Goal: Task Accomplishment & Management: Manage account settings

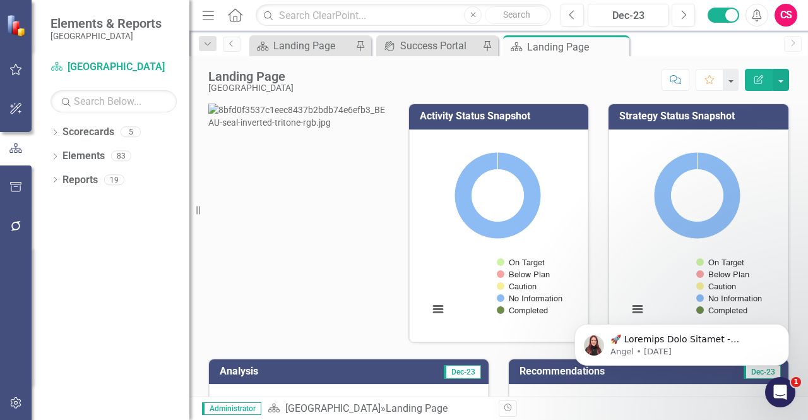
click at [639, 90] on div "Score: N/A Dec-23 Completed Comment Favorite Edit Report" at bounding box center [544, 79] width 489 height 21
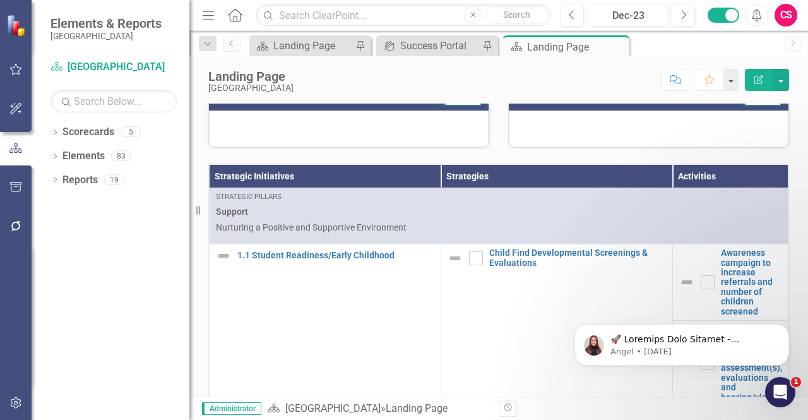
scroll to position [274, 0]
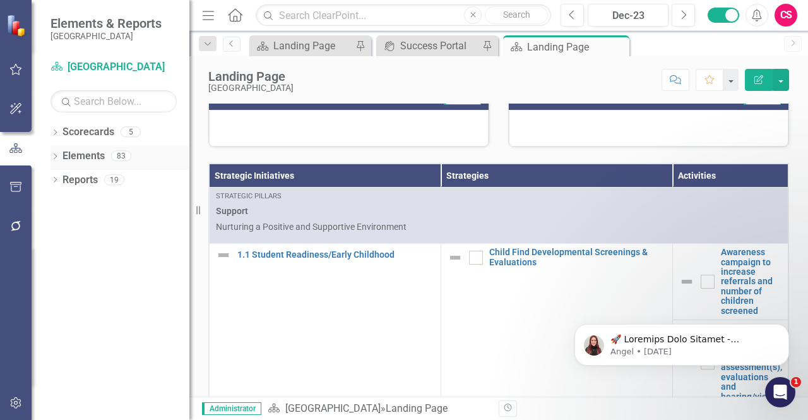
click at [75, 162] on link "Elements" at bounding box center [83, 156] width 42 height 15
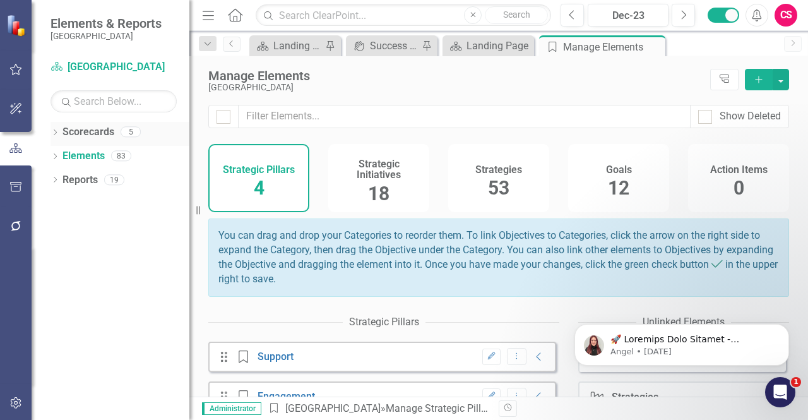
click at [82, 131] on link "Scorecards" at bounding box center [88, 132] width 52 height 15
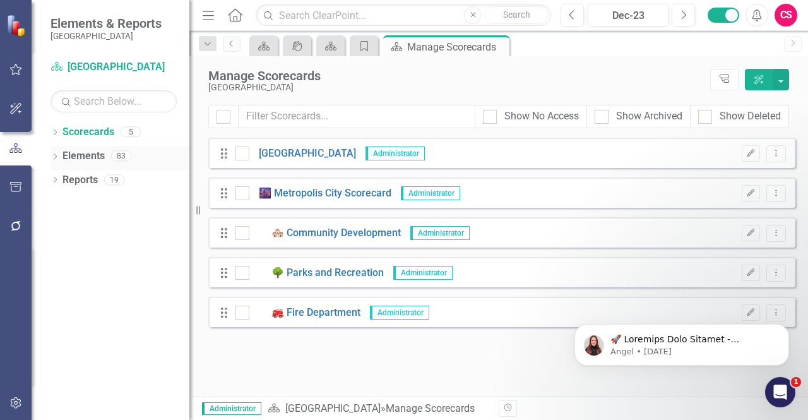
click at [90, 155] on link "Elements" at bounding box center [83, 156] width 42 height 15
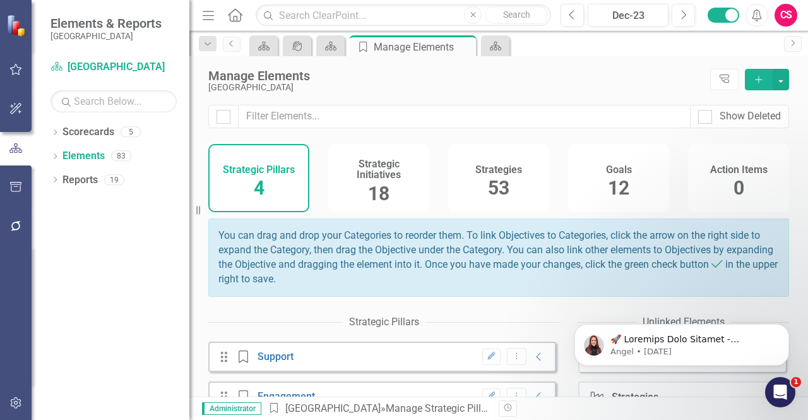
click at [396, 169] on h4 "Strategic Initiatives" at bounding box center [379, 169] width 86 height 22
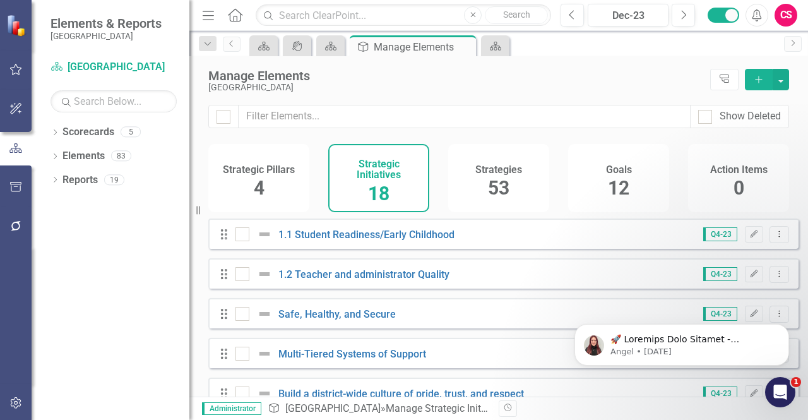
click at [502, 186] on span "53" at bounding box center [498, 188] width 21 height 22
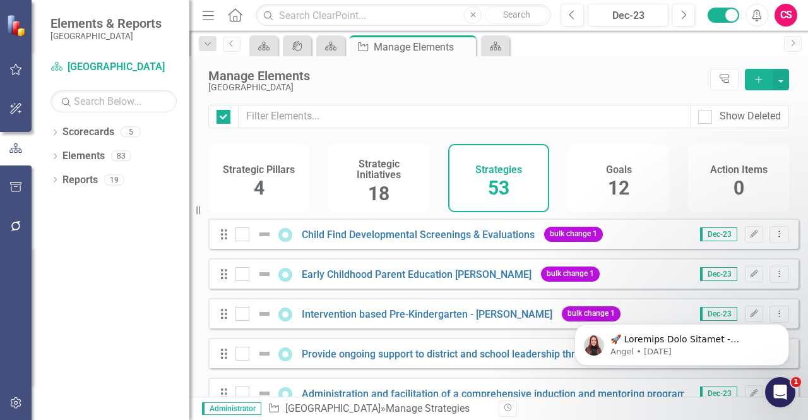
checkbox input "false"
click at [359, 241] on link "Child Find Developmental Screenings & Evaluations" at bounding box center [418, 235] width 233 height 12
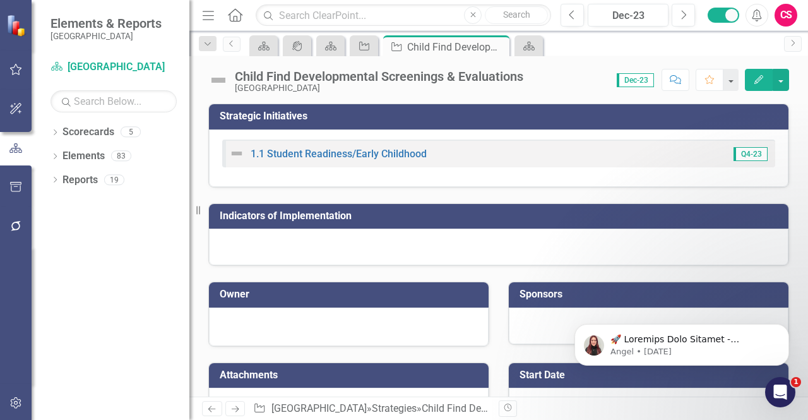
click at [761, 85] on button "Edit" at bounding box center [759, 80] width 28 height 22
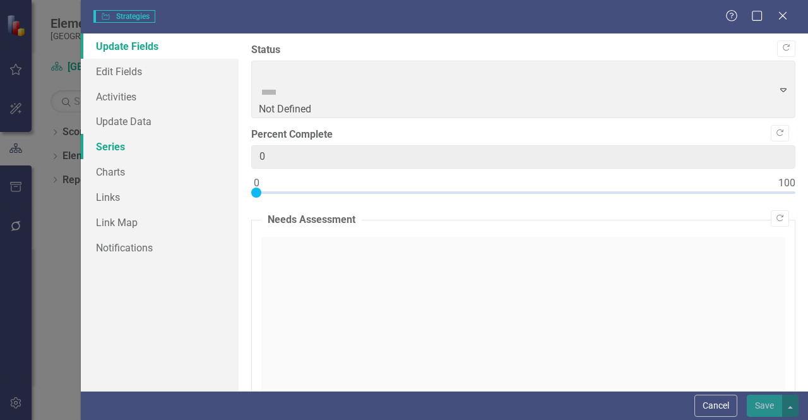
click at [128, 141] on link "Series" at bounding box center [160, 146] width 158 height 25
click at [122, 143] on link "Series" at bounding box center [160, 146] width 158 height 25
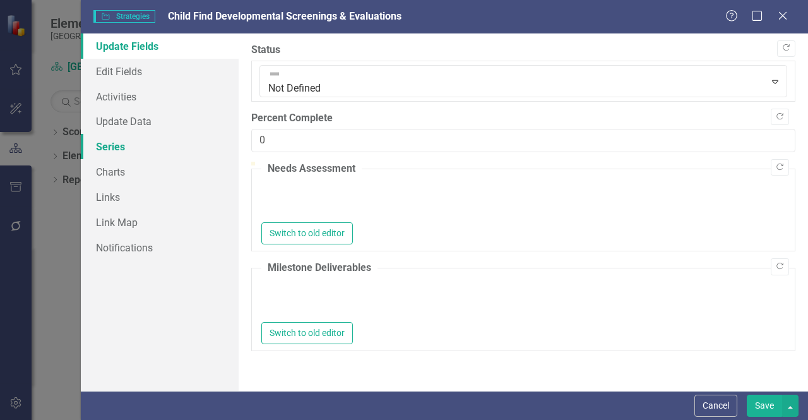
click at [122, 143] on link "Series" at bounding box center [160, 146] width 158 height 25
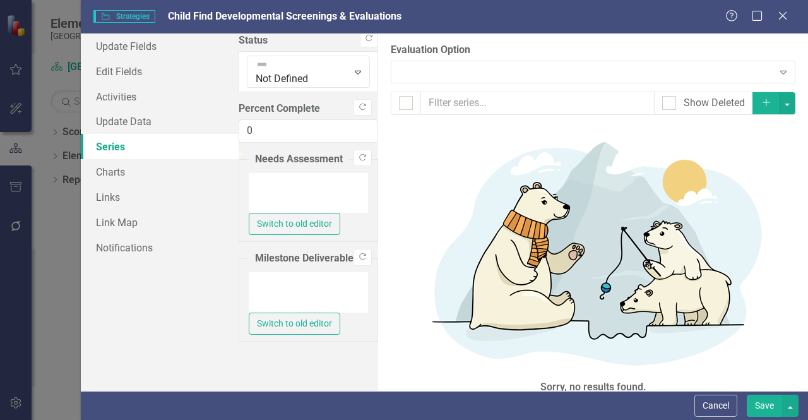
checkbox input "false"
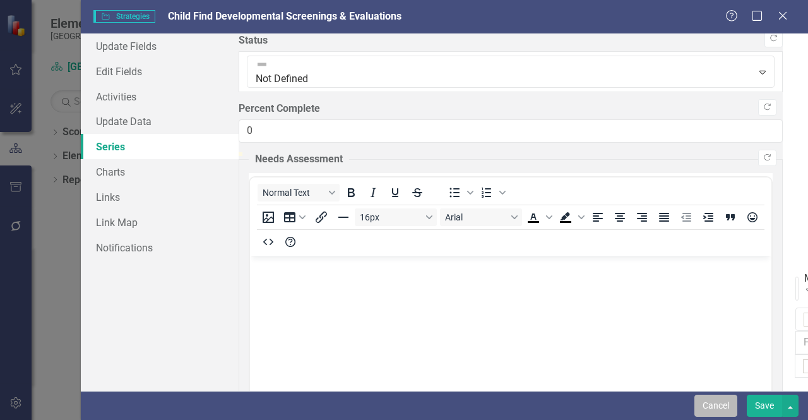
click at [711, 403] on button "Cancel" at bounding box center [715, 406] width 43 height 22
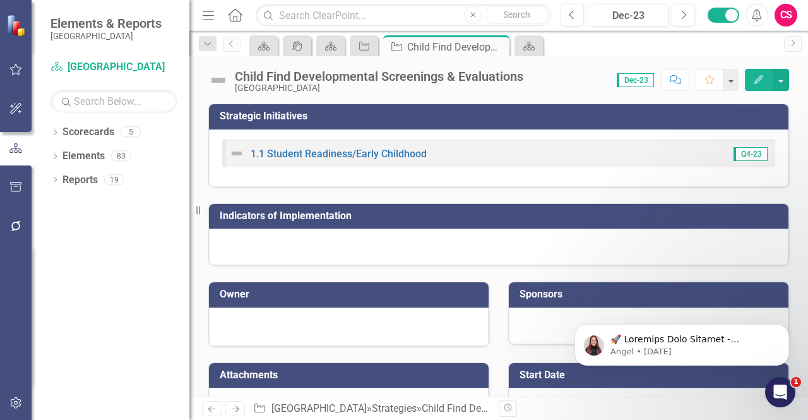
click at [9, 230] on icon "button" at bounding box center [15, 226] width 13 height 10
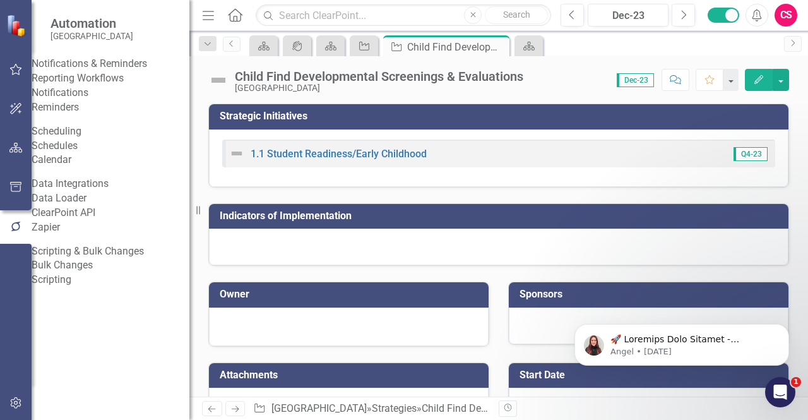
scroll to position [23, 0]
click at [100, 273] on link "Bulk Changes" at bounding box center [111, 265] width 158 height 15
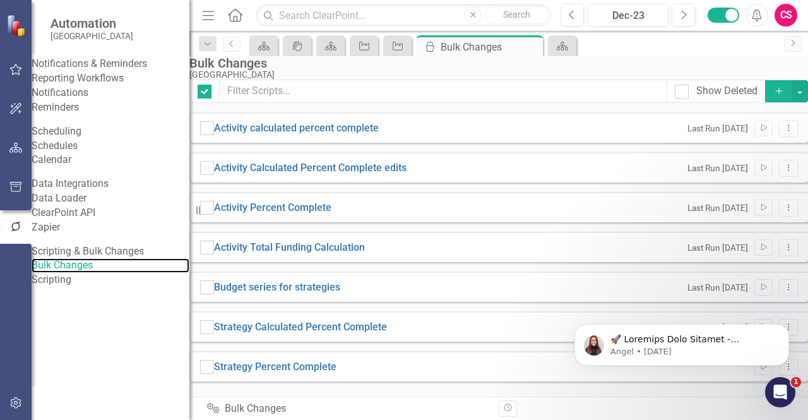
checkbox input "false"
click at [783, 321] on button "Dismiss notification" at bounding box center [785, 327] width 16 height 16
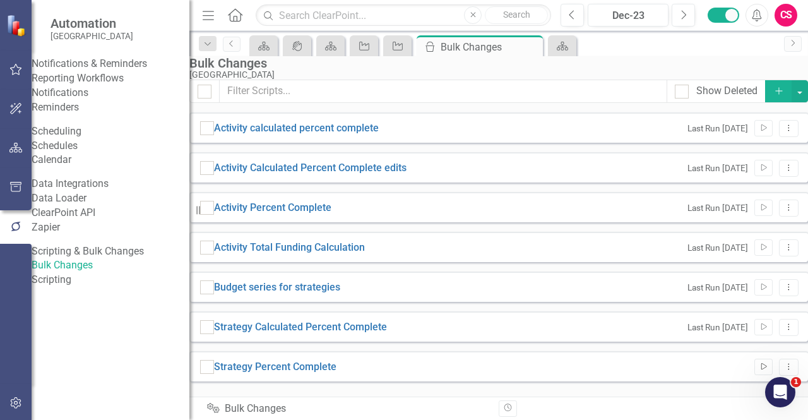
click at [754, 375] on button "Run Script" at bounding box center [763, 367] width 18 height 16
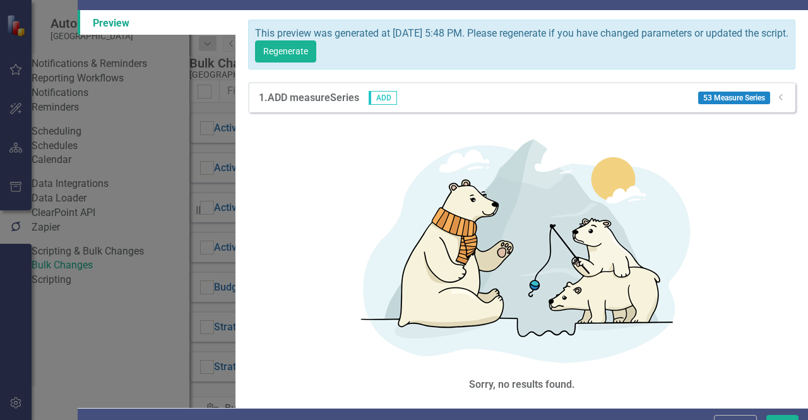
click at [779, 101] on icon "Dropdown" at bounding box center [780, 97] width 9 height 8
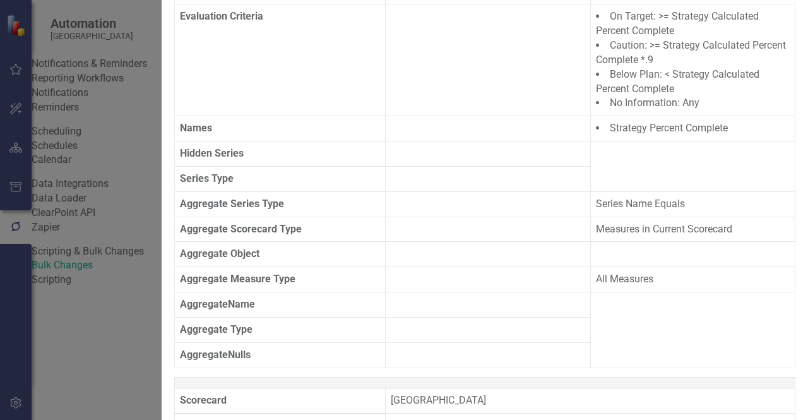
scroll to position [0, 0]
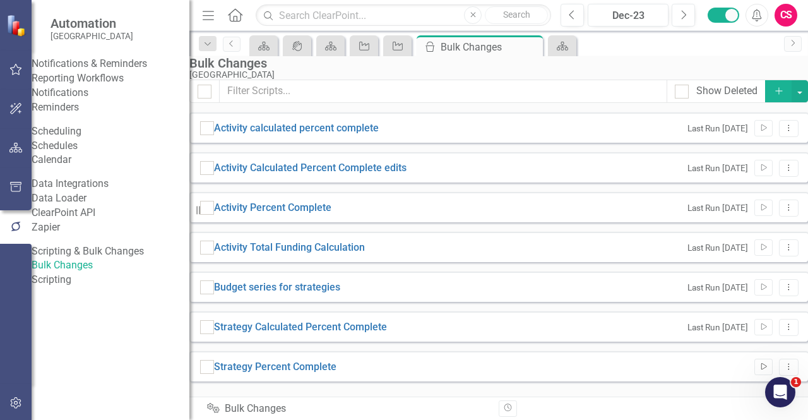
click at [759, 371] on icon "Run Script" at bounding box center [763, 367] width 9 height 8
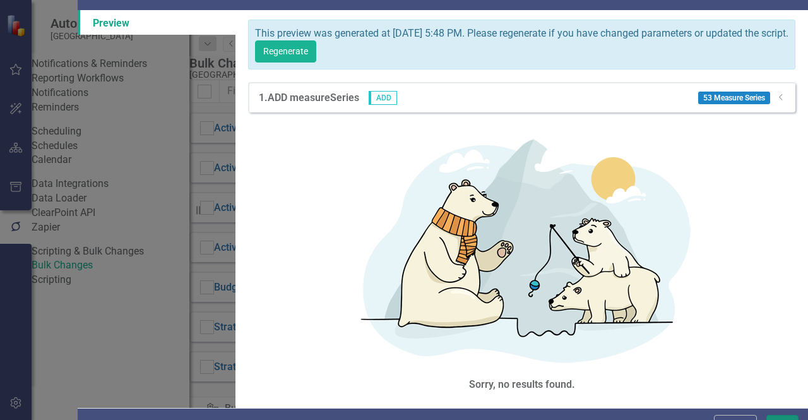
click at [785, 415] on button "Run" at bounding box center [782, 426] width 32 height 22
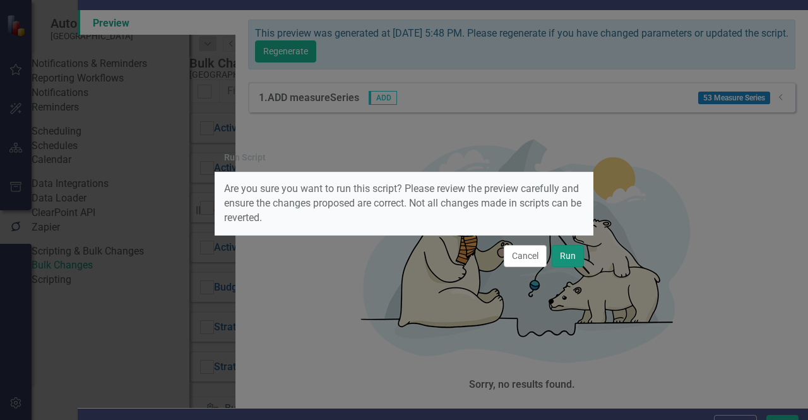
click at [562, 249] on button "Run" at bounding box center [568, 256] width 32 height 22
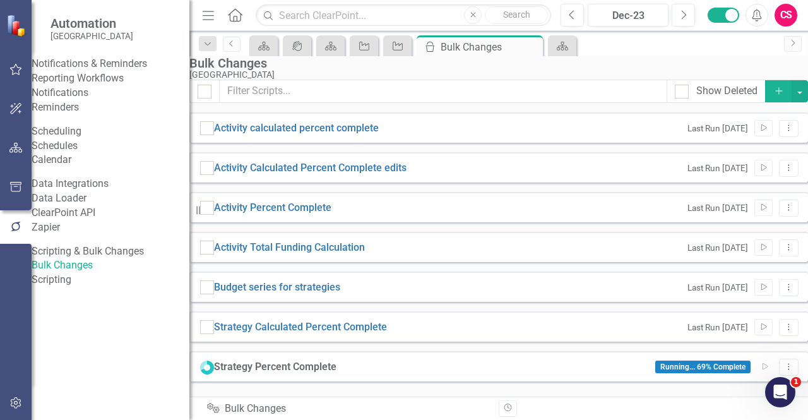
scroll to position [25, 0]
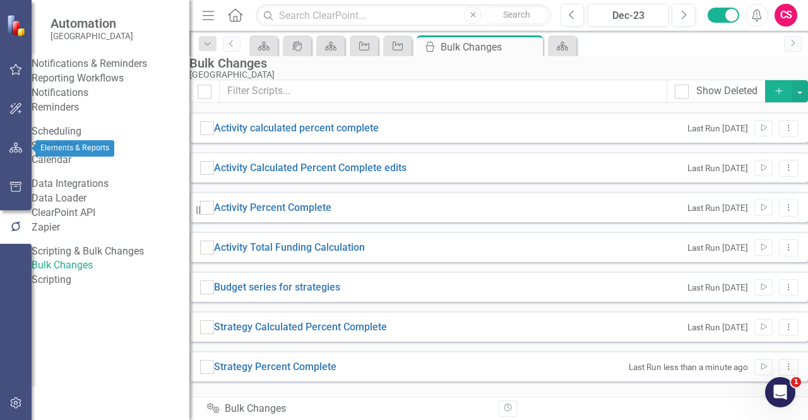
click at [27, 155] on button "button" at bounding box center [16, 148] width 28 height 27
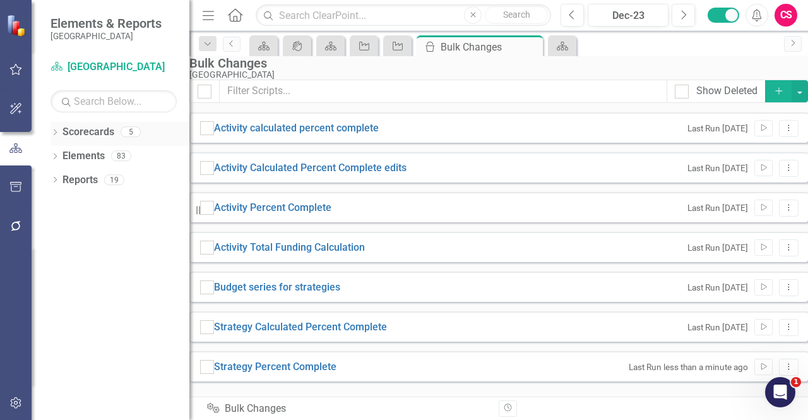
click at [95, 128] on link "Scorecards" at bounding box center [88, 132] width 52 height 15
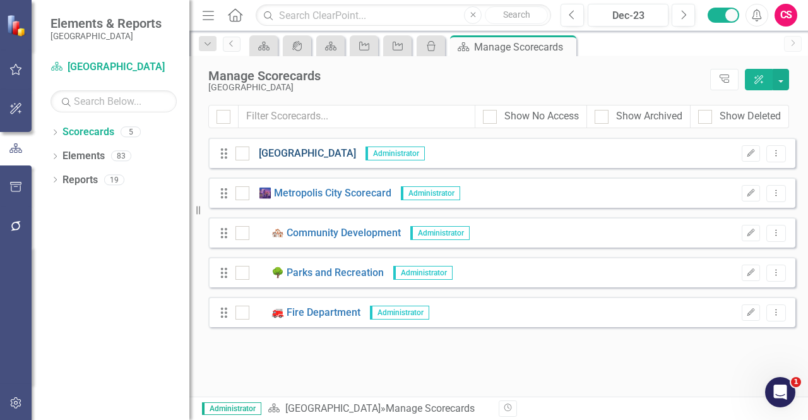
click at [274, 151] on link "[GEOGRAPHIC_DATA]" at bounding box center [302, 153] width 107 height 15
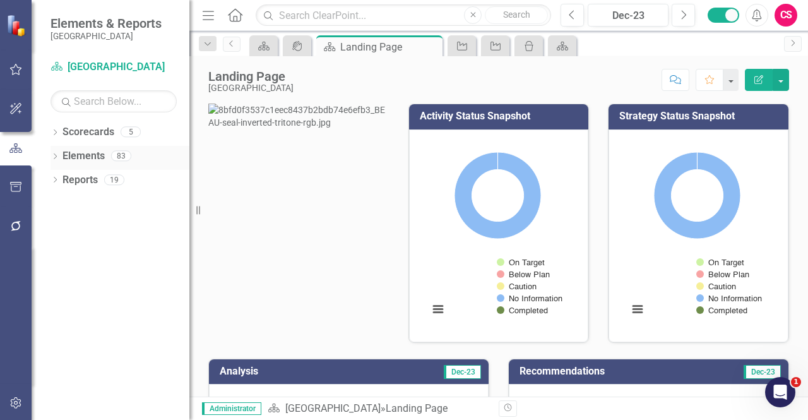
click at [80, 156] on link "Elements" at bounding box center [83, 156] width 42 height 15
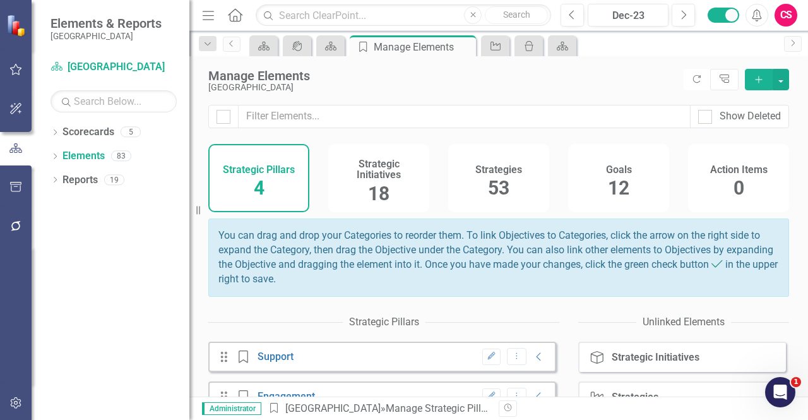
click at [502, 194] on span "53" at bounding box center [498, 188] width 21 height 22
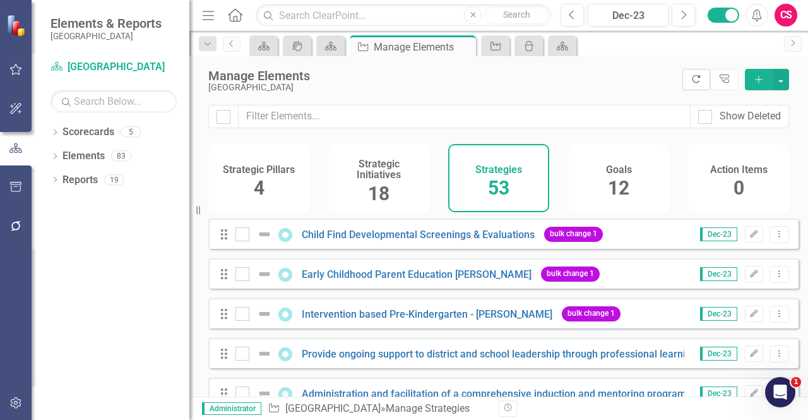
click at [684, 74] on button "Refresh" at bounding box center [696, 79] width 28 height 21
click at [360, 241] on link "Child Find Developmental Screenings & Evaluations" at bounding box center [418, 235] width 233 height 12
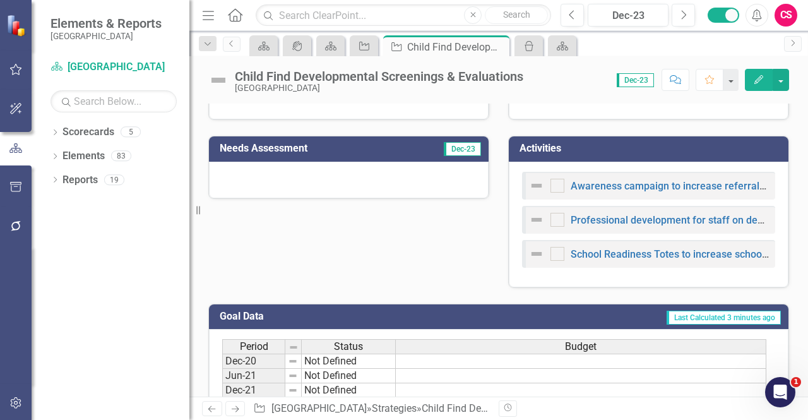
scroll to position [338, 0]
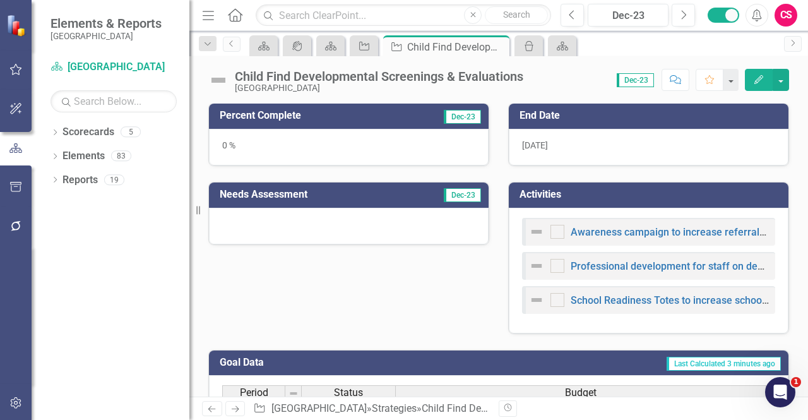
click at [755, 84] on button "Edit" at bounding box center [759, 80] width 28 height 22
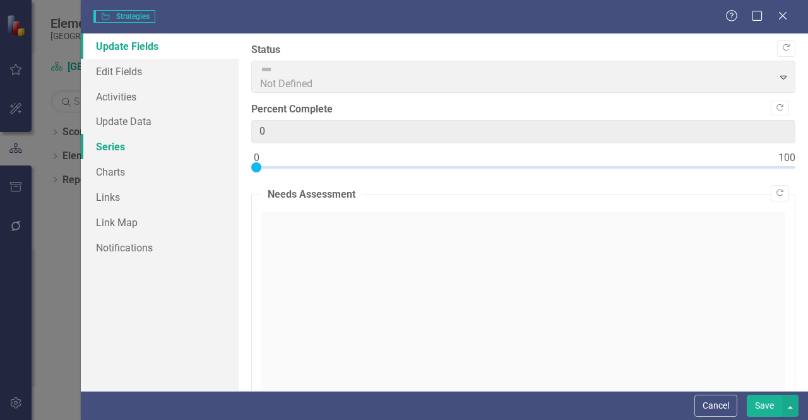
click at [129, 145] on link "Series" at bounding box center [160, 146] width 158 height 25
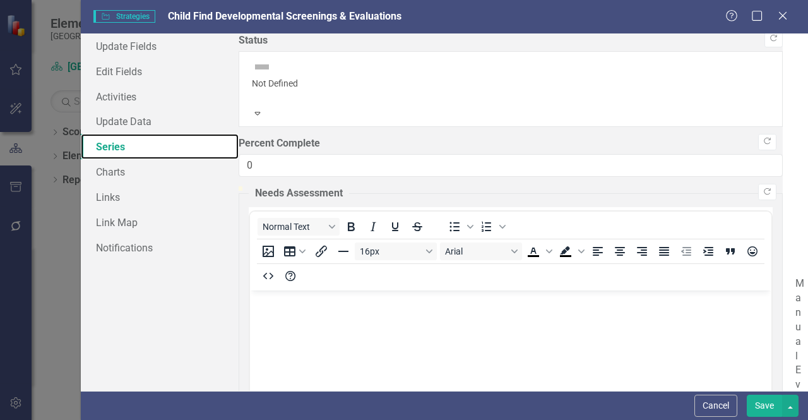
scroll to position [0, 0]
click at [795, 276] on div "Manual Evaluation Expand" at bounding box center [795, 398] width 0 height 245
click at [765, 400] on button "Save" at bounding box center [764, 406] width 35 height 22
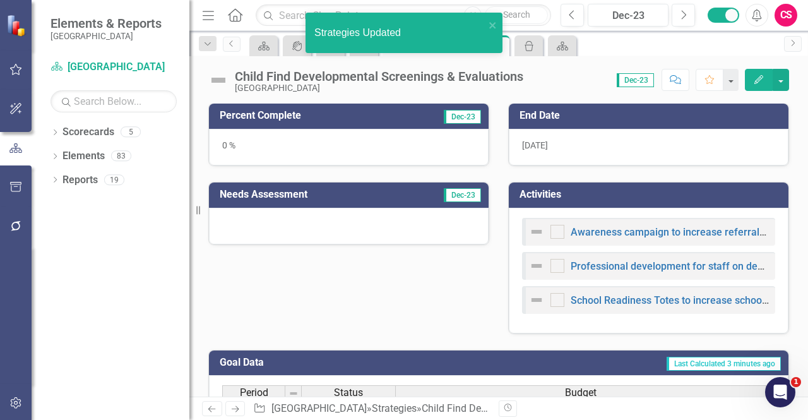
click at [408, 33] on div "Strategies Updated" at bounding box center [399, 33] width 170 height 15
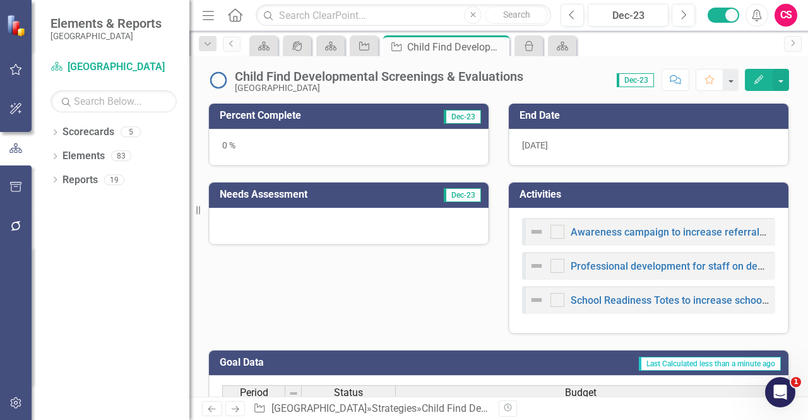
click at [237, 405] on icon "Next" at bounding box center [235, 409] width 11 height 8
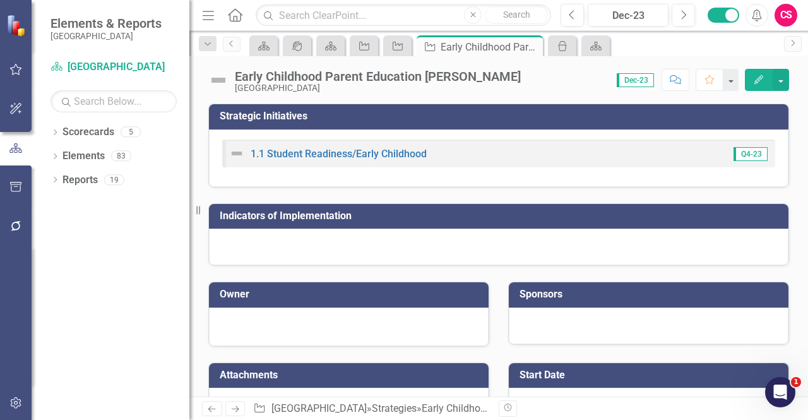
click at [763, 80] on icon "Edit" at bounding box center [758, 79] width 11 height 9
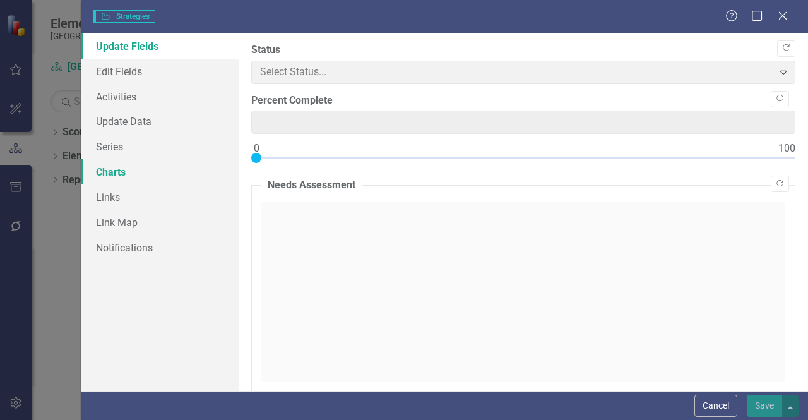
type input "0"
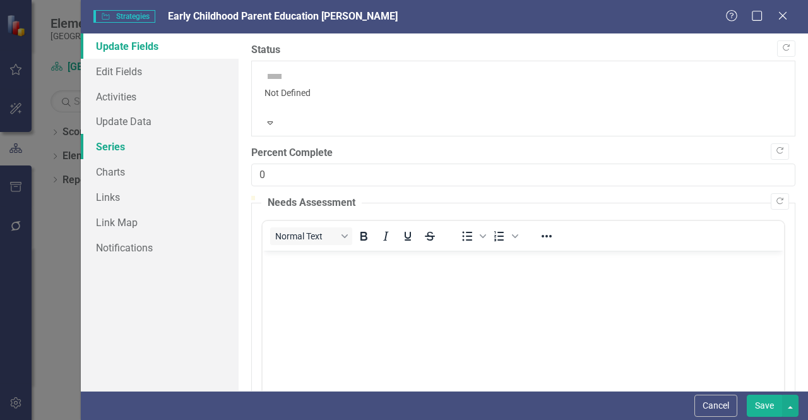
click at [153, 152] on link "Series" at bounding box center [160, 146] width 158 height 25
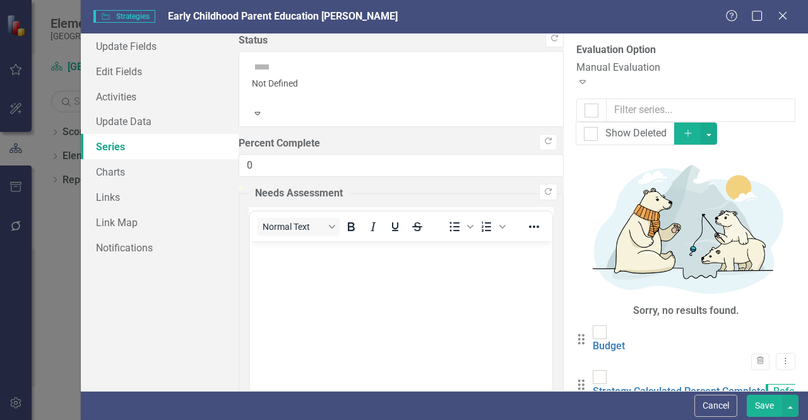
click at [576, 62] on div "Manual Evaluation Expand" at bounding box center [685, 75] width 219 height 29
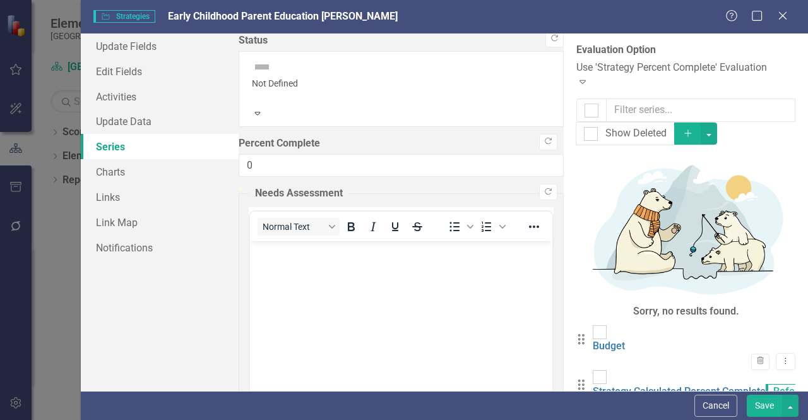
click at [769, 401] on button "Save" at bounding box center [764, 406] width 35 height 22
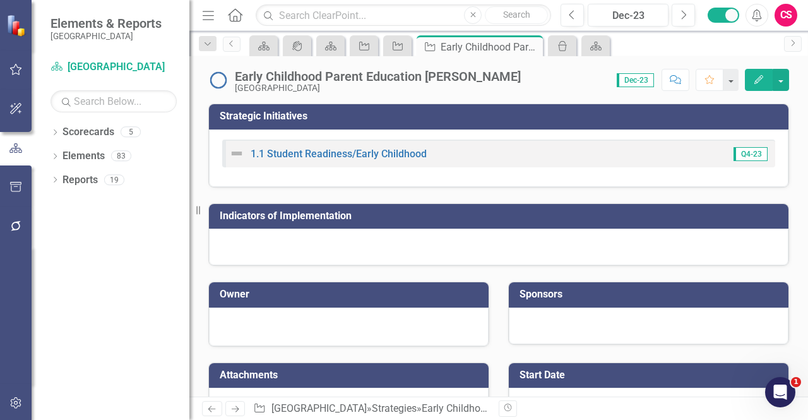
click at [233, 412] on icon "Next" at bounding box center [235, 409] width 11 height 8
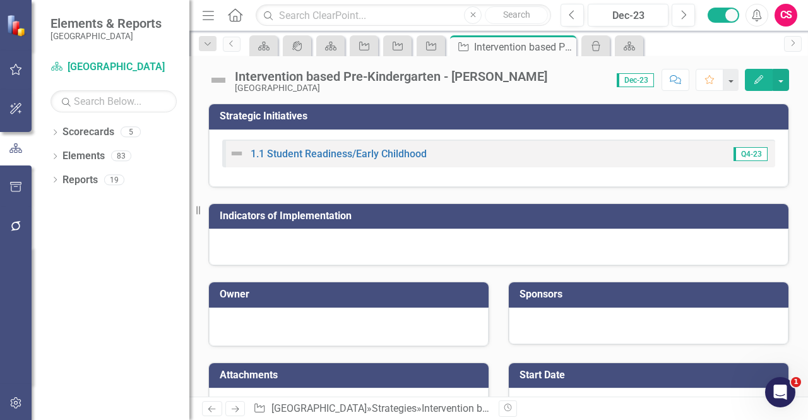
click at [768, 78] on button "Edit" at bounding box center [759, 80] width 28 height 22
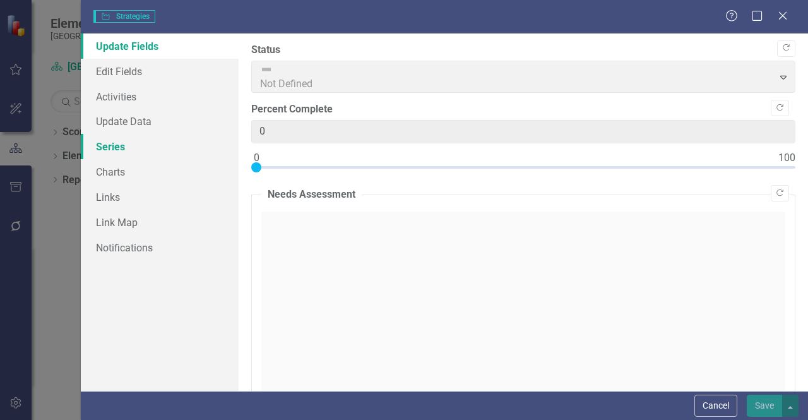
click at [165, 143] on link "Series" at bounding box center [160, 146] width 158 height 25
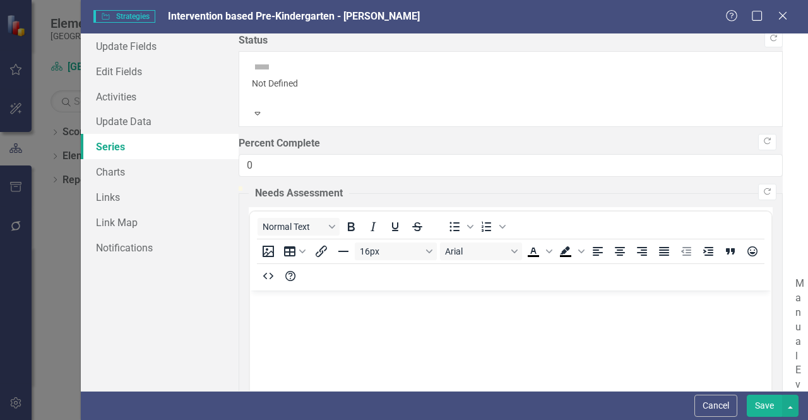
click at [795, 276] on div "Manual Evaluation" at bounding box center [795, 391] width 0 height 231
click at [768, 401] on button "Save" at bounding box center [764, 406] width 35 height 22
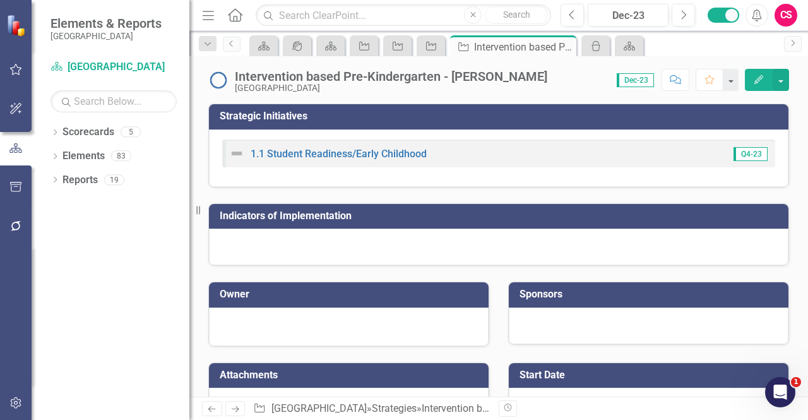
click at [235, 404] on link "Next" at bounding box center [235, 408] width 20 height 15
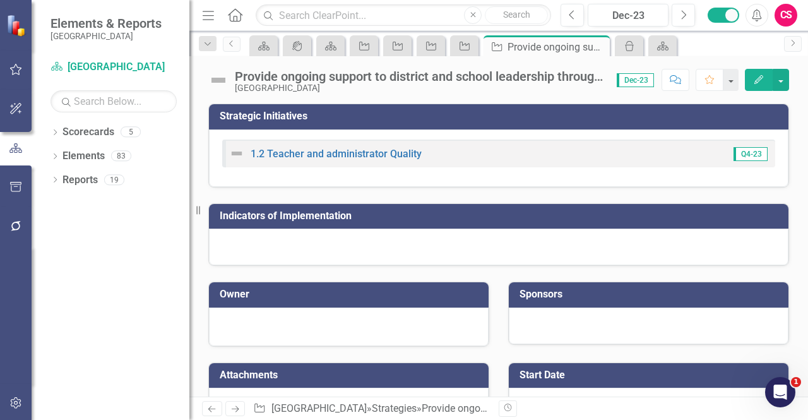
click at [761, 80] on icon "Edit" at bounding box center [758, 79] width 11 height 9
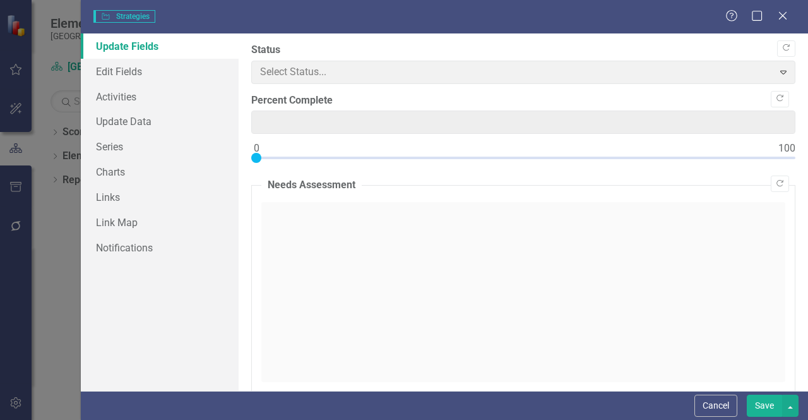
type input "0"
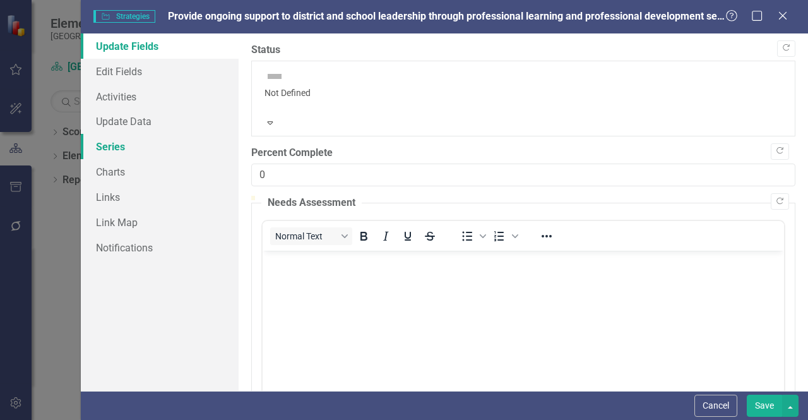
click at [163, 143] on link "Series" at bounding box center [160, 146] width 158 height 25
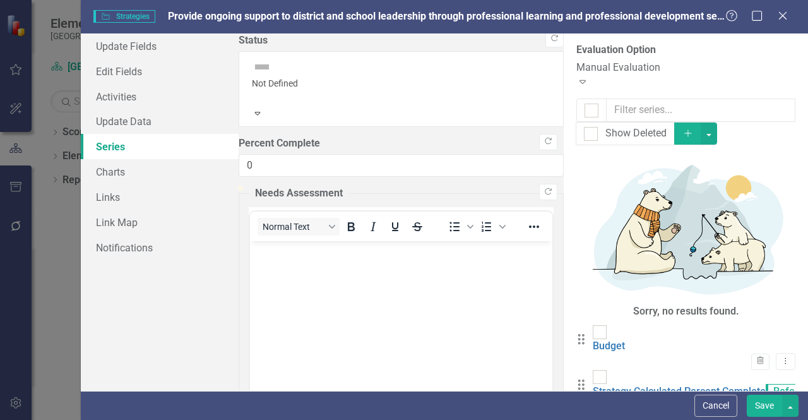
click at [576, 65] on div "Manual Evaluation" at bounding box center [685, 68] width 219 height 15
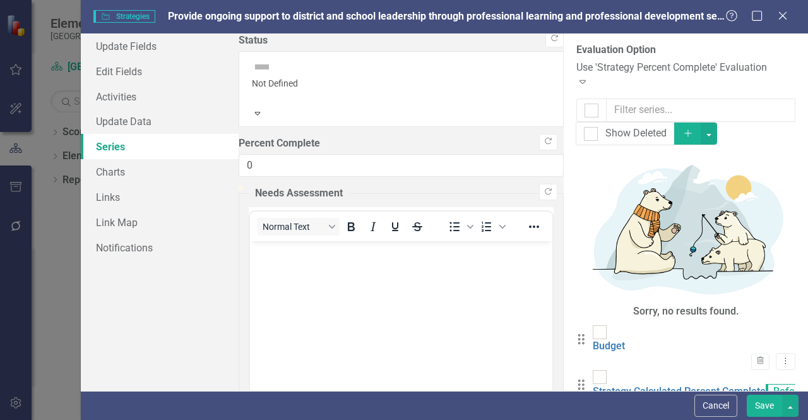
click at [752, 405] on button "Save" at bounding box center [764, 406] width 35 height 22
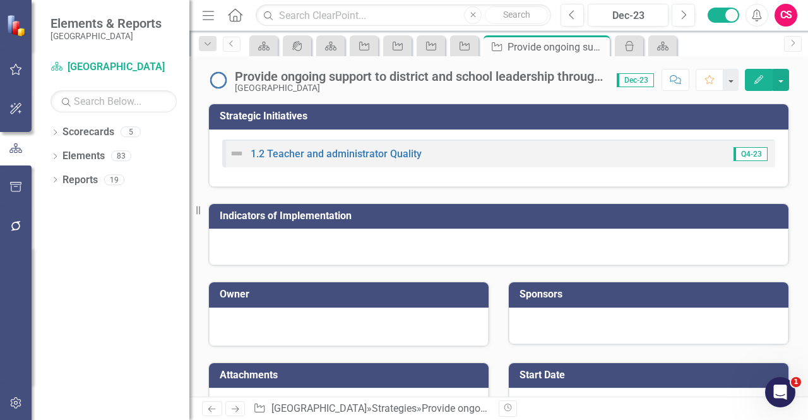
click at [232, 407] on icon "Next" at bounding box center [235, 409] width 11 height 8
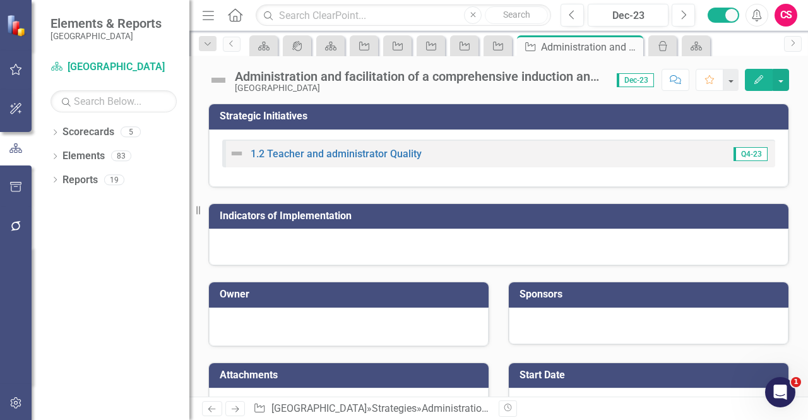
click at [755, 81] on icon "Edit" at bounding box center [758, 79] width 11 height 9
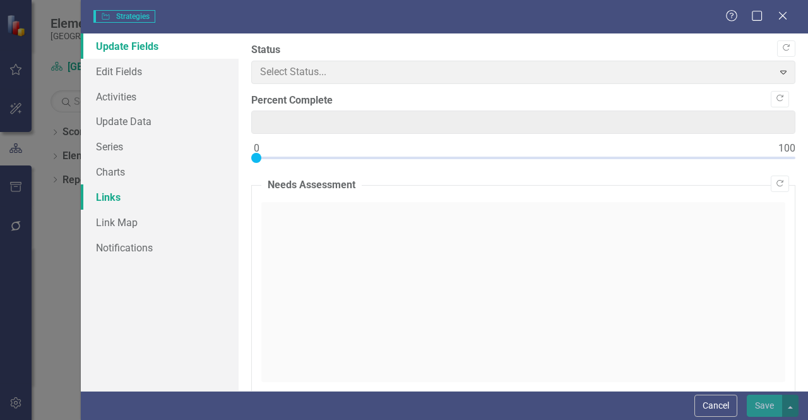
type input "0"
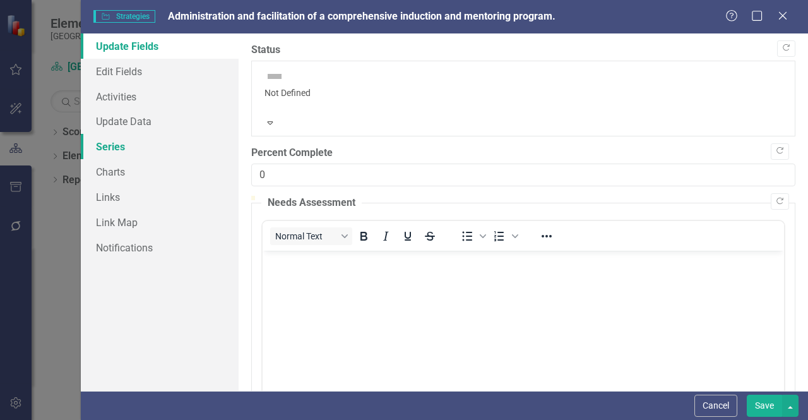
click at [214, 148] on link "Series" at bounding box center [160, 146] width 158 height 25
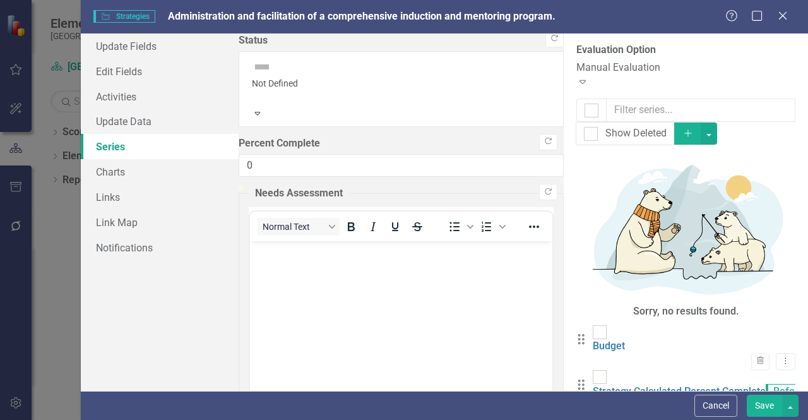
click at [576, 66] on div "Manual Evaluation" at bounding box center [685, 68] width 219 height 15
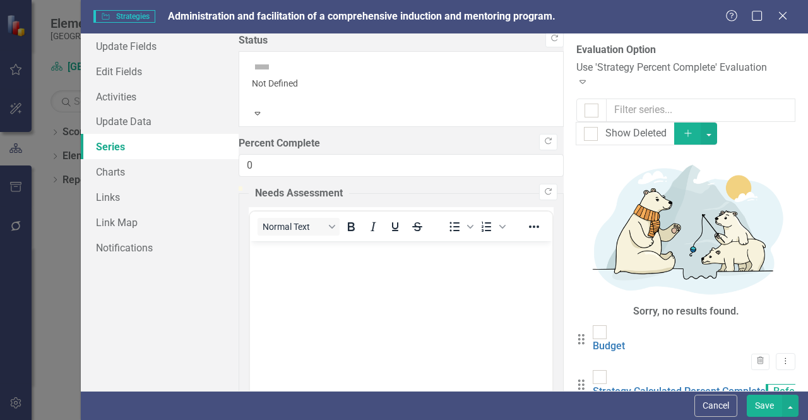
click at [757, 401] on button "Save" at bounding box center [764, 406] width 35 height 22
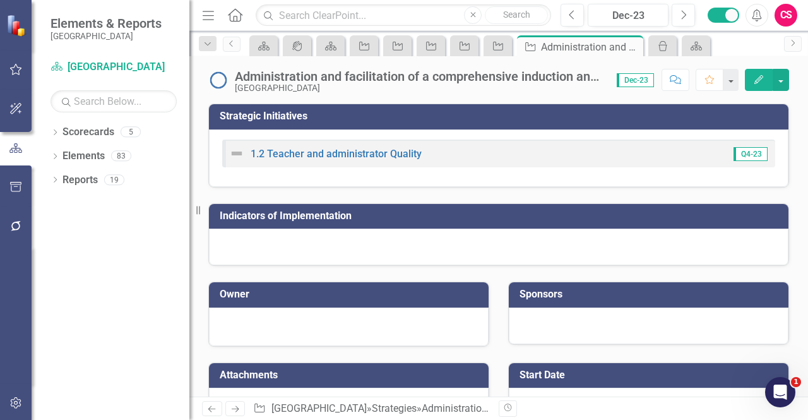
click at [227, 407] on link "Next" at bounding box center [235, 408] width 20 height 15
click at [754, 85] on button "Edit" at bounding box center [759, 80] width 28 height 22
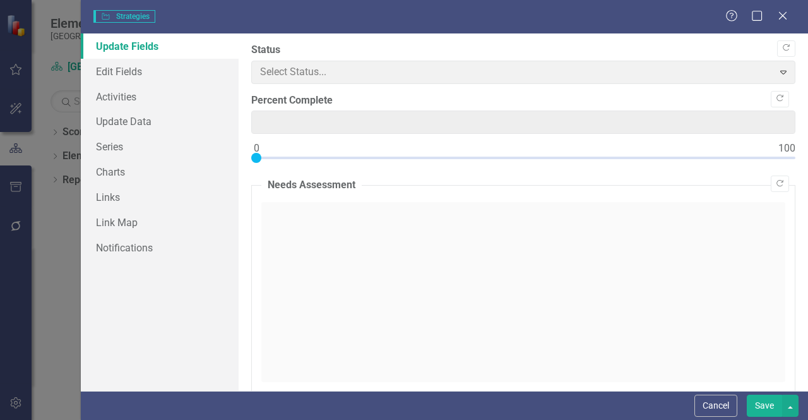
type input "0"
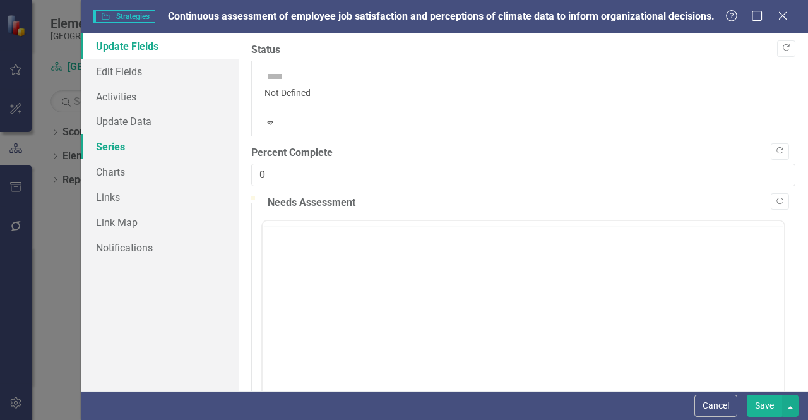
click at [216, 143] on link "Series" at bounding box center [160, 146] width 158 height 25
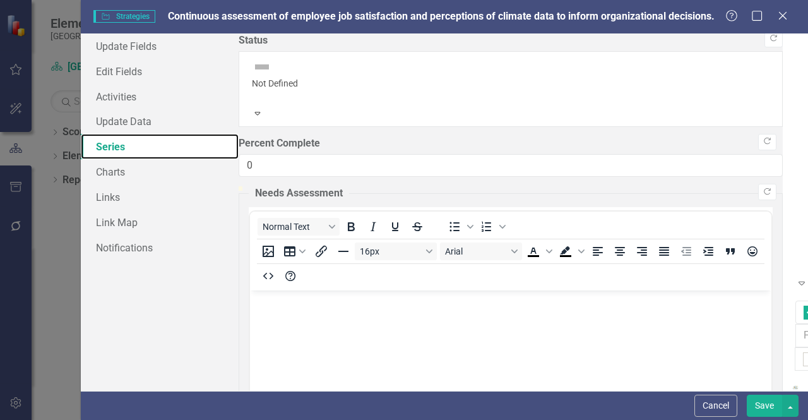
checkbox input "false"
click at [795, 276] on div at bounding box center [795, 276] width 0 height 0
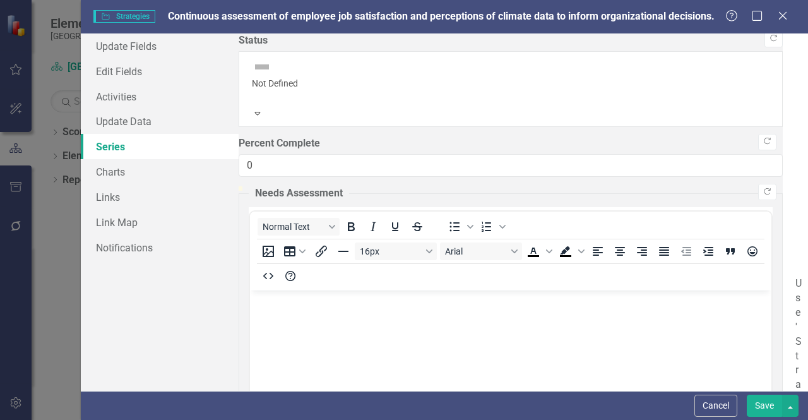
click at [761, 394] on div "Cancel Save" at bounding box center [444, 405] width 727 height 29
click at [759, 402] on button "Save" at bounding box center [764, 406] width 35 height 22
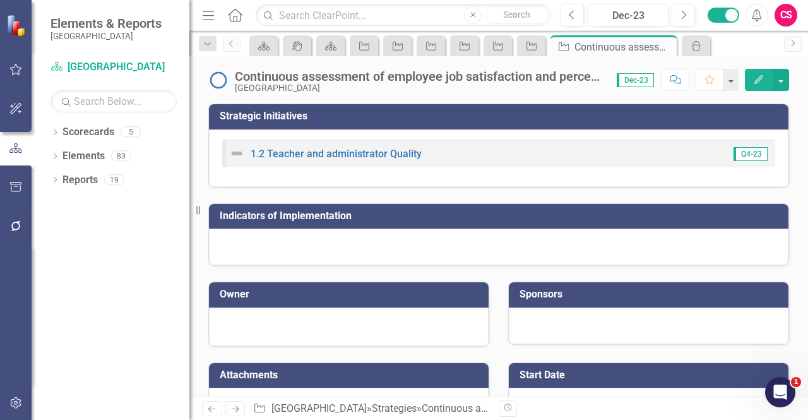
click at [235, 408] on icon "Next" at bounding box center [235, 409] width 11 height 8
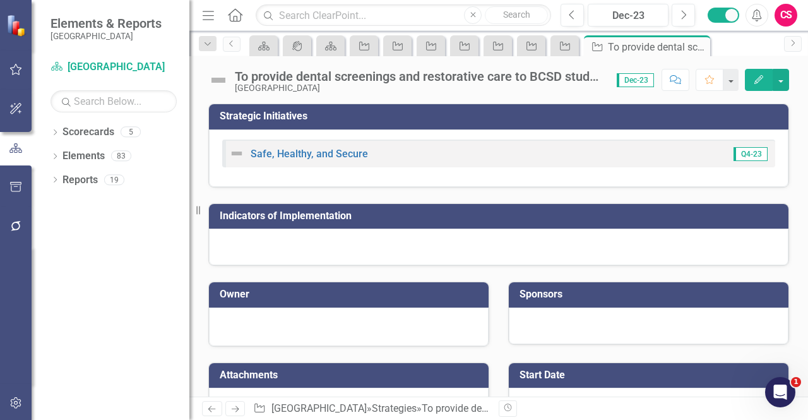
click at [761, 80] on icon "Edit" at bounding box center [758, 79] width 11 height 9
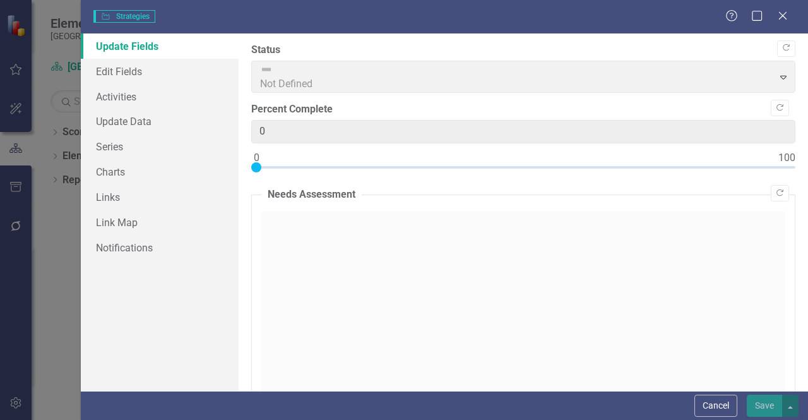
type input "0"
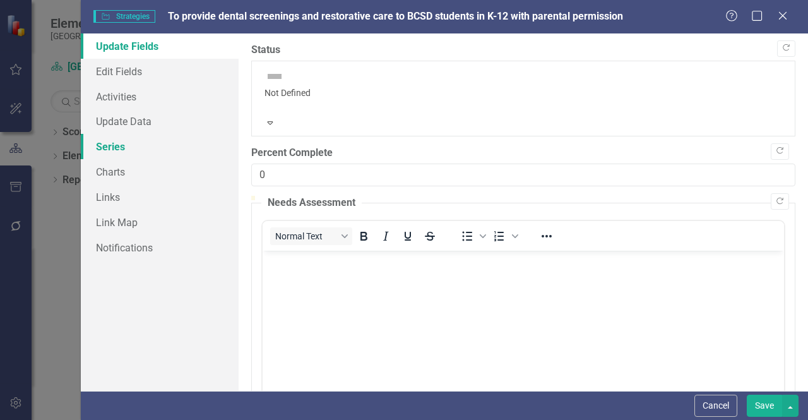
click at [181, 150] on link "Series" at bounding box center [160, 146] width 158 height 25
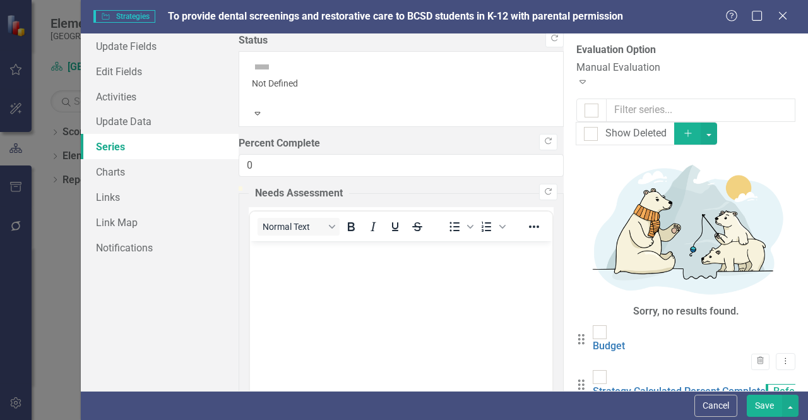
click at [576, 81] on div "Manual Evaluation Expand" at bounding box center [685, 75] width 219 height 29
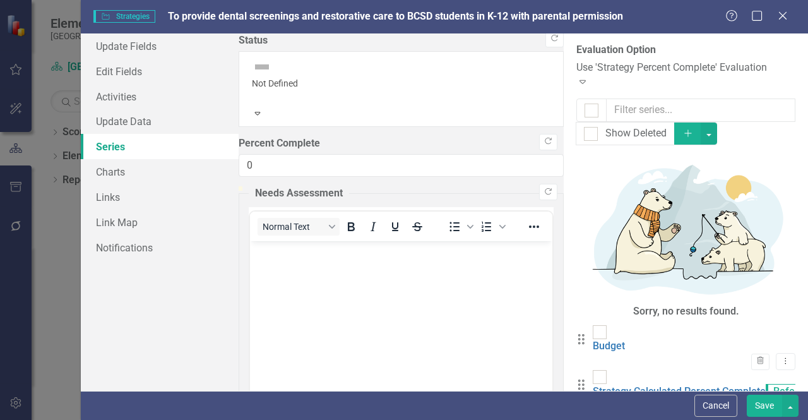
click at [760, 407] on button "Save" at bounding box center [764, 406] width 35 height 22
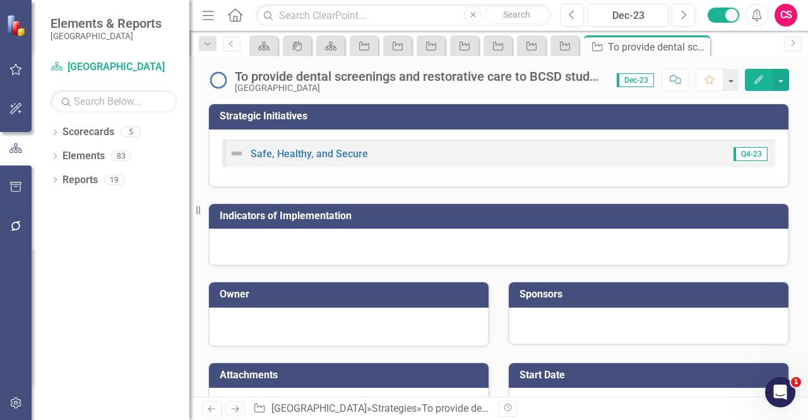
click at [233, 406] on icon "Next" at bounding box center [235, 409] width 11 height 8
click at [756, 80] on icon "Edit" at bounding box center [758, 79] width 11 height 9
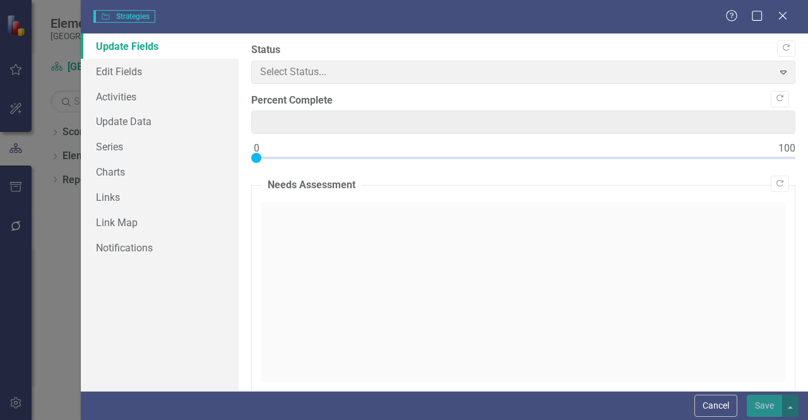
type input "0"
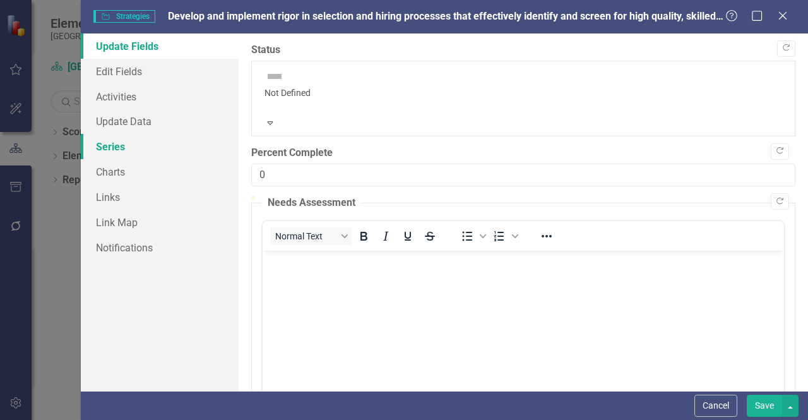
click at [169, 145] on link "Series" at bounding box center [160, 146] width 158 height 25
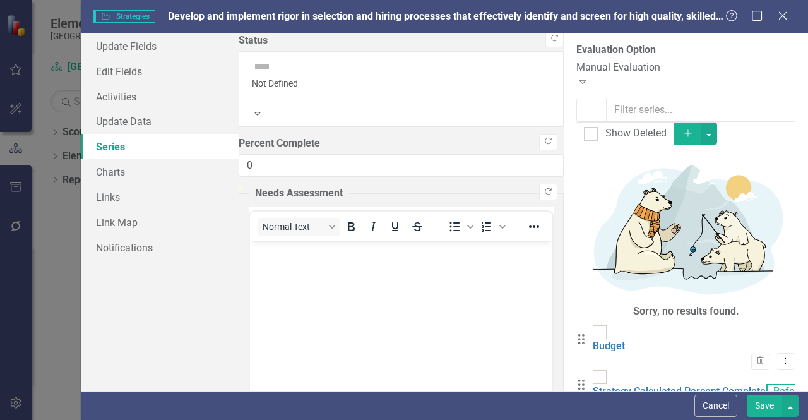
click at [576, 81] on div "Manual Evaluation Expand" at bounding box center [685, 75] width 219 height 29
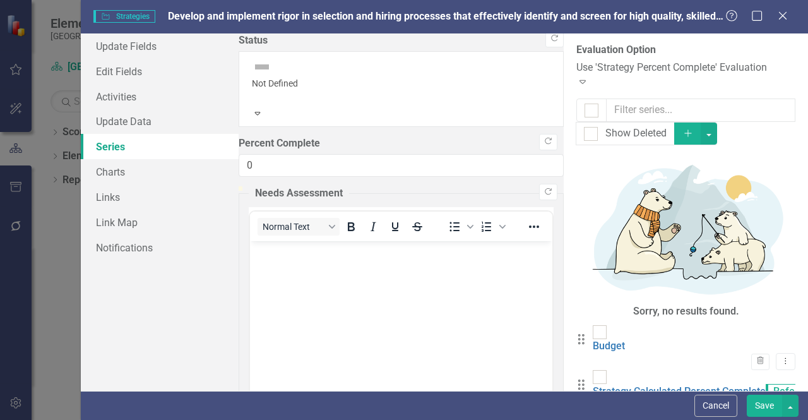
click at [761, 408] on button "Save" at bounding box center [764, 406] width 35 height 22
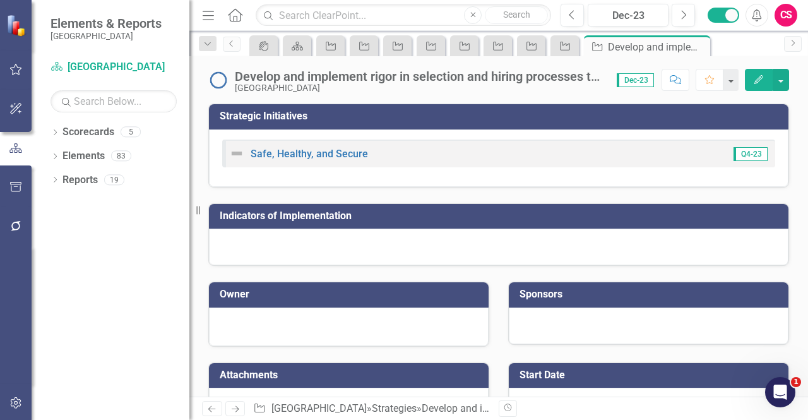
click at [239, 407] on icon "Next" at bounding box center [235, 409] width 11 height 8
click at [750, 73] on button "Edit" at bounding box center [759, 80] width 28 height 22
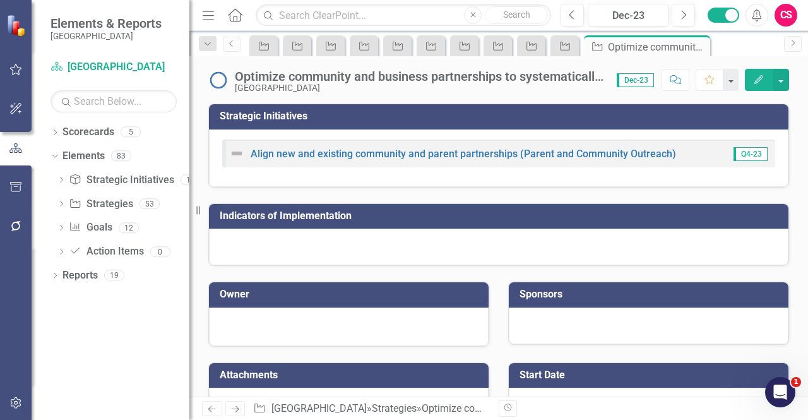
click at [231, 408] on icon "Next" at bounding box center [235, 409] width 11 height 8
click at [755, 79] on icon "Edit" at bounding box center [758, 79] width 11 height 9
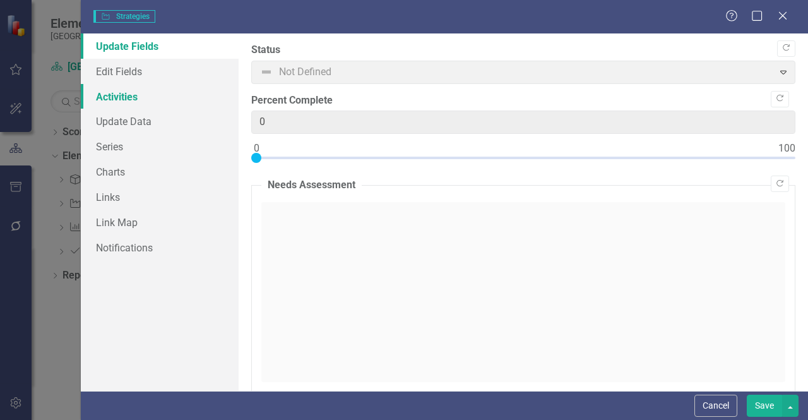
type input "0"
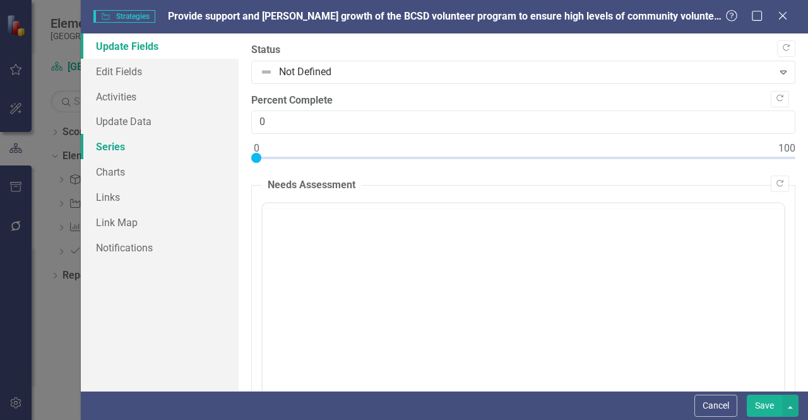
click at [119, 151] on link "Series" at bounding box center [160, 146] width 158 height 25
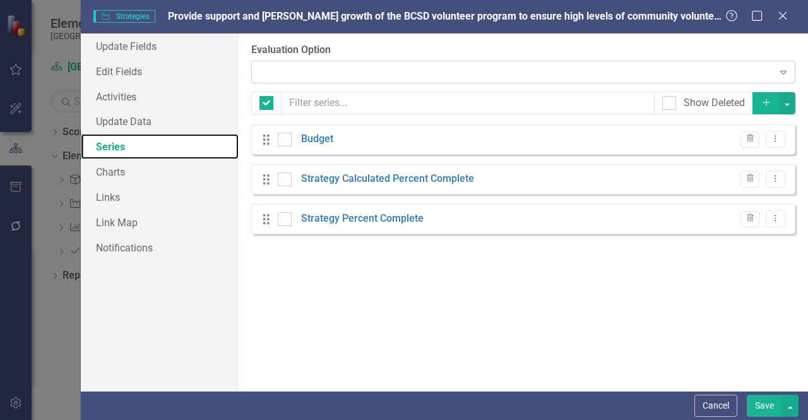
checkbox input "false"
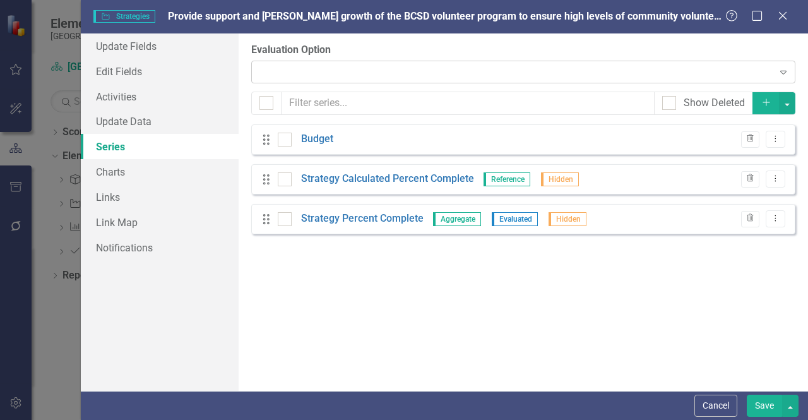
click at [342, 73] on div "Expand" at bounding box center [523, 72] width 544 height 23
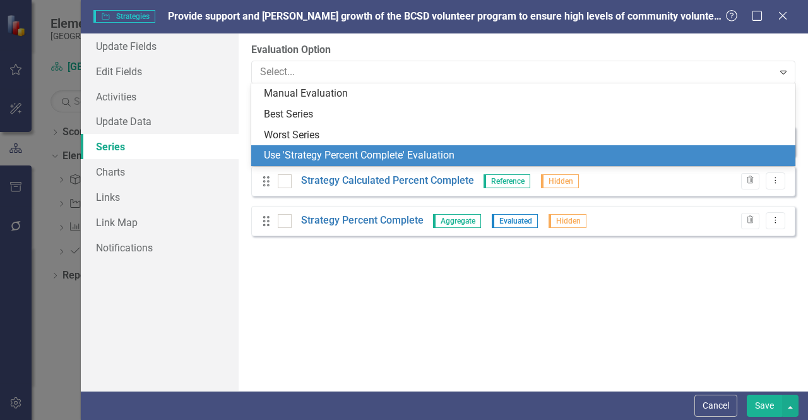
click at [322, 151] on div "Use 'Strategy Percent Complete' Evaluation" at bounding box center [526, 155] width 524 height 15
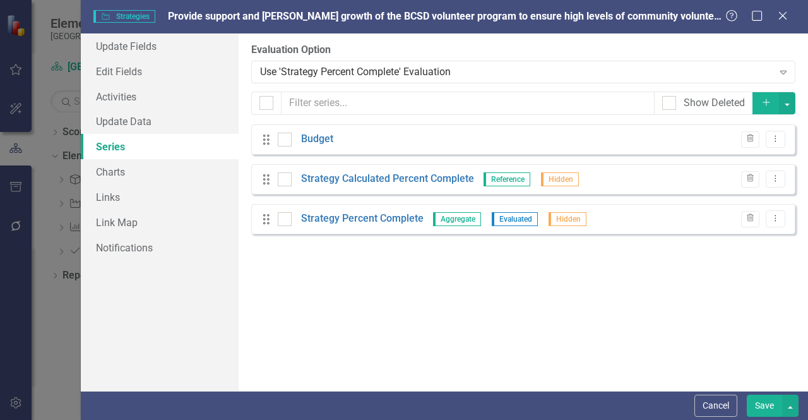
click at [756, 407] on button "Save" at bounding box center [764, 406] width 35 height 22
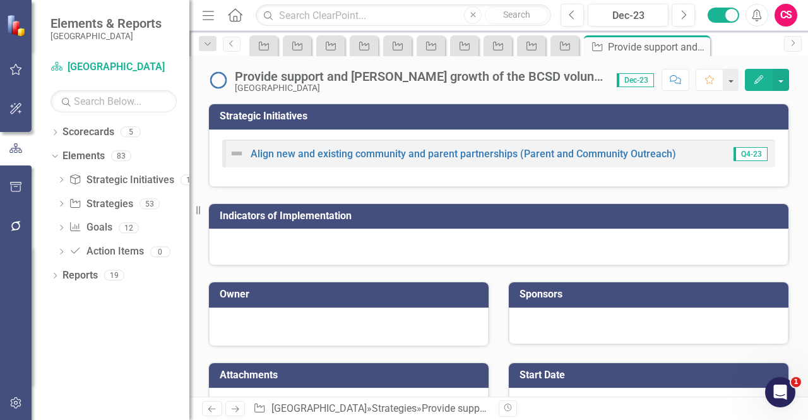
click at [235, 409] on icon at bounding box center [236, 409] width 8 height 6
click at [759, 81] on icon "Edit" at bounding box center [758, 79] width 11 height 9
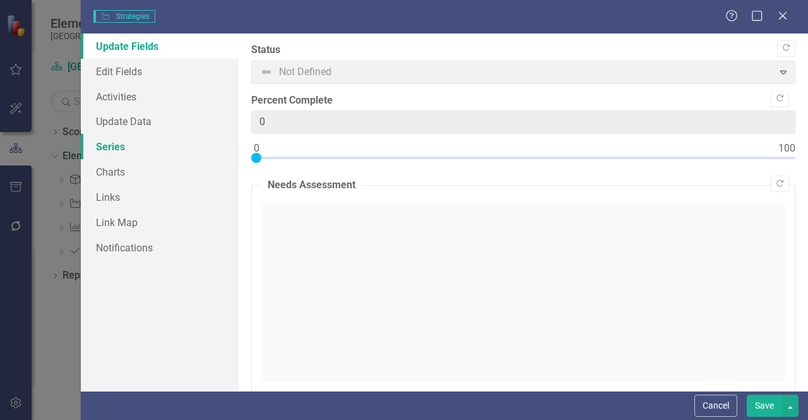
click at [191, 143] on link "Series" at bounding box center [160, 146] width 158 height 25
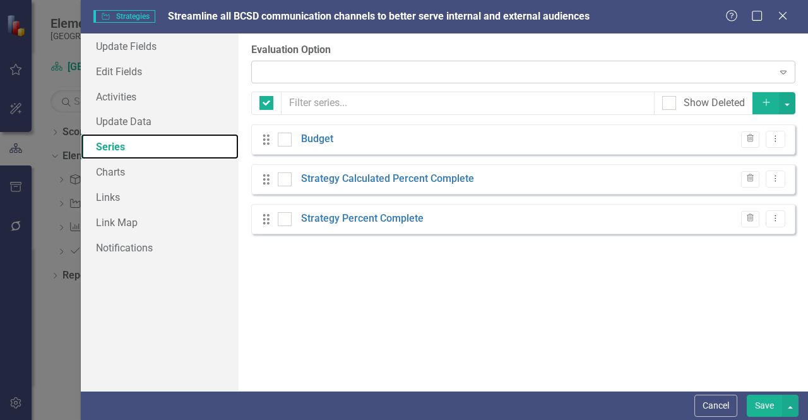
checkbox input "false"
click at [343, 74] on div "Expand" at bounding box center [523, 72] width 544 height 23
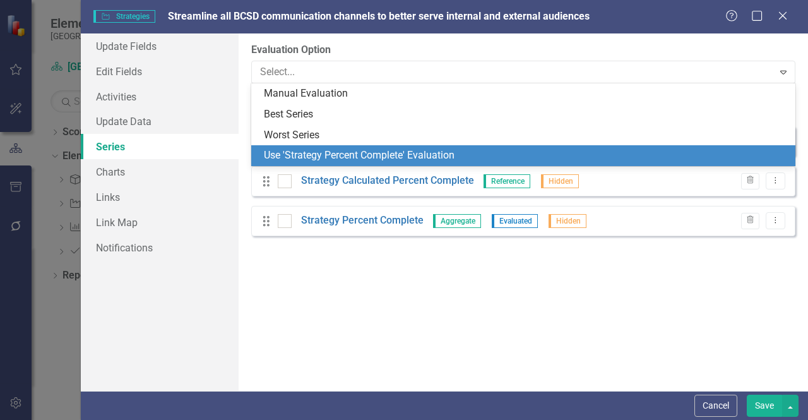
click at [299, 159] on div "Use 'Strategy Percent Complete' Evaluation" at bounding box center [526, 155] width 524 height 15
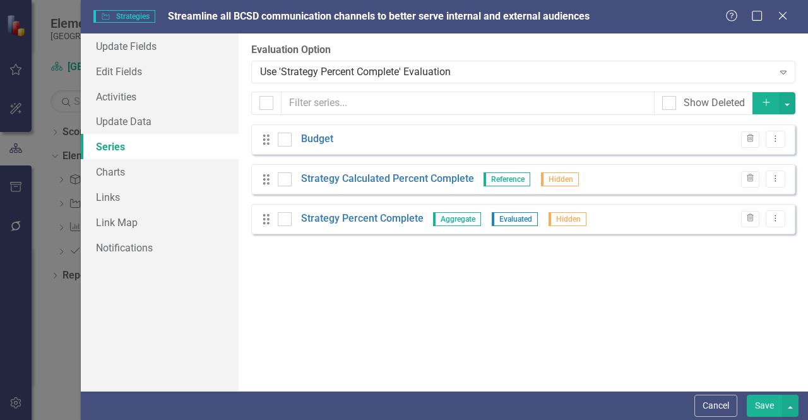
click at [757, 409] on button "Save" at bounding box center [764, 406] width 35 height 22
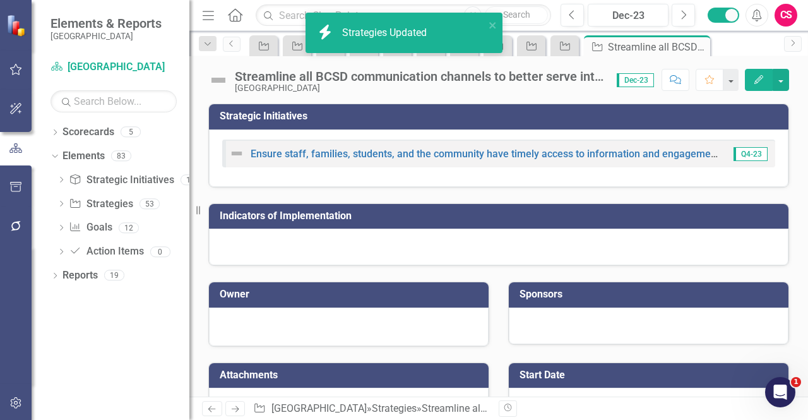
click at [398, 18] on div "icon.bolt Strategies Updated" at bounding box center [400, 32] width 178 height 29
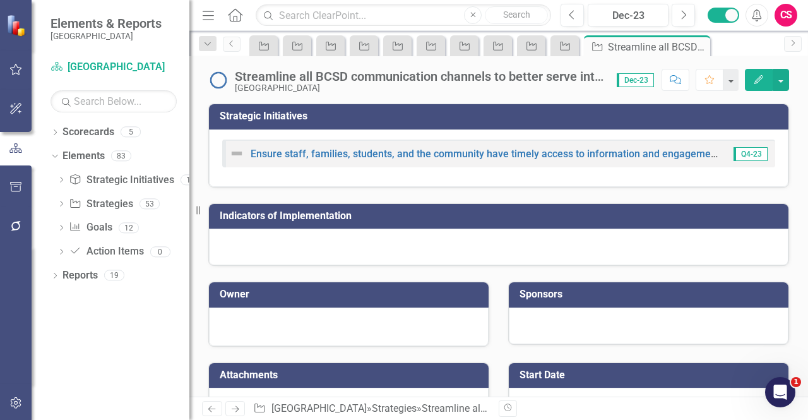
click at [236, 408] on icon "Next" at bounding box center [235, 409] width 11 height 8
click at [756, 86] on button "Edit" at bounding box center [759, 80] width 28 height 22
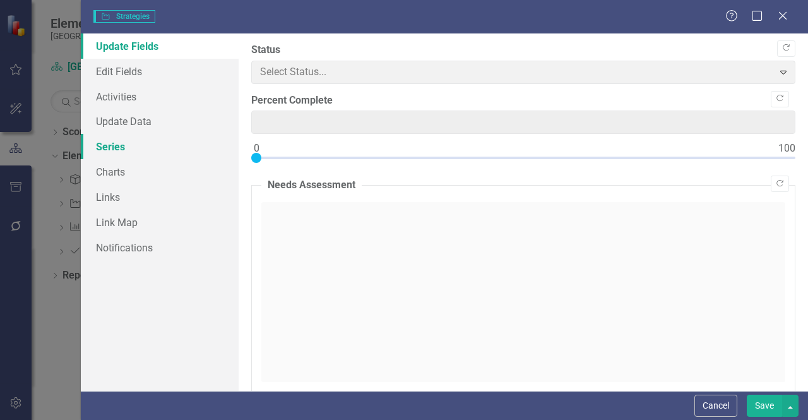
type input "0"
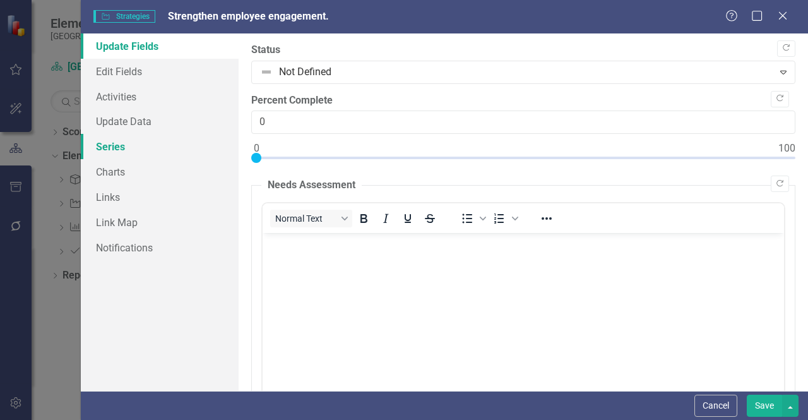
click at [163, 146] on link "Series" at bounding box center [160, 146] width 158 height 25
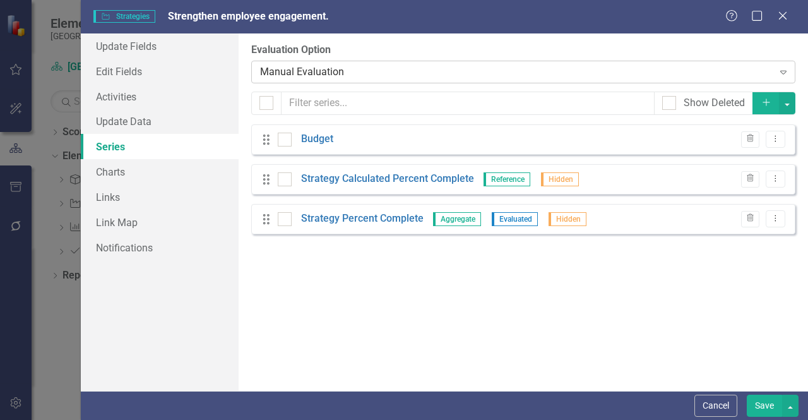
drag, startPoint x: 163, startPoint y: 146, endPoint x: 312, endPoint y: 67, distance: 168.9
click at [312, 67] on div "Manual Evaluation" at bounding box center [516, 71] width 513 height 15
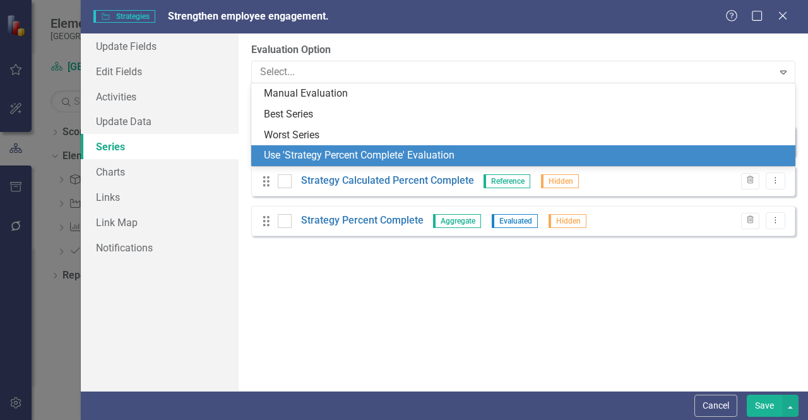
click at [291, 152] on div "Use 'Strategy Percent Complete' Evaluation" at bounding box center [526, 155] width 524 height 15
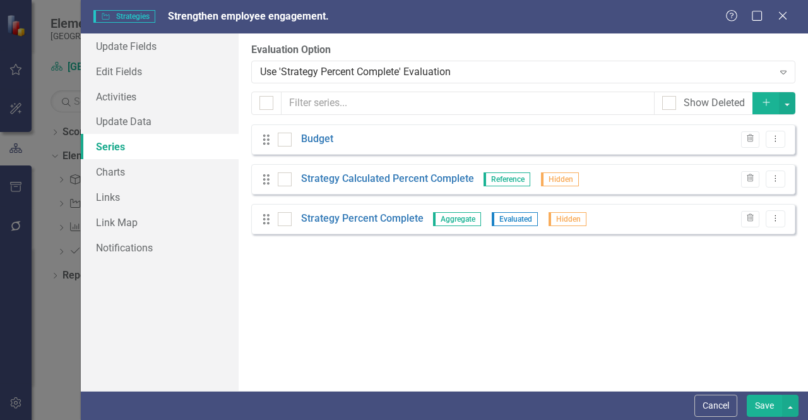
click at [764, 401] on button "Save" at bounding box center [764, 406] width 35 height 22
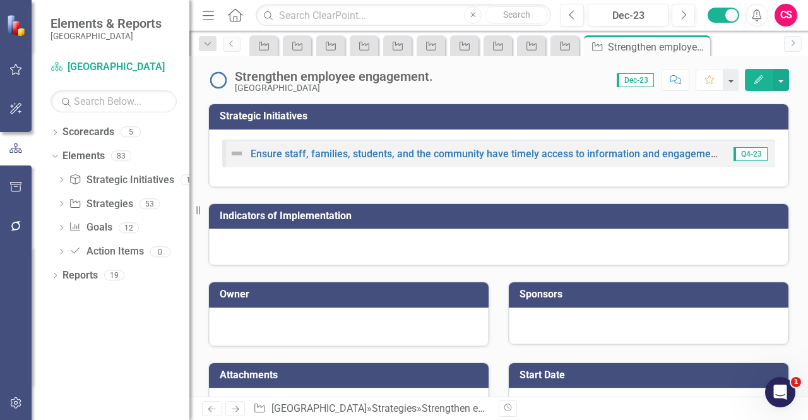
click at [235, 410] on icon "Next" at bounding box center [235, 409] width 11 height 8
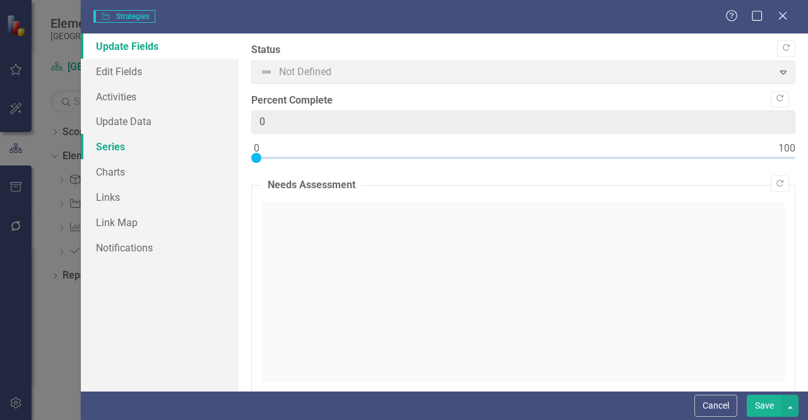
type input "0"
click at [170, 145] on link "Series" at bounding box center [160, 146] width 158 height 25
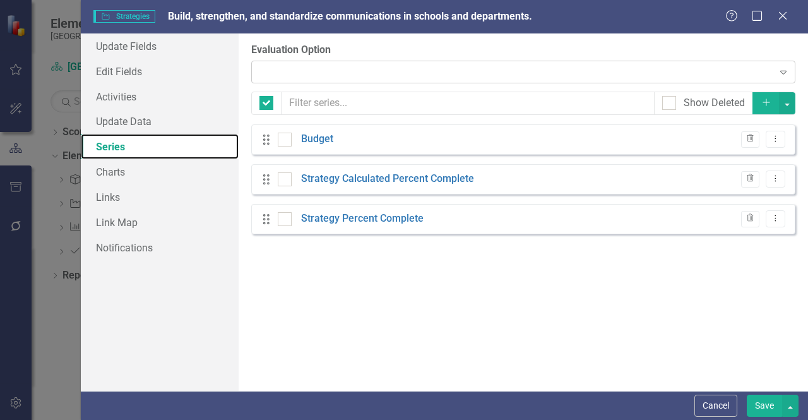
checkbox input "false"
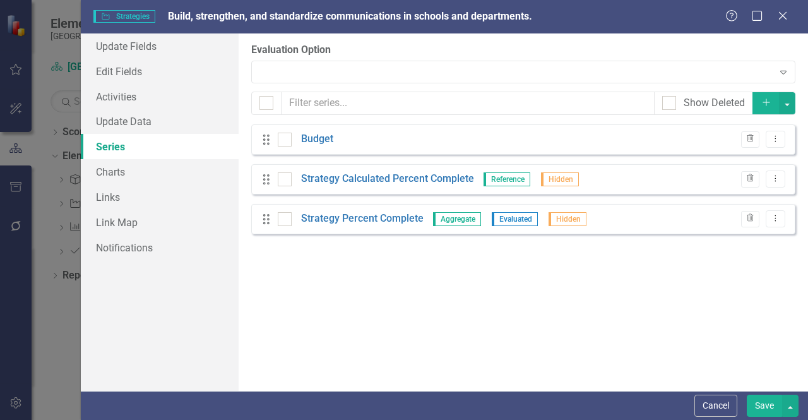
click at [312, 58] on div "Evaluation Option Expand" at bounding box center [523, 62] width 544 height 39
click at [297, 70] on div "Expand" at bounding box center [523, 72] width 544 height 23
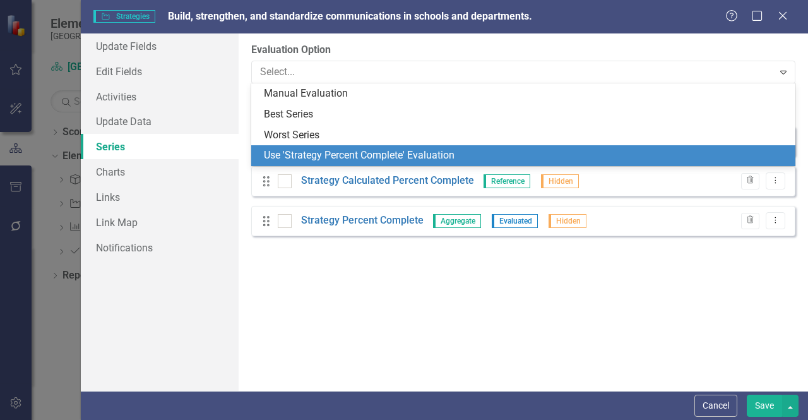
click at [313, 156] on div "Use 'Strategy Percent Complete' Evaluation" at bounding box center [526, 155] width 524 height 15
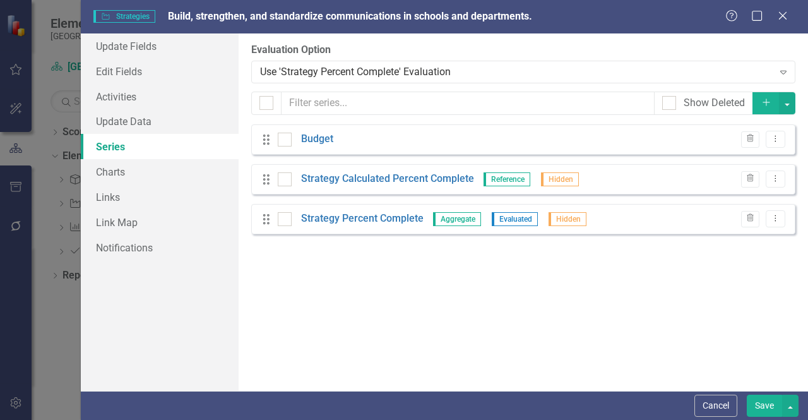
click at [757, 397] on button "Save" at bounding box center [764, 406] width 35 height 22
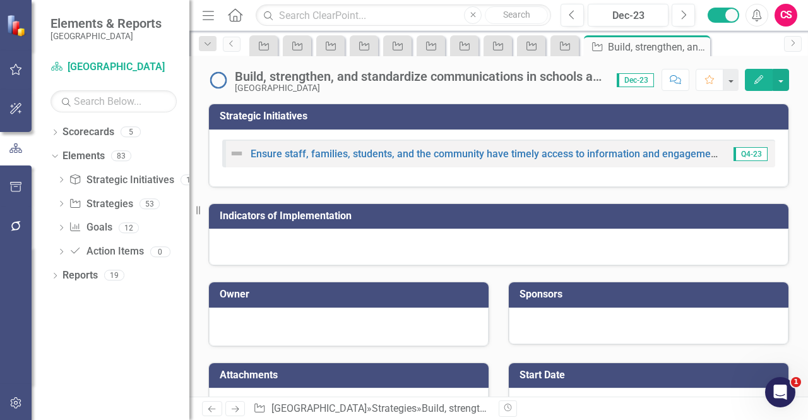
click at [228, 405] on link "Next" at bounding box center [235, 408] width 20 height 15
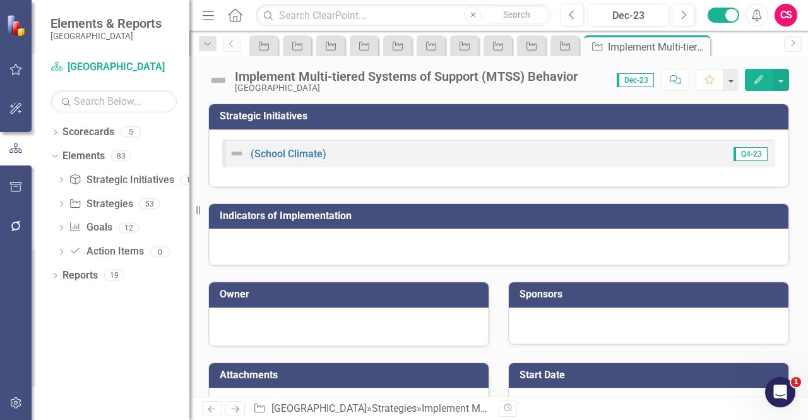
click at [751, 68] on div "Implement Multi-tiered Systems of Support (MTSS) Behavior Beaufort County Schoo…" at bounding box center [498, 75] width 619 height 38
click at [757, 81] on icon "button" at bounding box center [758, 79] width 9 height 9
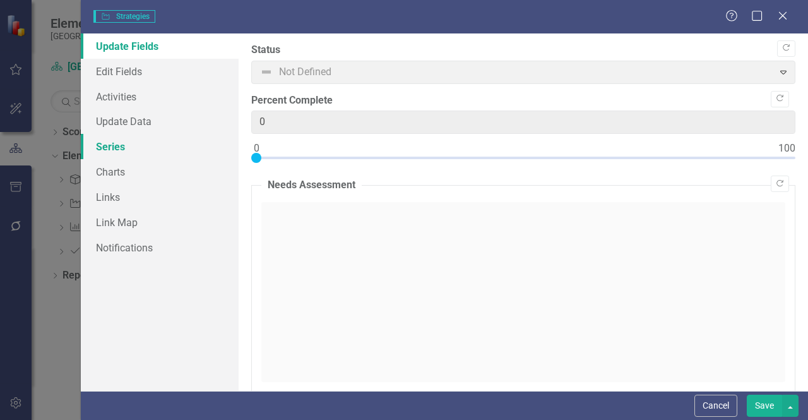
click at [133, 144] on link "Series" at bounding box center [160, 146] width 158 height 25
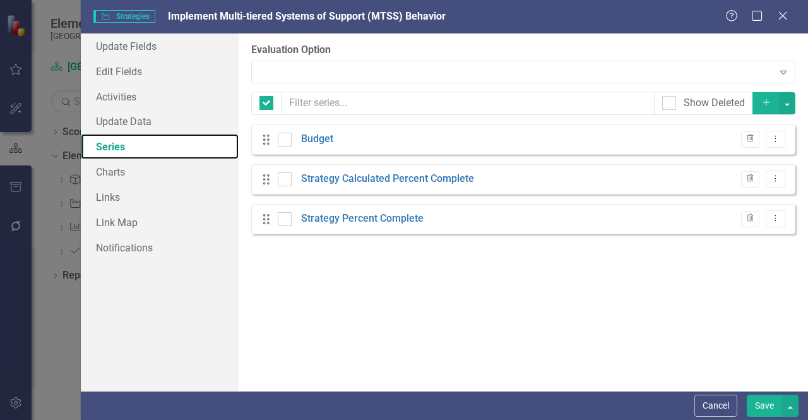
checkbox input "false"
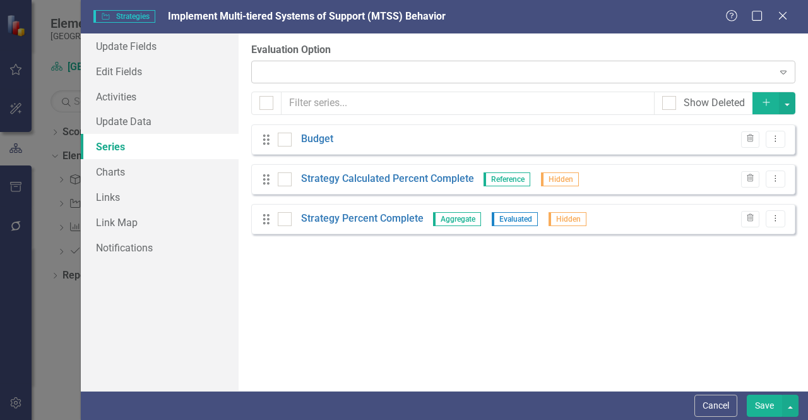
click at [307, 80] on div "Expand" at bounding box center [523, 72] width 544 height 23
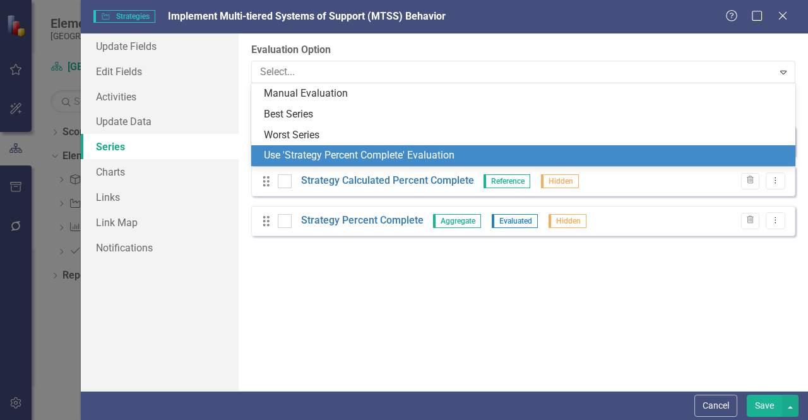
click at [335, 164] on div "Use 'Strategy Percent Complete' Evaluation" at bounding box center [523, 155] width 544 height 21
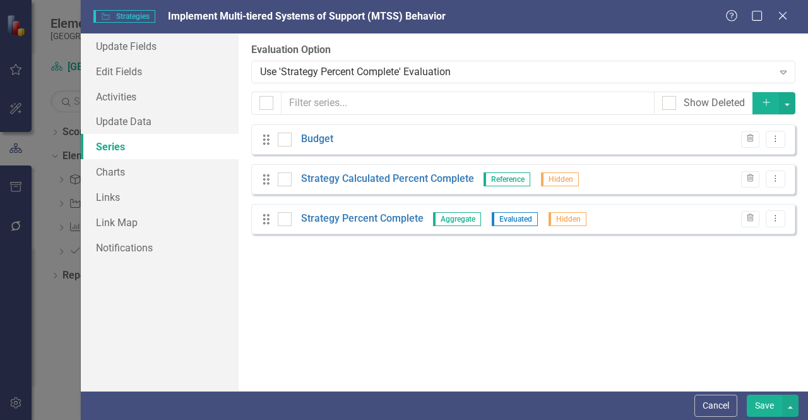
click at [749, 411] on button "Save" at bounding box center [764, 406] width 35 height 22
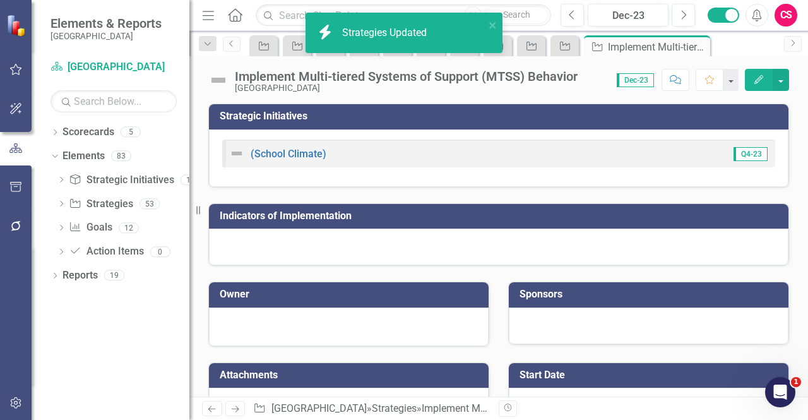
click at [376, 40] on div "icon.bolt Strategies Updated" at bounding box center [399, 32] width 170 height 21
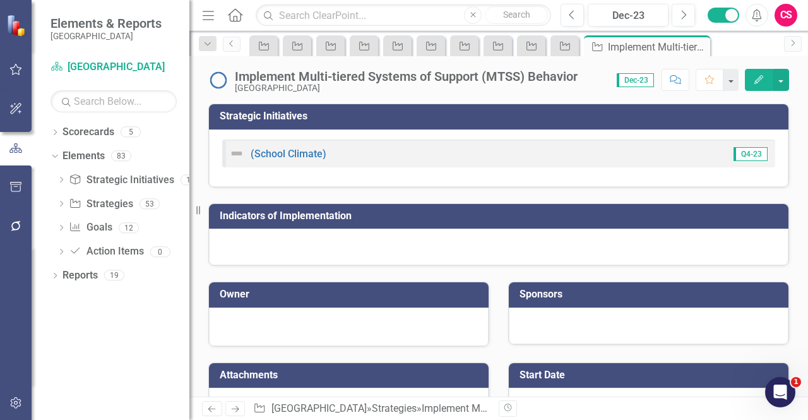
click at [235, 410] on icon "Next" at bounding box center [235, 409] width 11 height 8
click at [754, 88] on button "Edit" at bounding box center [759, 80] width 28 height 22
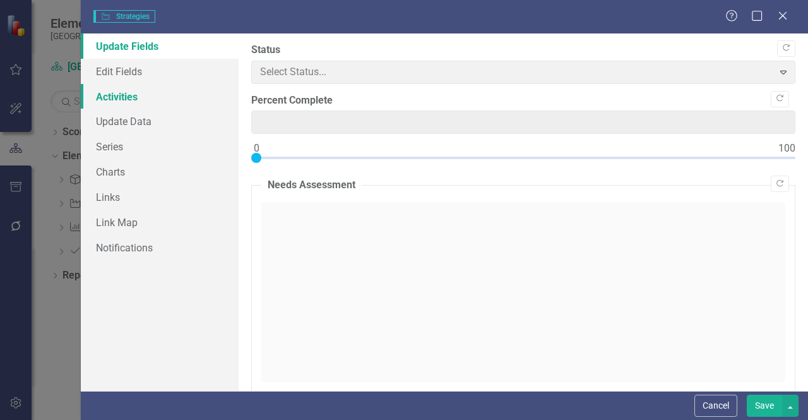
type input "0"
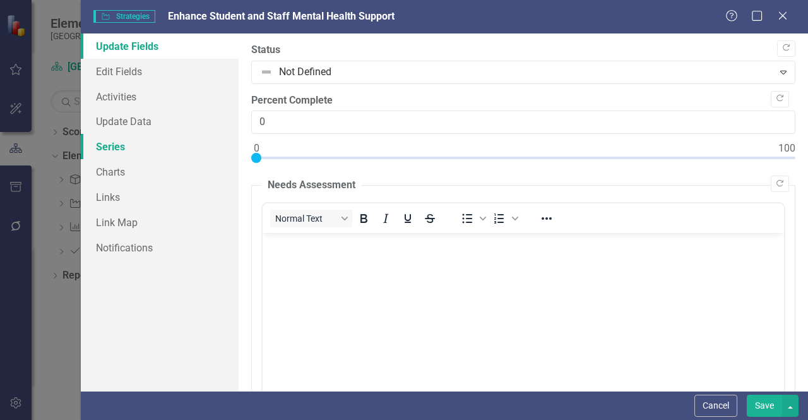
click at [147, 150] on link "Series" at bounding box center [160, 146] width 158 height 25
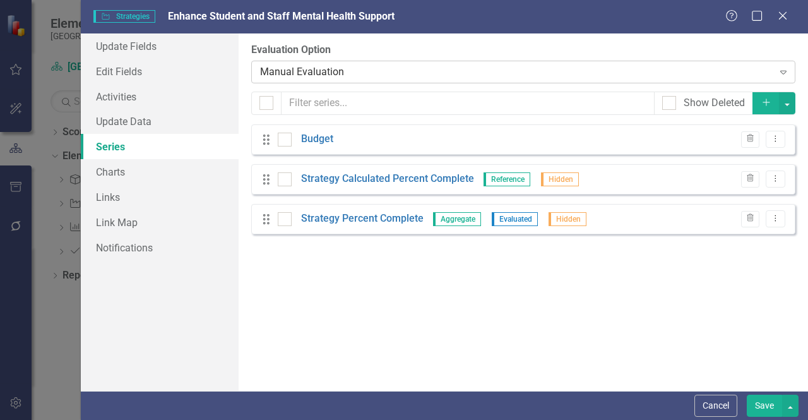
click at [266, 76] on div "Manual Evaluation" at bounding box center [516, 71] width 513 height 15
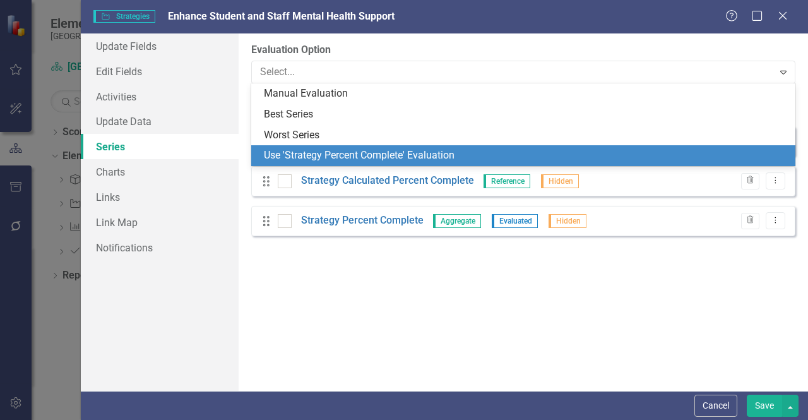
click at [326, 156] on div "Use 'Strategy Percent Complete' Evaluation" at bounding box center [526, 155] width 524 height 15
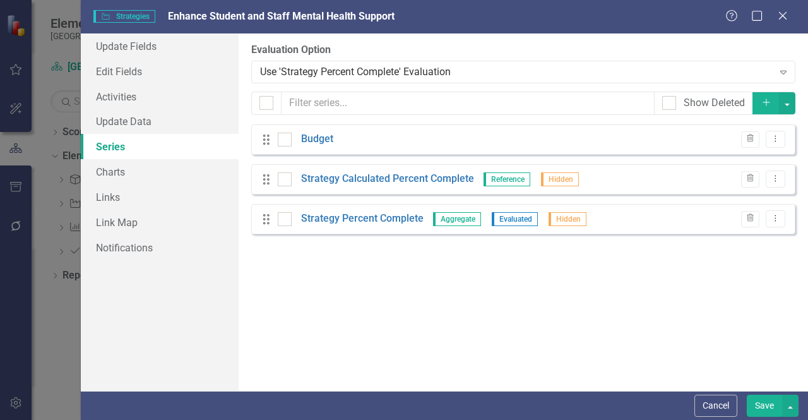
click at [539, 256] on div "From this page, you can add, edit, delete, or duplicate the measure series for …" at bounding box center [523, 211] width 569 height 357
click at [758, 402] on button "Save" at bounding box center [764, 406] width 35 height 22
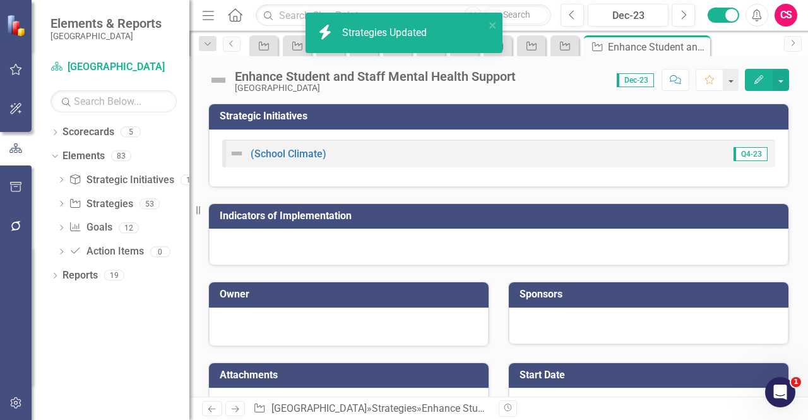
click at [401, 21] on div "icon.bolt Strategies Updated" at bounding box center [400, 32] width 178 height 29
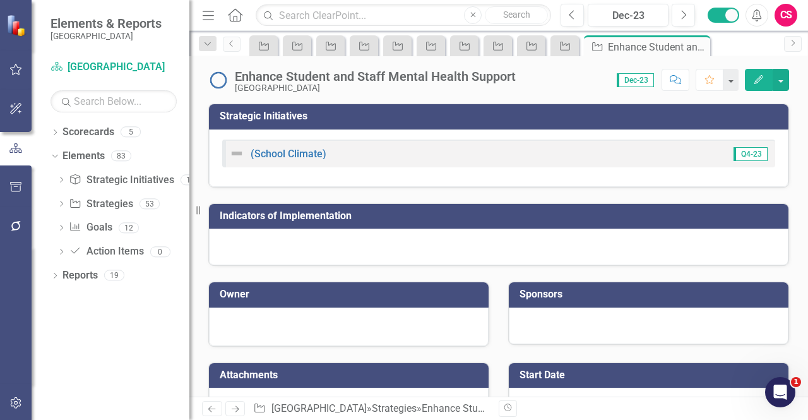
click at [233, 412] on icon "Next" at bounding box center [235, 409] width 11 height 8
click at [757, 86] on button "Edit" at bounding box center [759, 80] width 28 height 22
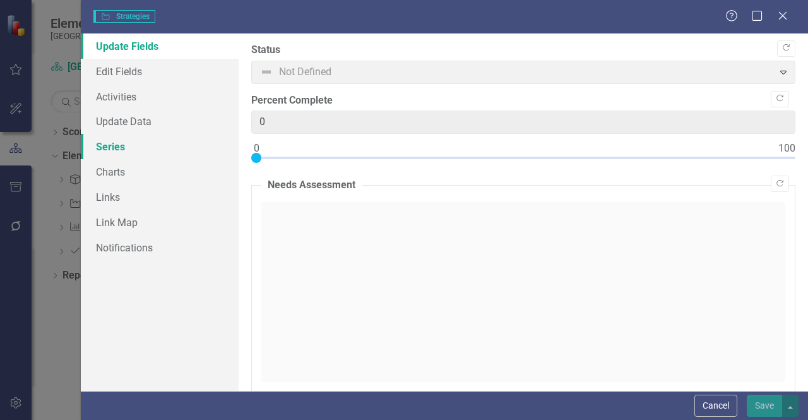
click at [120, 146] on link "Series" at bounding box center [160, 146] width 158 height 25
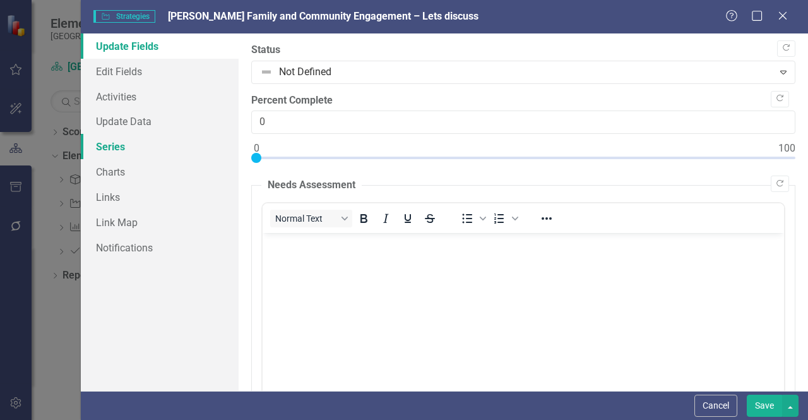
click at [110, 156] on link "Series" at bounding box center [160, 146] width 158 height 25
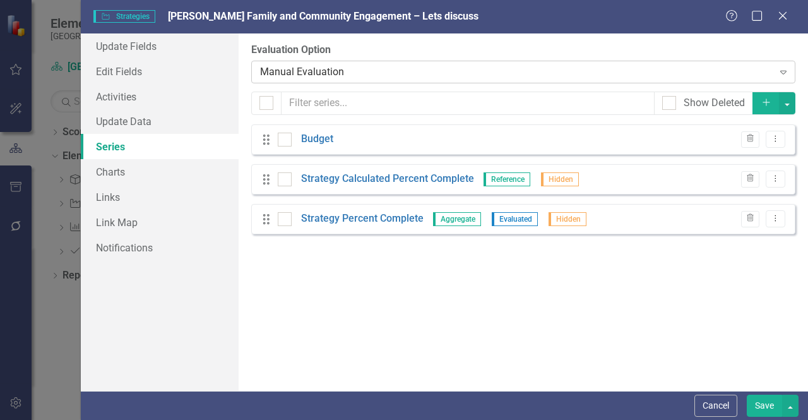
click at [297, 70] on div "Manual Evaluation" at bounding box center [516, 71] width 513 height 15
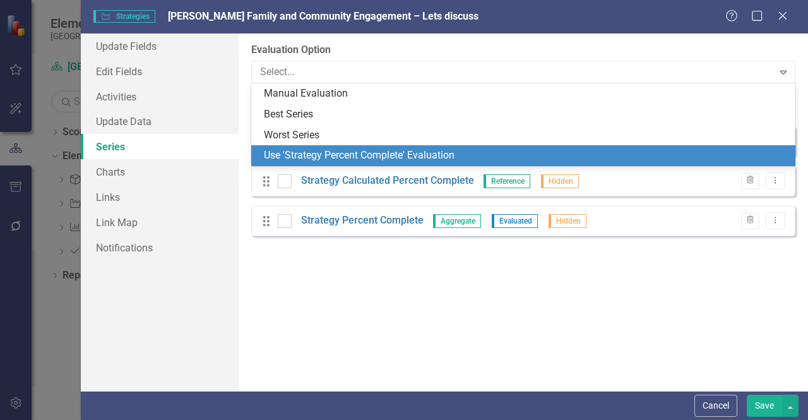
click at [316, 149] on div "Use 'Strategy Percent Complete' Evaluation" at bounding box center [526, 155] width 524 height 15
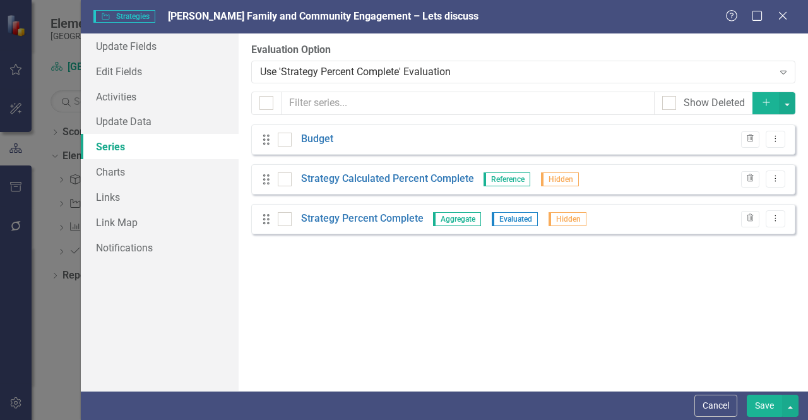
click at [752, 402] on button "Save" at bounding box center [764, 406] width 35 height 22
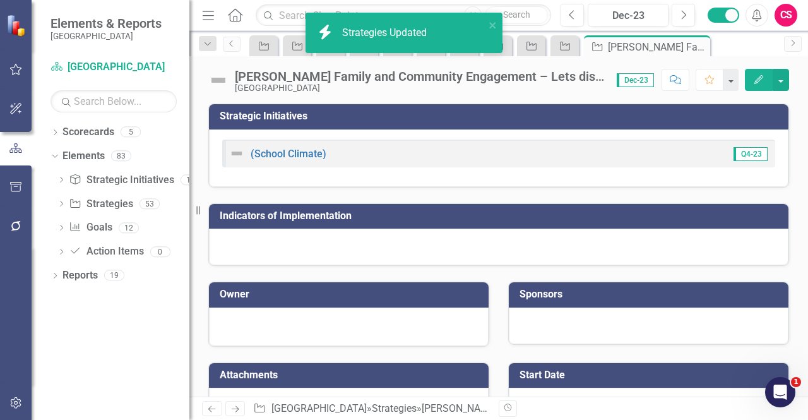
click at [423, 29] on div "Strategies Updated" at bounding box center [386, 33] width 88 height 15
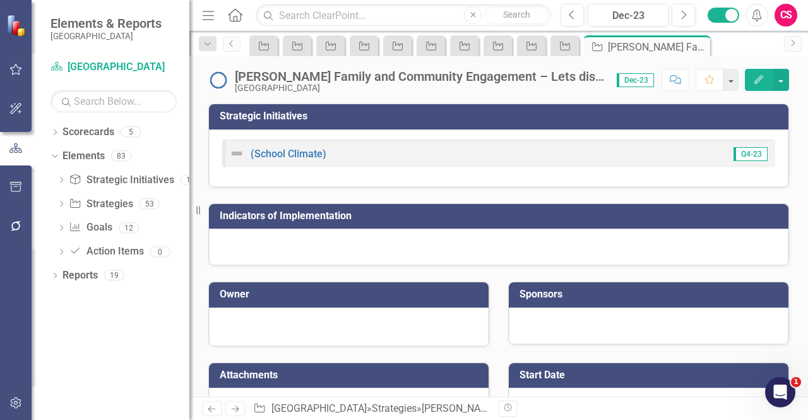
click at [229, 405] on link "Next" at bounding box center [235, 408] width 20 height 15
click at [752, 86] on button "Edit" at bounding box center [759, 80] width 28 height 22
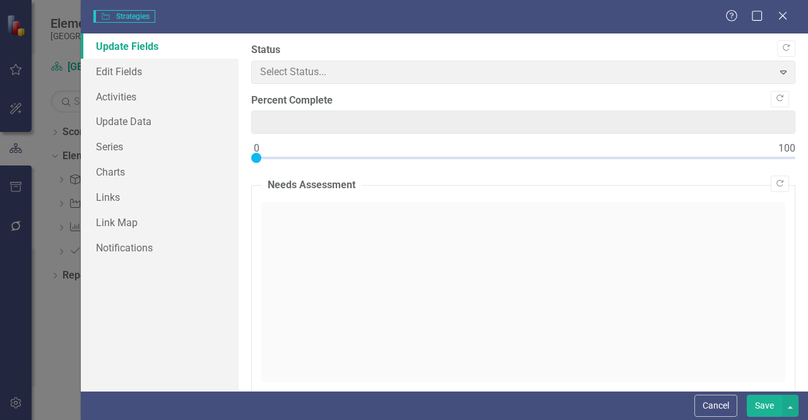
type input "0"
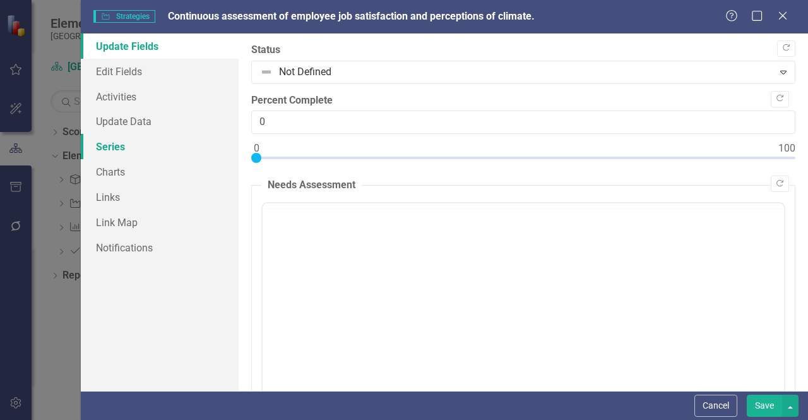
click at [164, 134] on link "Series" at bounding box center [160, 146] width 158 height 25
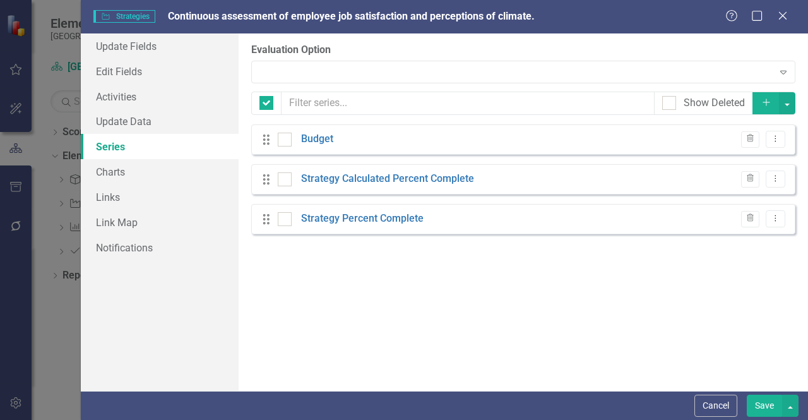
checkbox input "false"
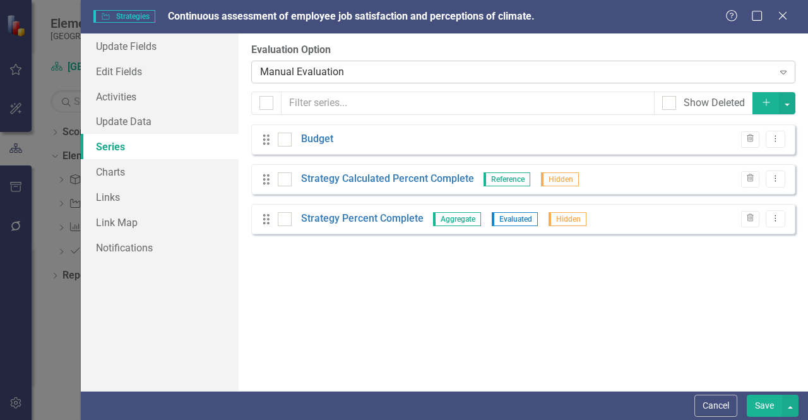
click at [322, 68] on div "Manual Evaluation" at bounding box center [516, 71] width 513 height 15
click at [292, 167] on div "Drag Strategy Calculated Percent Complete Reference Hidden Trash Dropdown Menu" at bounding box center [523, 179] width 544 height 30
click at [309, 76] on div "Manual Evaluation" at bounding box center [516, 71] width 513 height 15
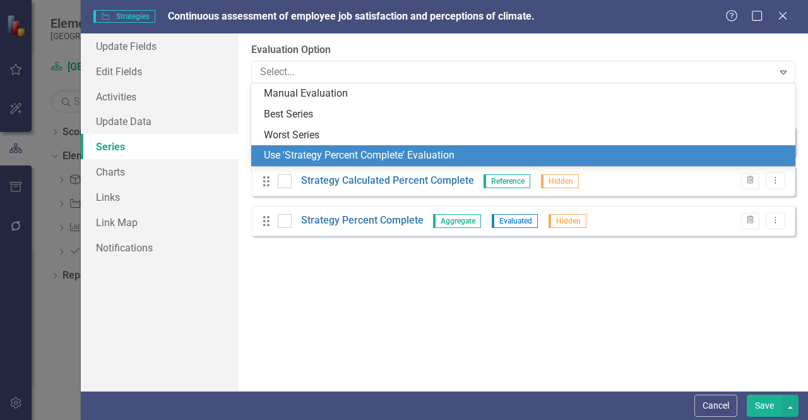
click at [331, 152] on div "Use 'Strategy Percent Complete' Evaluation" at bounding box center [526, 155] width 524 height 15
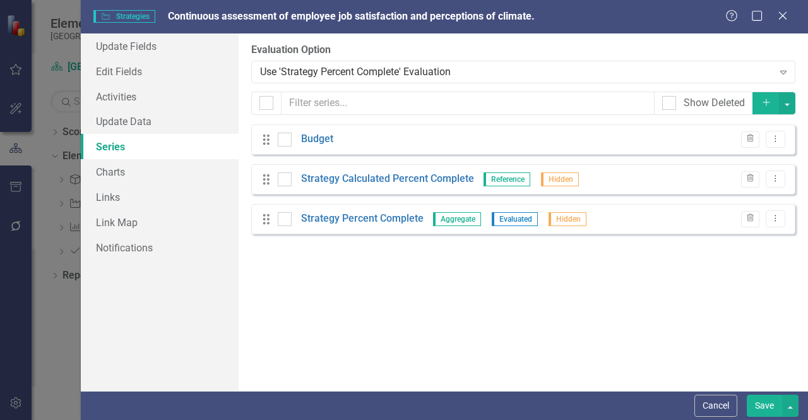
click at [764, 412] on button "Save" at bounding box center [764, 406] width 35 height 22
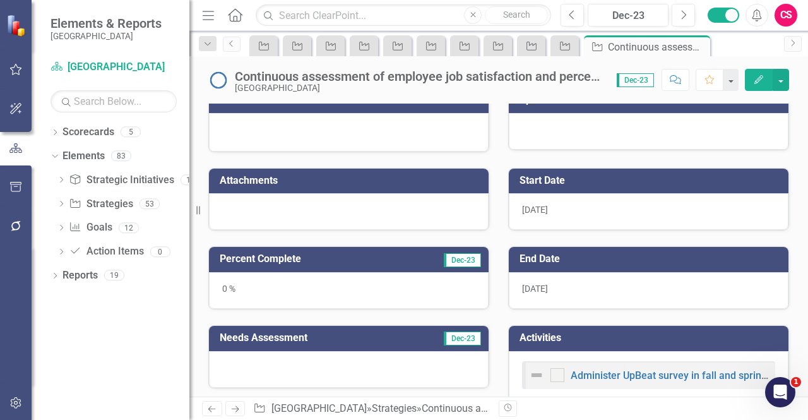
scroll to position [195, 0]
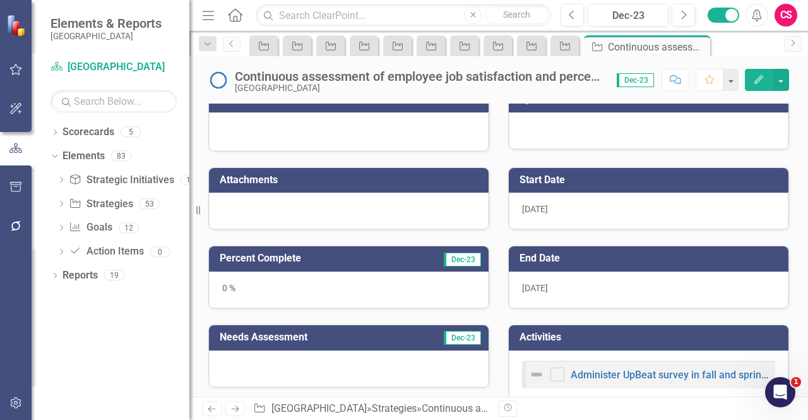
click at [232, 410] on icon "Next" at bounding box center [235, 409] width 11 height 8
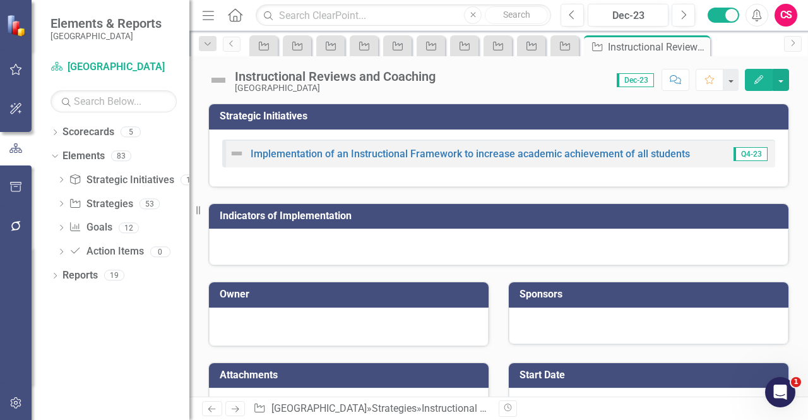
click at [756, 83] on icon "button" at bounding box center [758, 79] width 9 height 9
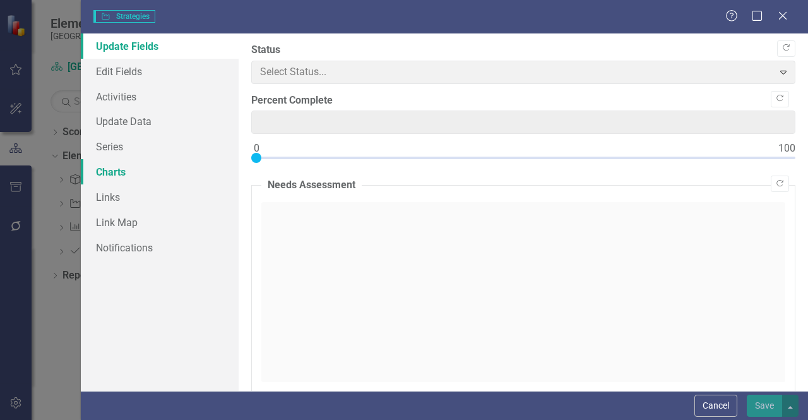
type input "0"
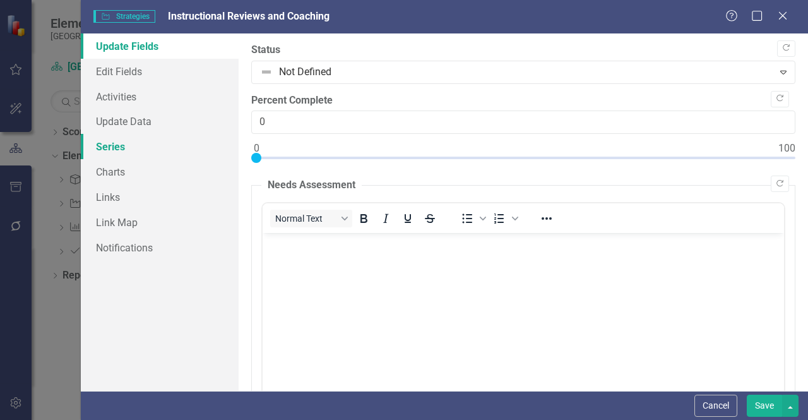
click at [171, 143] on link "Series" at bounding box center [160, 146] width 158 height 25
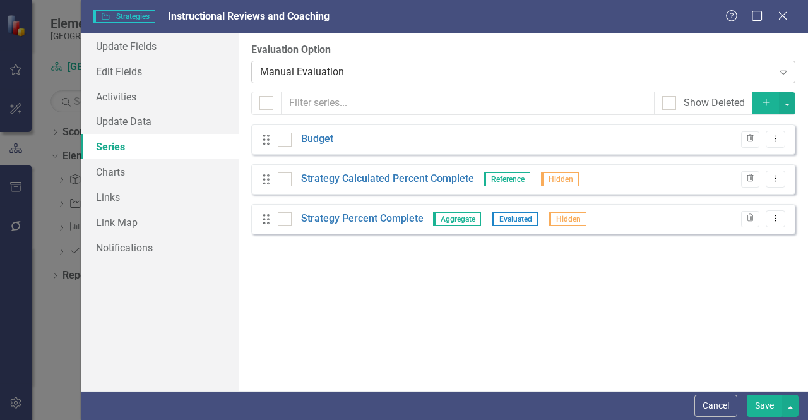
click at [364, 68] on div "Manual Evaluation" at bounding box center [516, 71] width 513 height 15
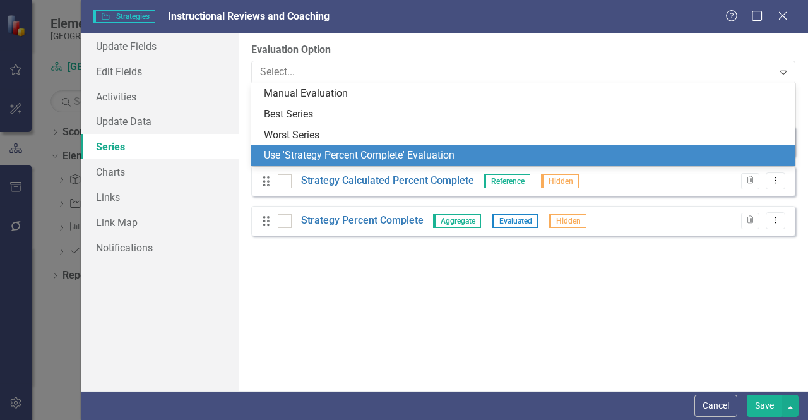
click at [345, 155] on div "Use 'Strategy Percent Complete' Evaluation" at bounding box center [526, 155] width 524 height 15
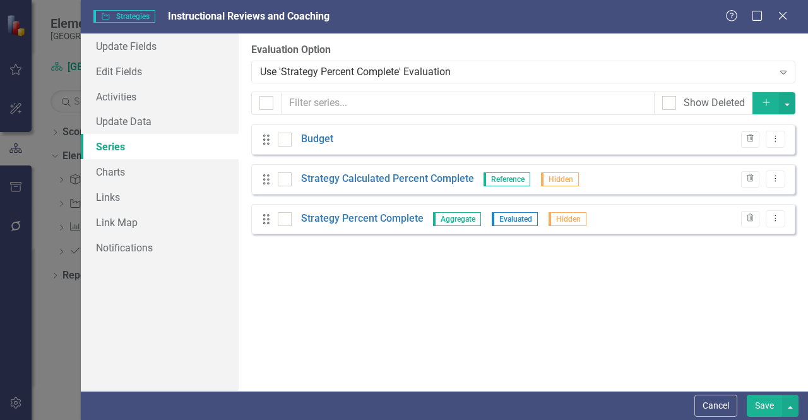
click at [762, 412] on button "Save" at bounding box center [764, 406] width 35 height 22
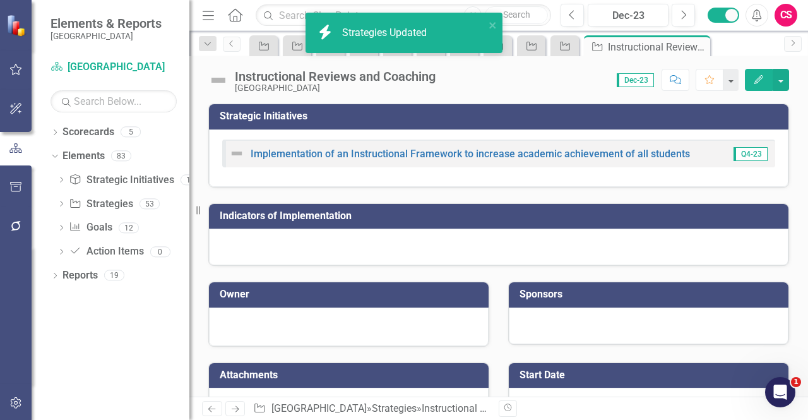
click at [359, 32] on div "Strategies Updated" at bounding box center [386, 33] width 88 height 15
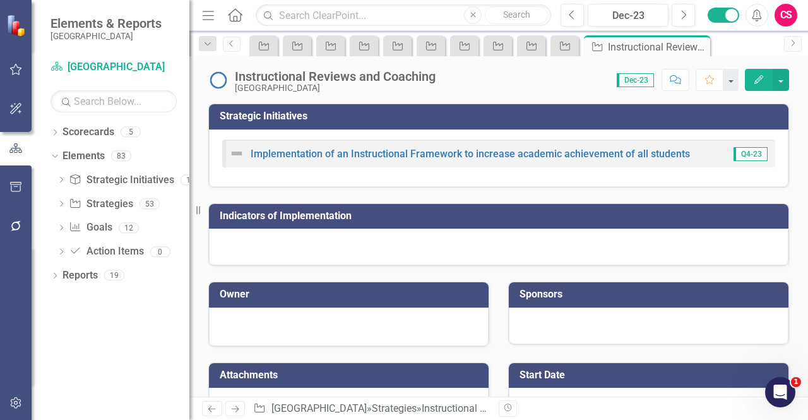
click at [237, 403] on link "Next" at bounding box center [235, 408] width 20 height 15
click at [754, 81] on icon "Edit" at bounding box center [758, 79] width 11 height 9
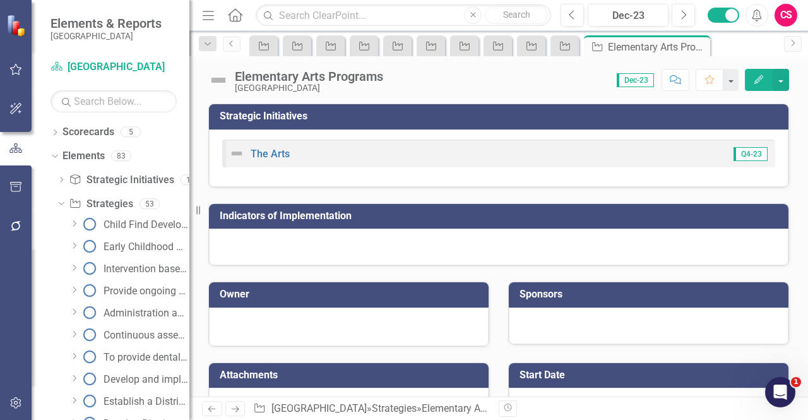
click at [753, 78] on button "Edit" at bounding box center [759, 80] width 28 height 22
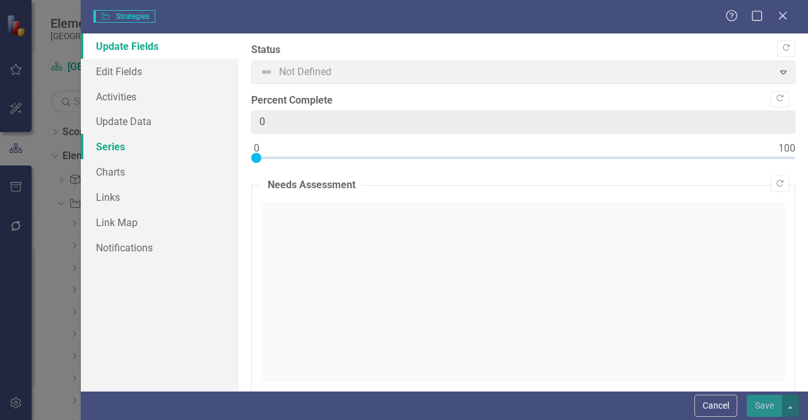
click at [138, 145] on link "Series" at bounding box center [160, 146] width 158 height 25
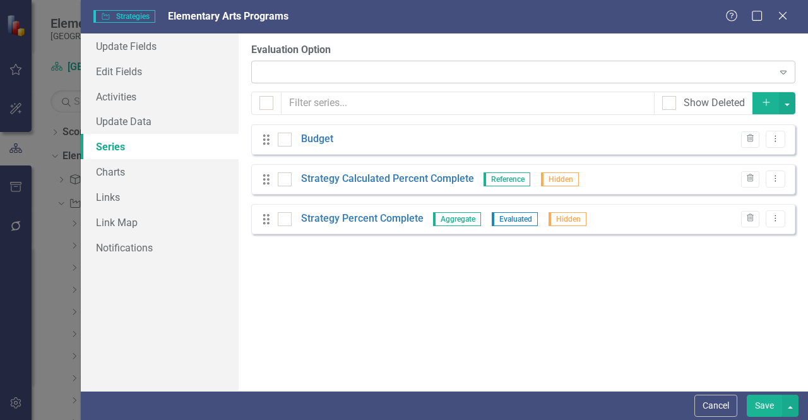
click at [418, 76] on div "Expand" at bounding box center [523, 72] width 544 height 23
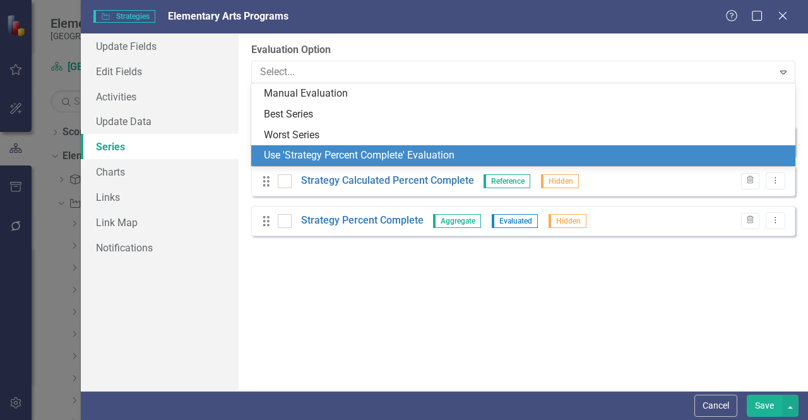
click at [384, 153] on div "Use 'Strategy Percent Complete' Evaluation" at bounding box center [526, 155] width 524 height 15
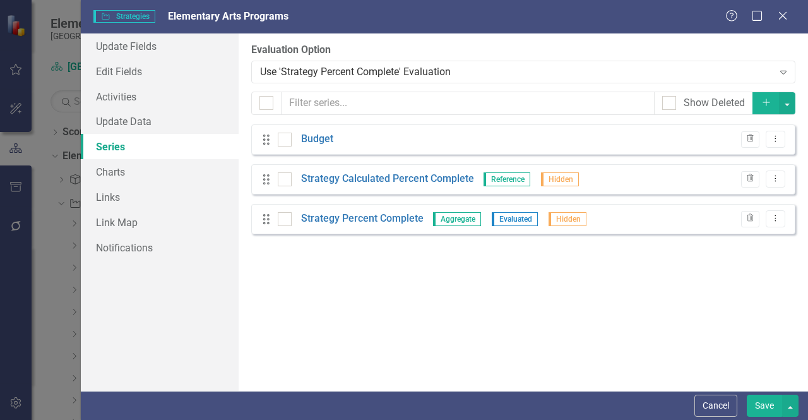
click at [754, 411] on button "Save" at bounding box center [764, 406] width 35 height 22
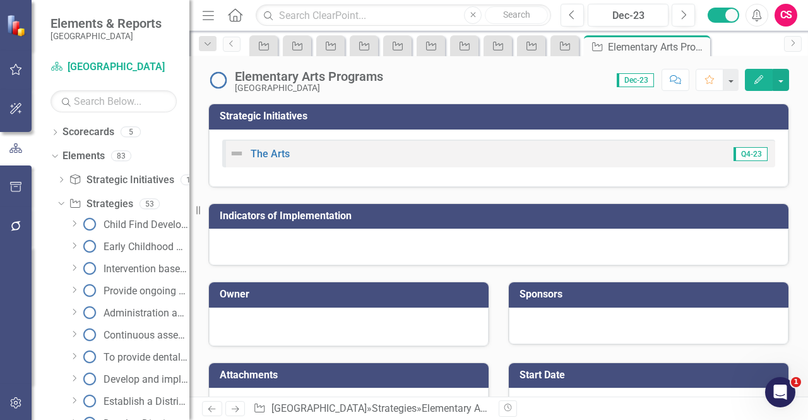
click at [235, 410] on icon "Next" at bounding box center [235, 409] width 11 height 8
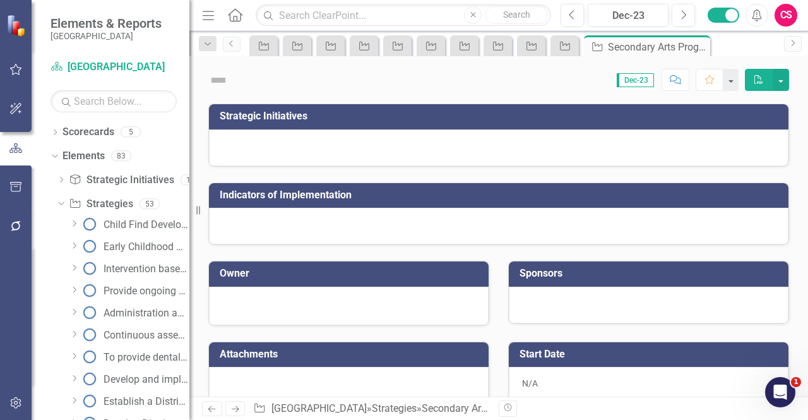
scroll to position [543, 0]
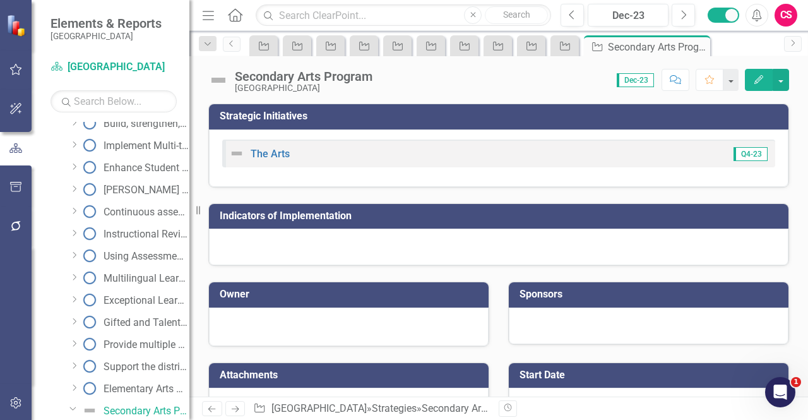
click at [752, 84] on button "Edit" at bounding box center [759, 80] width 28 height 22
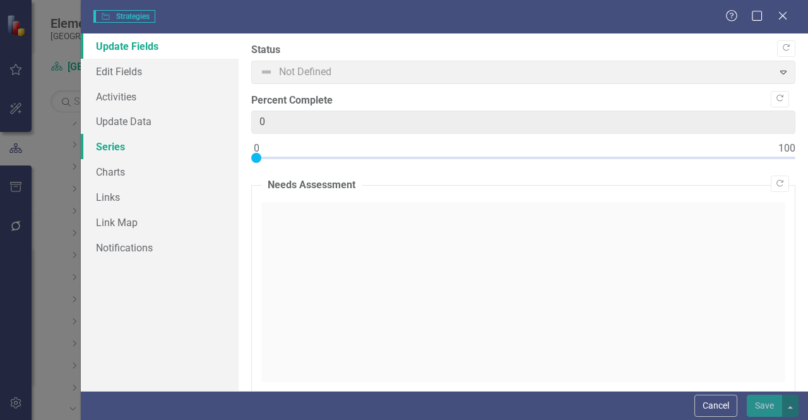
click at [125, 148] on link "Series" at bounding box center [160, 146] width 158 height 25
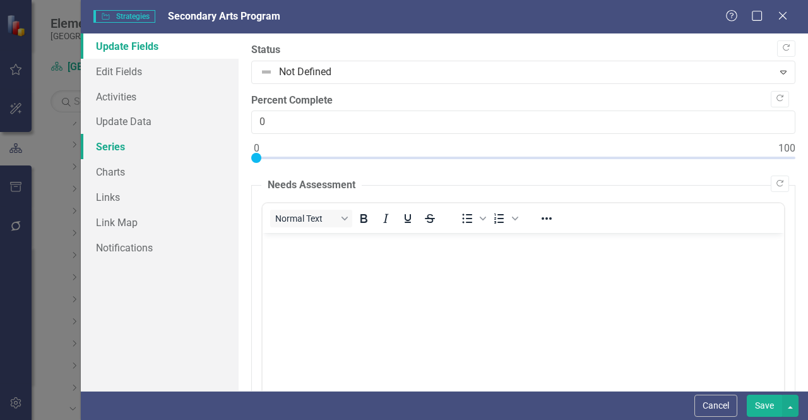
scroll to position [0, 0]
click at [128, 151] on link "Series" at bounding box center [160, 146] width 158 height 25
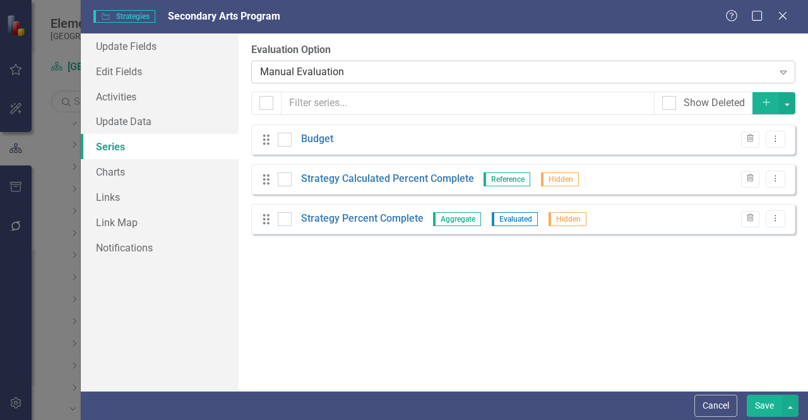
click at [300, 66] on div "Manual Evaluation" at bounding box center [516, 71] width 513 height 15
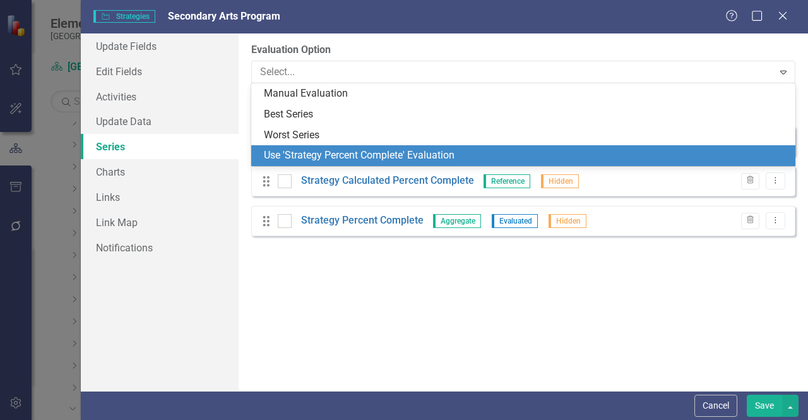
click at [307, 159] on div "Use 'Strategy Percent Complete' Evaluation" at bounding box center [526, 155] width 524 height 15
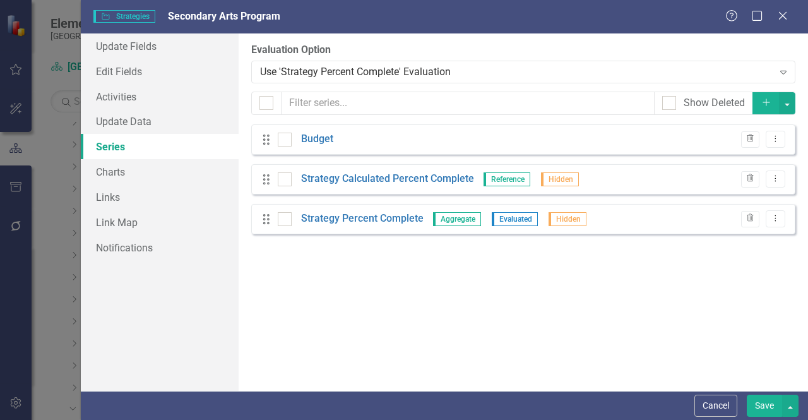
click at [755, 408] on button "Save" at bounding box center [764, 406] width 35 height 22
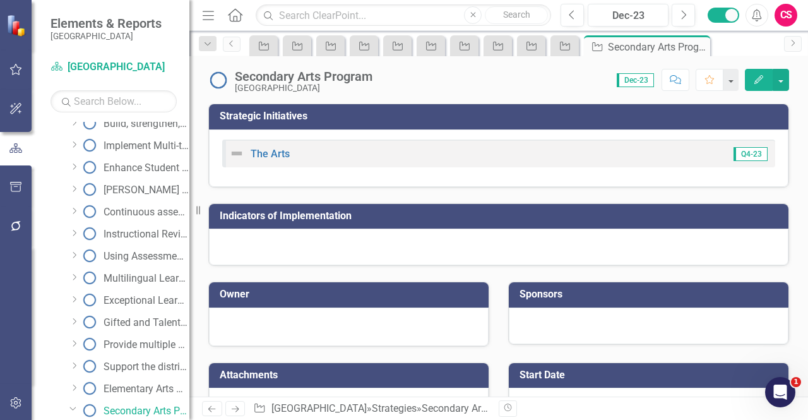
click at [236, 406] on icon "Next" at bounding box center [235, 409] width 11 height 8
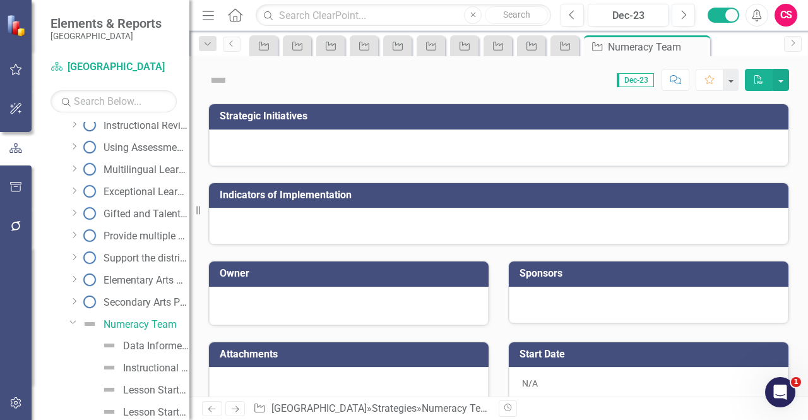
scroll to position [565, 0]
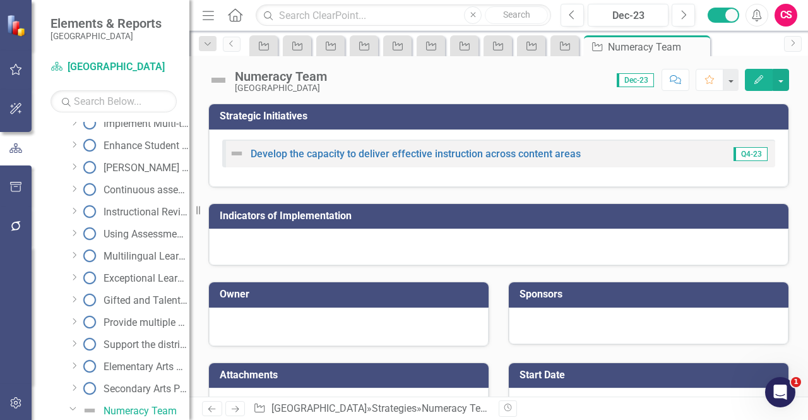
click at [756, 81] on icon "button" at bounding box center [758, 79] width 9 height 9
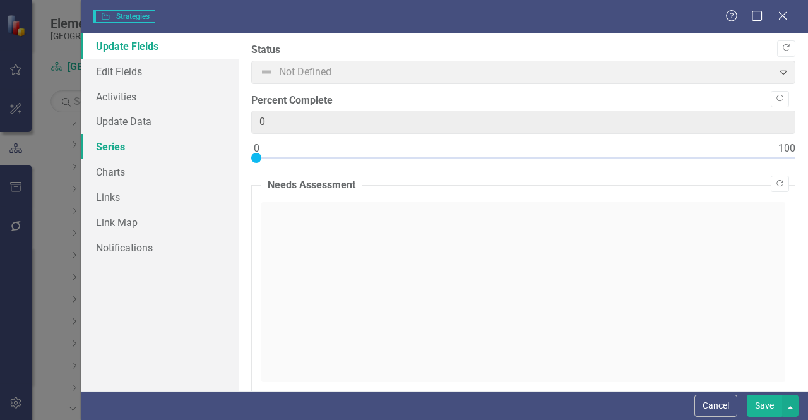
click at [165, 145] on link "Series" at bounding box center [160, 146] width 158 height 25
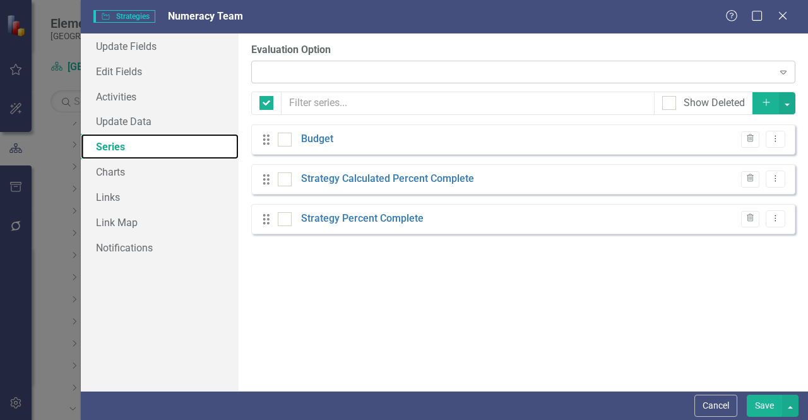
checkbox input "false"
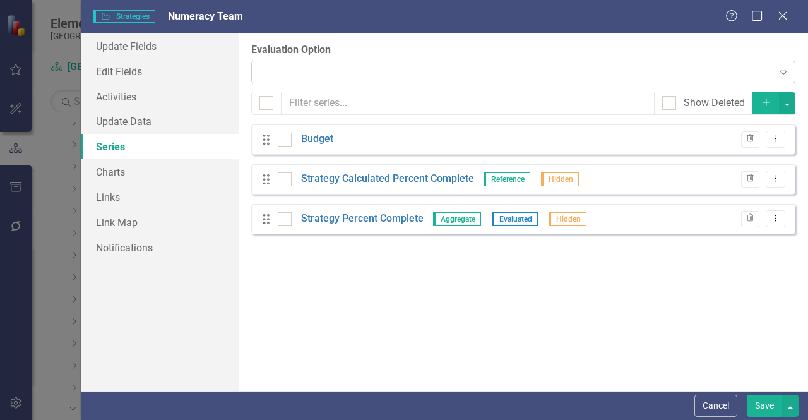
click at [361, 81] on div "Expand" at bounding box center [523, 72] width 544 height 23
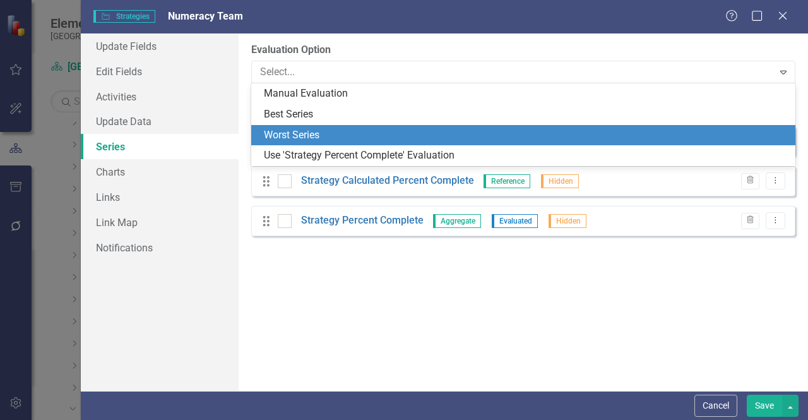
scroll to position [0, 0]
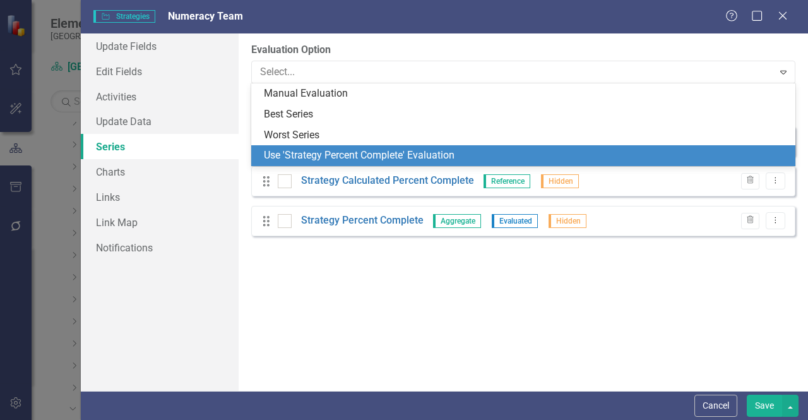
click at [323, 151] on div "Use 'Strategy Percent Complete' Evaluation" at bounding box center [526, 155] width 524 height 15
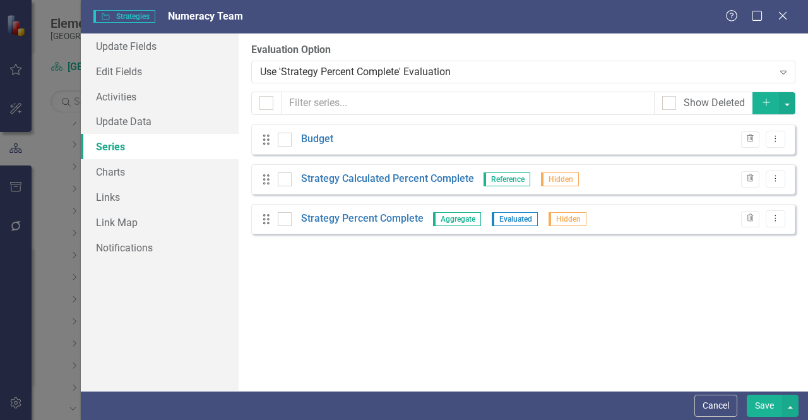
click at [751, 411] on button "Save" at bounding box center [764, 406] width 35 height 22
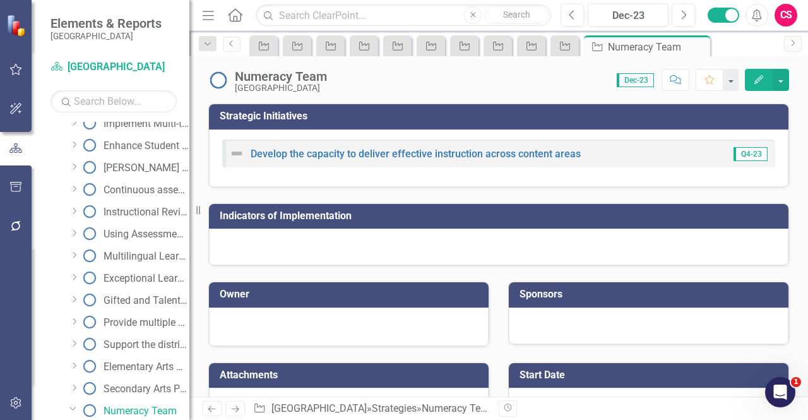
click at [235, 408] on icon "Next" at bounding box center [235, 409] width 11 height 8
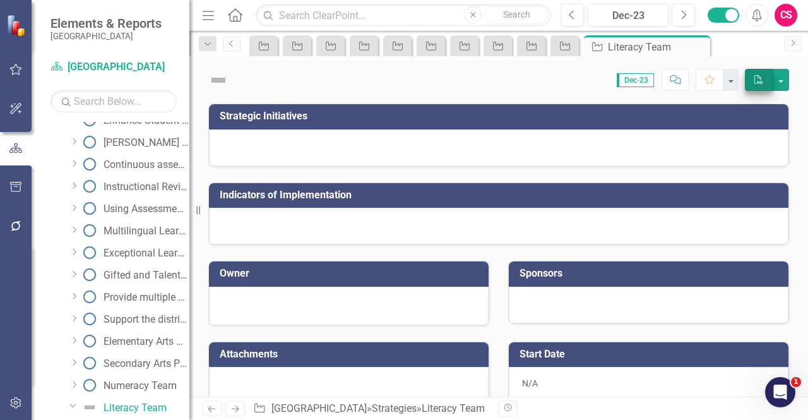
scroll to position [587, 0]
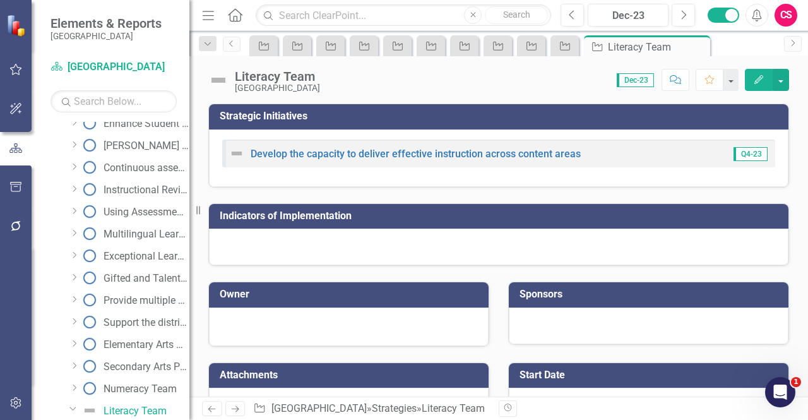
click at [752, 88] on button "Edit" at bounding box center [759, 80] width 28 height 22
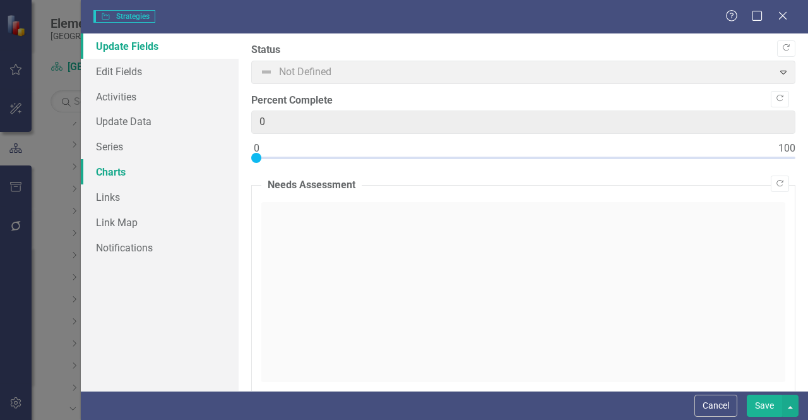
type input "0"
click at [141, 150] on link "Series" at bounding box center [160, 146] width 158 height 25
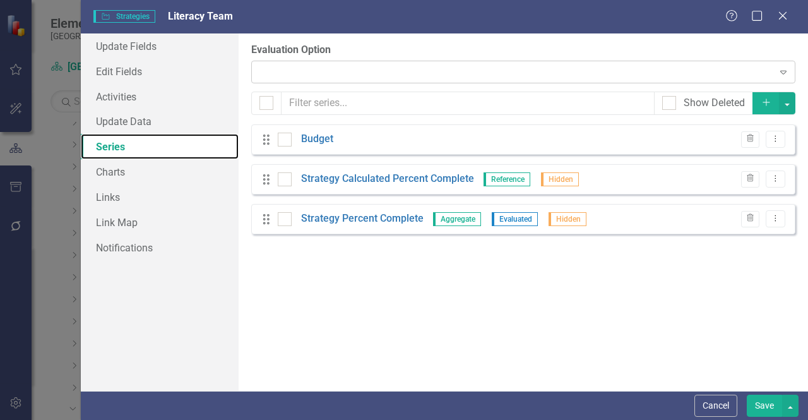
checkbox input "false"
click at [341, 75] on div "Expand" at bounding box center [523, 72] width 544 height 23
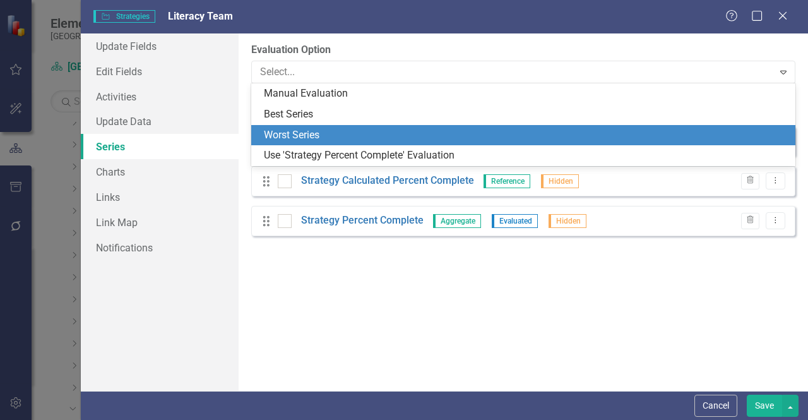
scroll to position [0, 0]
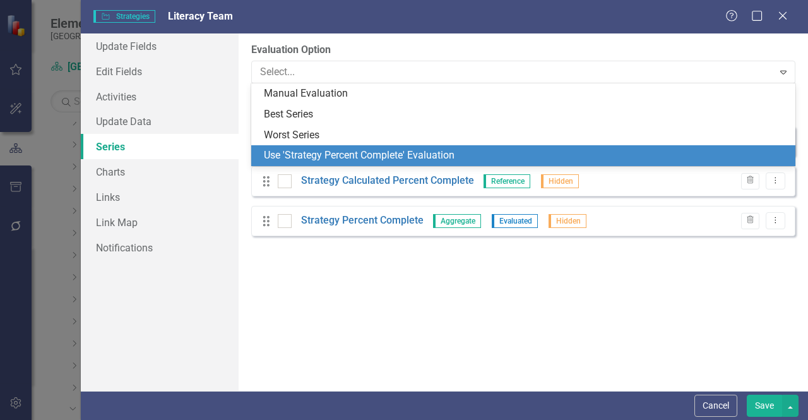
click at [300, 165] on div "Use 'Strategy Percent Complete' Evaluation" at bounding box center [523, 155] width 544 height 21
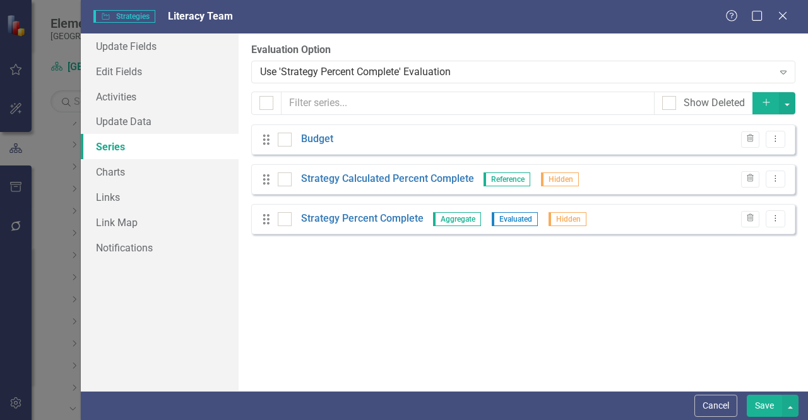
click at [761, 401] on button "Save" at bounding box center [764, 406] width 35 height 22
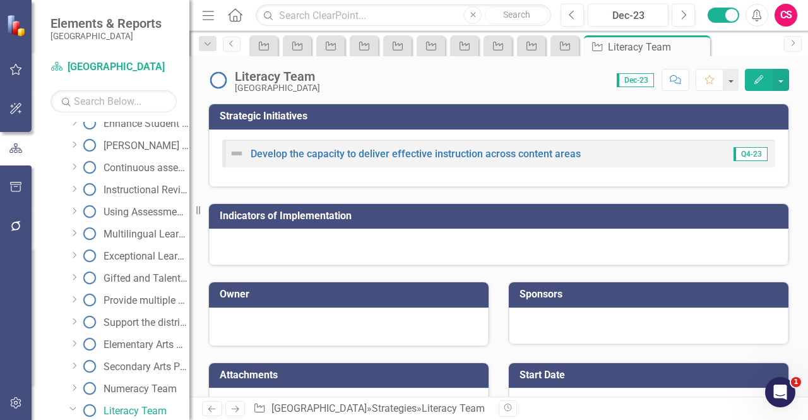
click at [240, 406] on link "Next" at bounding box center [235, 408] width 20 height 15
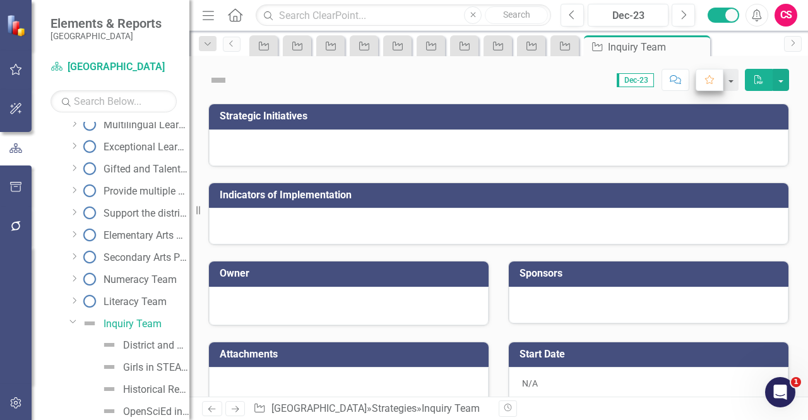
scroll to position [609, 0]
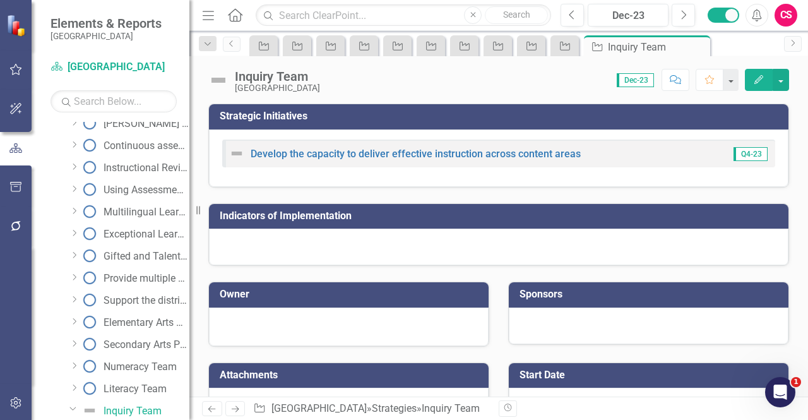
click at [754, 85] on button "Edit" at bounding box center [759, 80] width 28 height 22
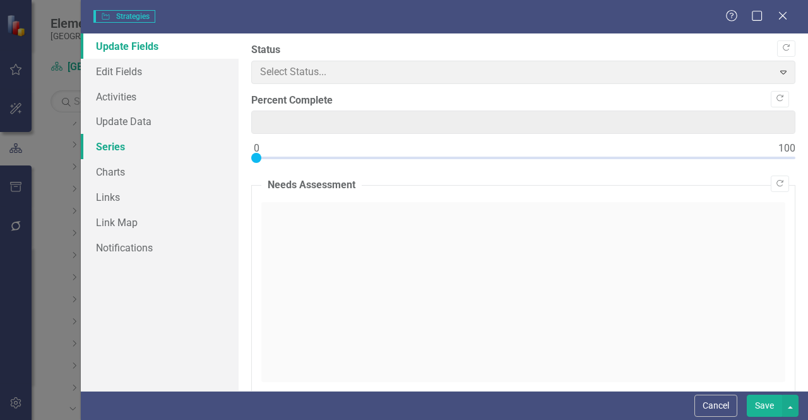
click at [162, 145] on link "Series" at bounding box center [160, 146] width 158 height 25
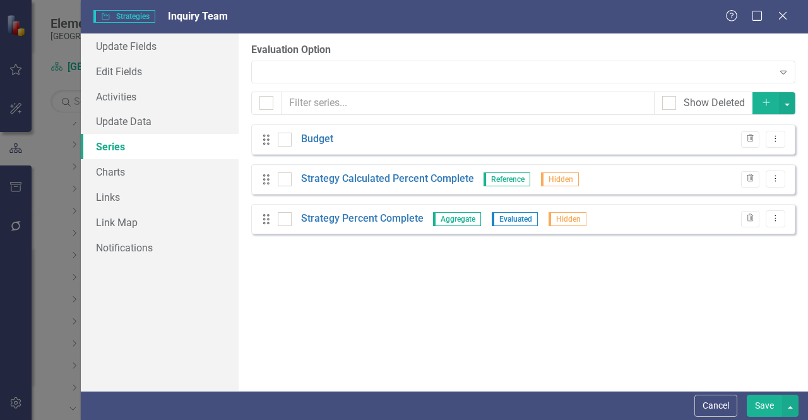
click at [318, 71] on div at bounding box center [513, 72] width 518 height 3
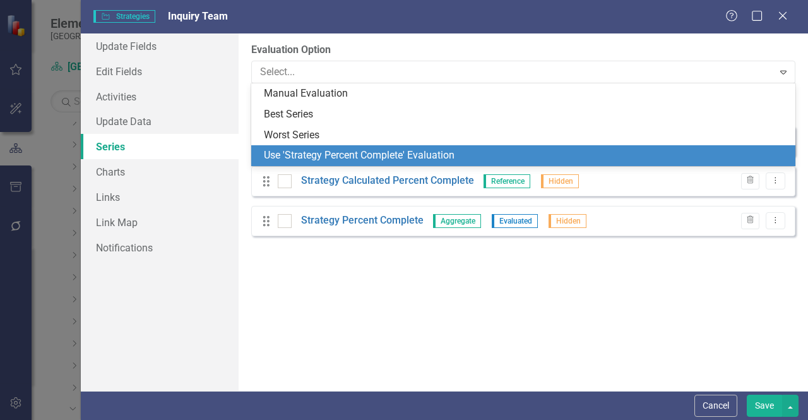
click at [300, 155] on div "Use 'Strategy Percent Complete' Evaluation" at bounding box center [526, 155] width 524 height 15
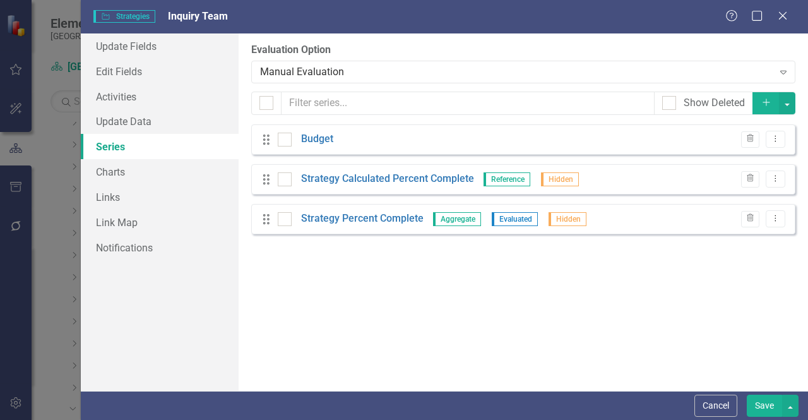
scroll to position [0, 0]
click at [766, 401] on button "Save" at bounding box center [764, 406] width 35 height 22
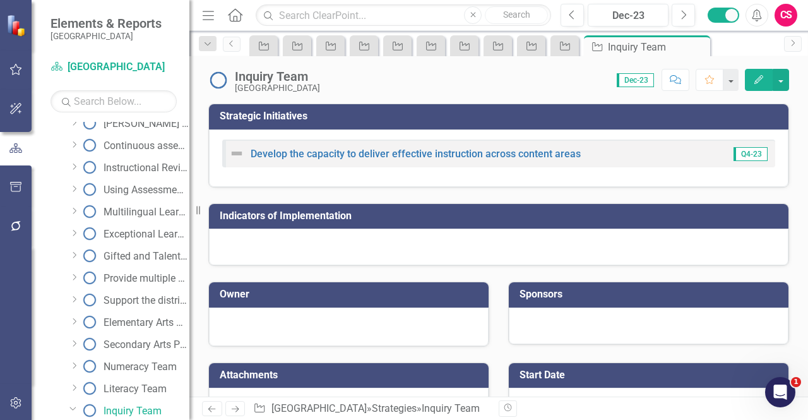
click at [235, 410] on icon "Next" at bounding box center [235, 409] width 11 height 8
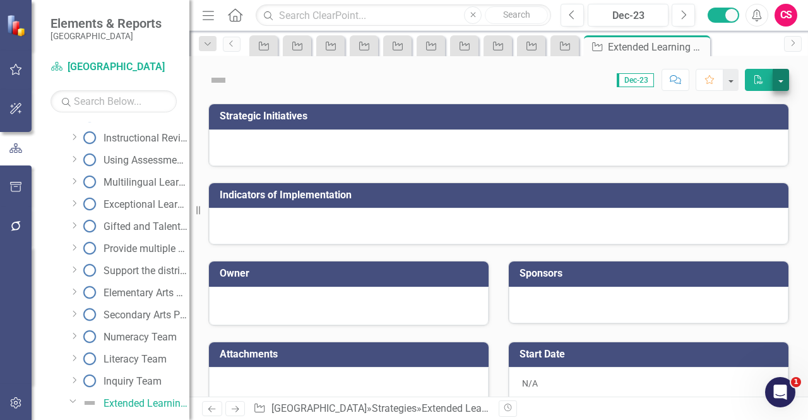
scroll to position [631, 0]
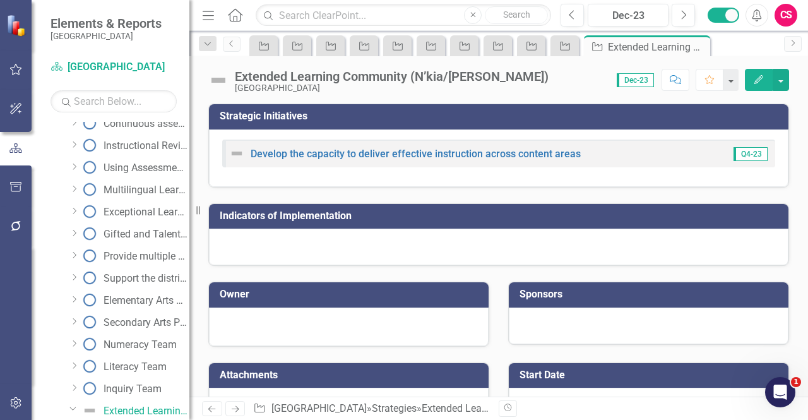
click at [756, 80] on icon "Edit" at bounding box center [758, 79] width 11 height 9
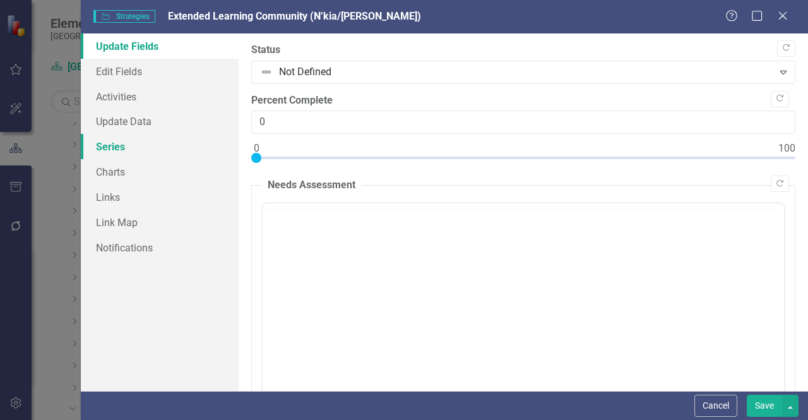
click at [119, 150] on link "Series" at bounding box center [160, 146] width 158 height 25
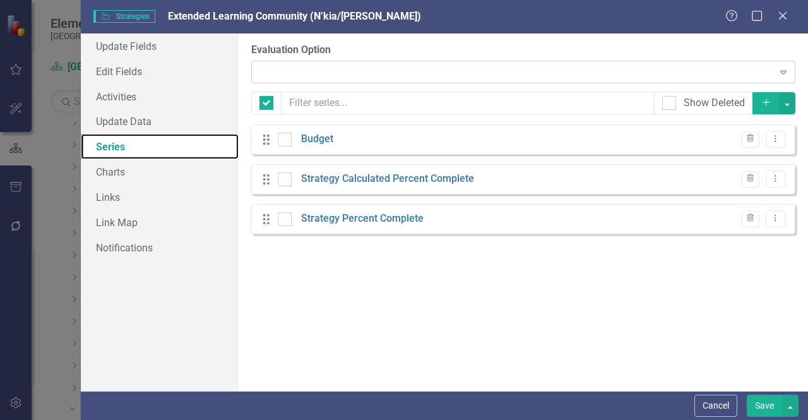
checkbox input "false"
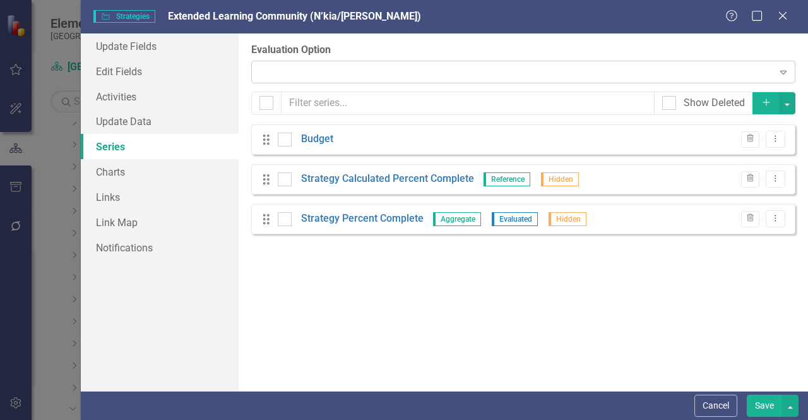
click at [292, 67] on div "Expand" at bounding box center [523, 72] width 544 height 23
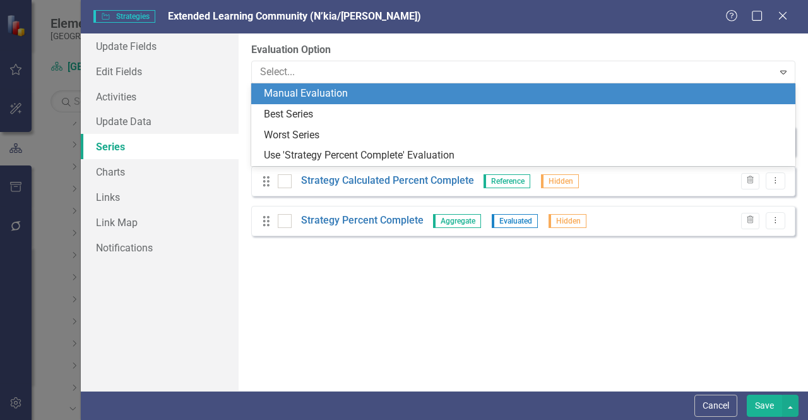
scroll to position [0, 0]
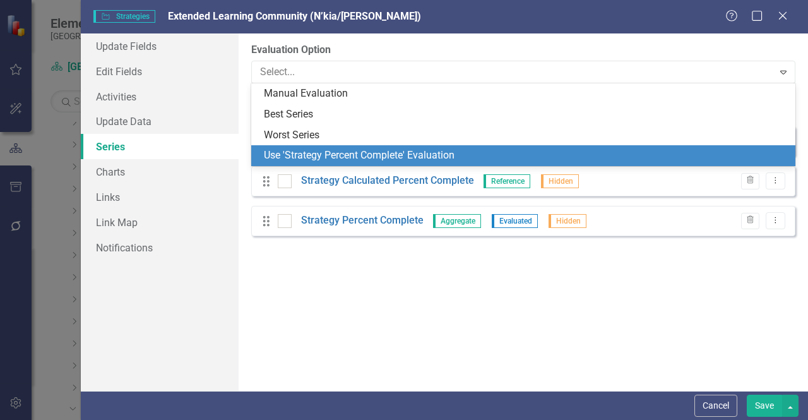
click at [326, 154] on div "Use 'Strategy Percent Complete' Evaluation" at bounding box center [526, 155] width 524 height 15
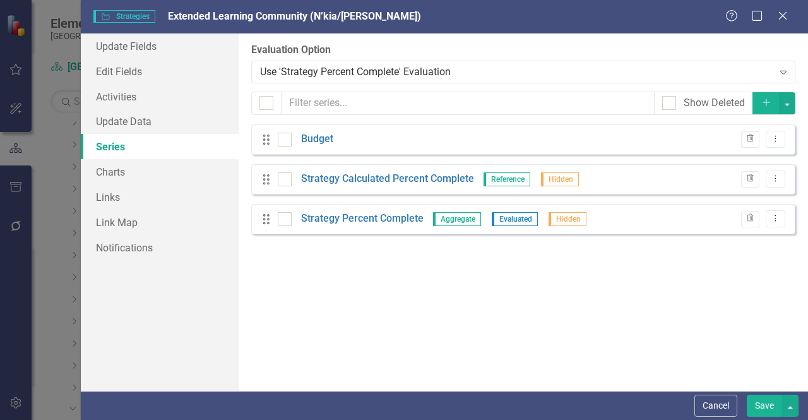
click at [774, 410] on button "Save" at bounding box center [764, 406] width 35 height 22
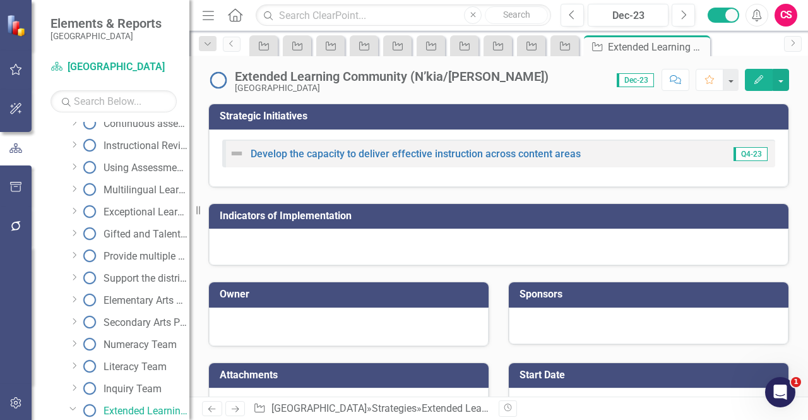
click at [241, 407] on link "Next" at bounding box center [235, 408] width 20 height 15
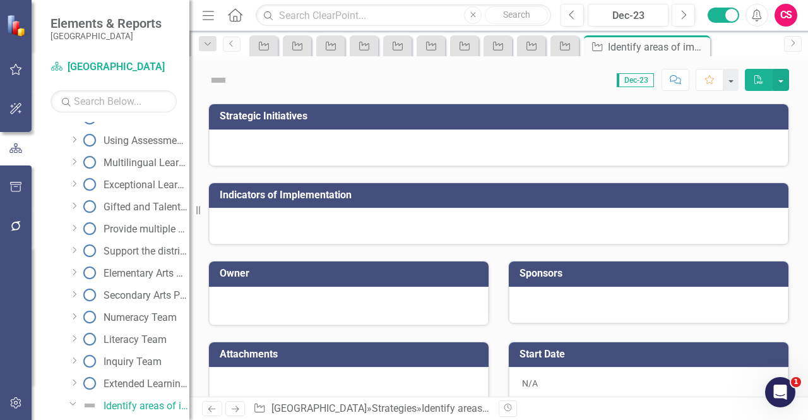
scroll to position [653, 0]
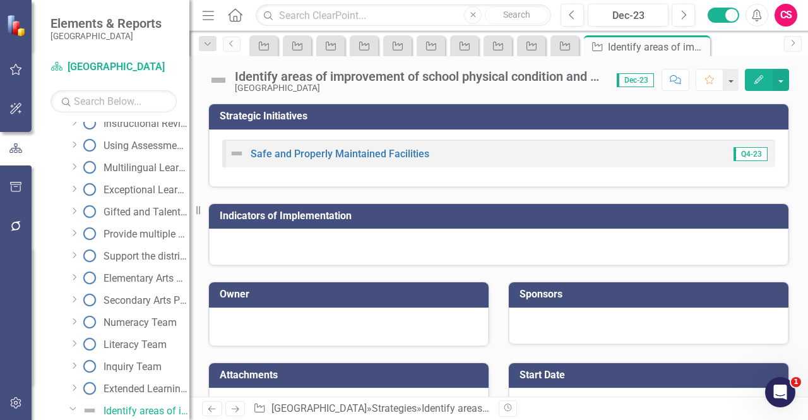
click at [763, 84] on button "Edit" at bounding box center [759, 80] width 28 height 22
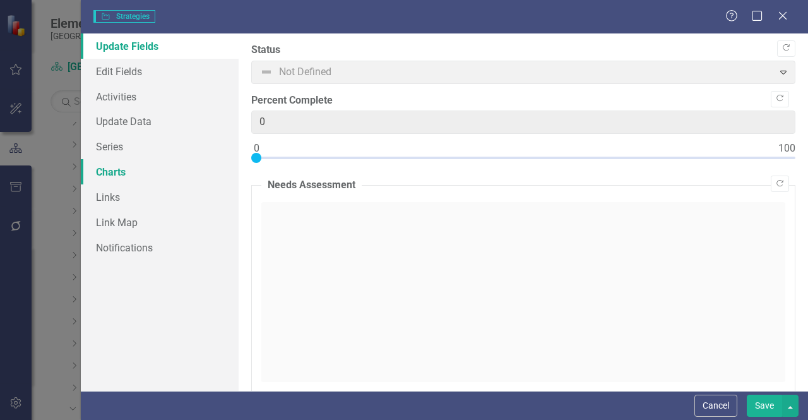
type input "0"
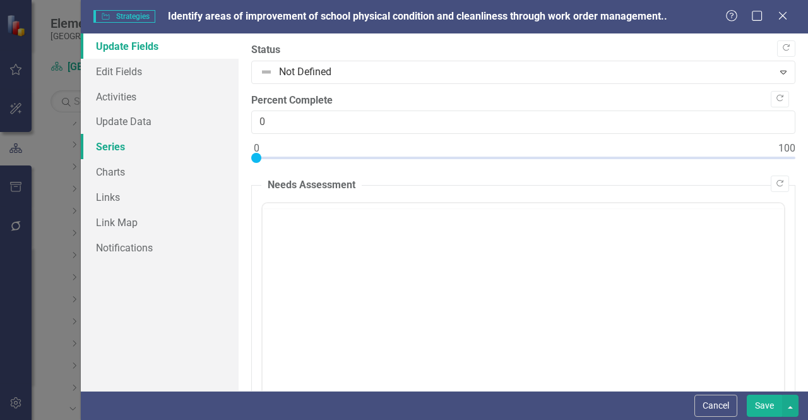
click at [129, 139] on link "Series" at bounding box center [160, 146] width 158 height 25
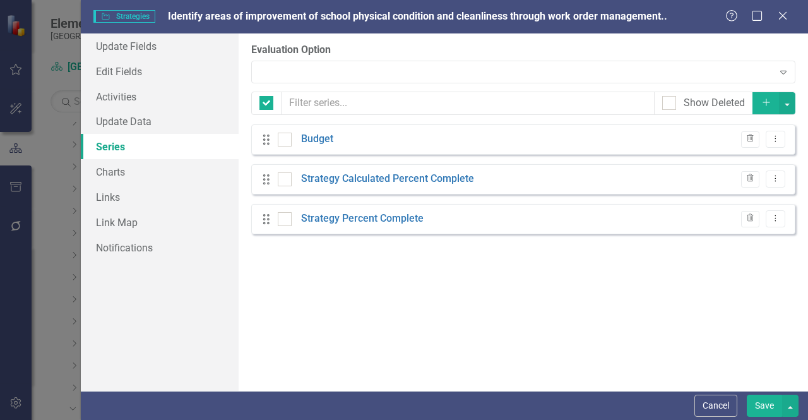
checkbox input "false"
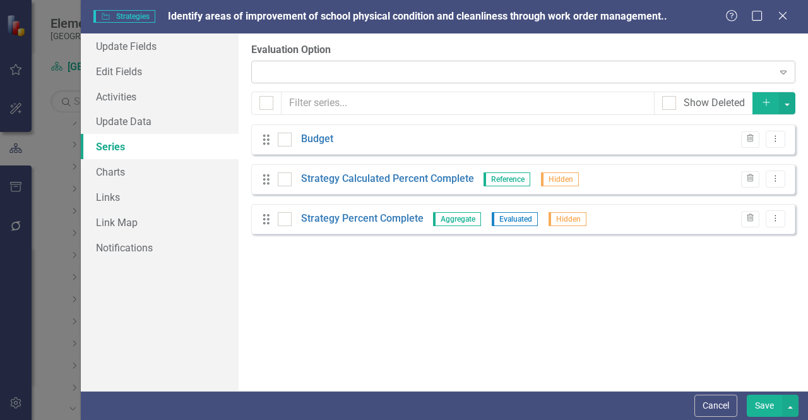
click at [276, 68] on div "Expand" at bounding box center [523, 72] width 544 height 23
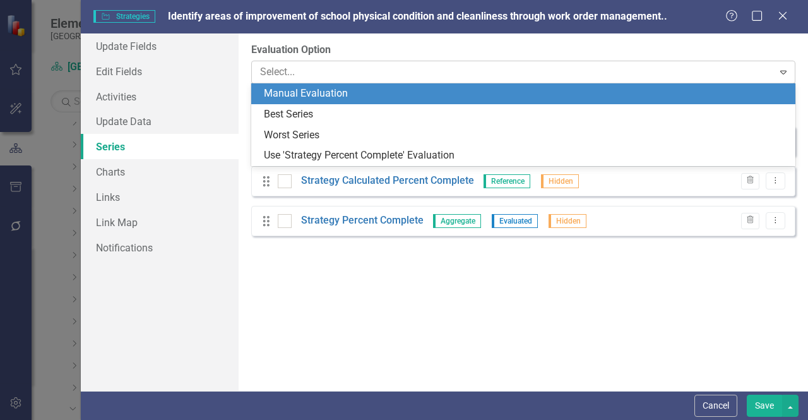
scroll to position [0, 0]
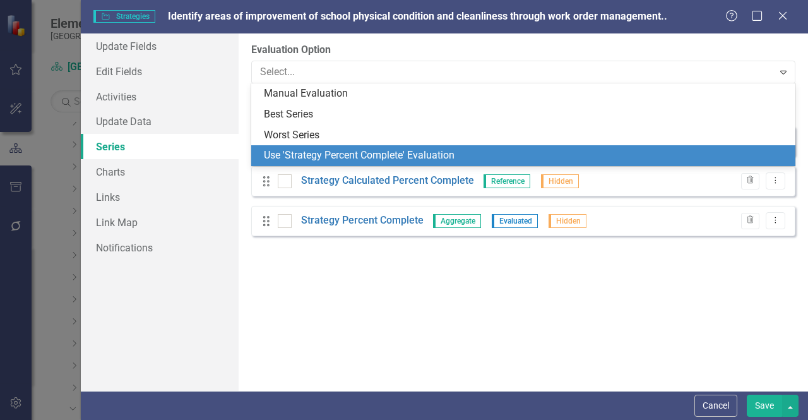
click at [311, 157] on div "Use 'Strategy Percent Complete' Evaluation" at bounding box center [526, 155] width 524 height 15
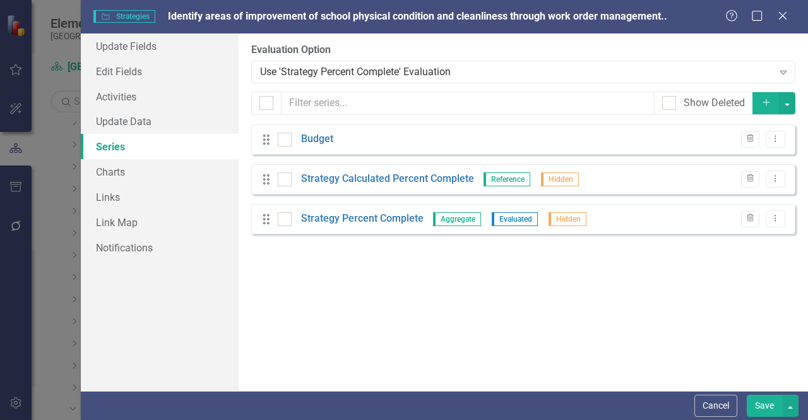
click at [768, 406] on button "Save" at bounding box center [764, 406] width 35 height 22
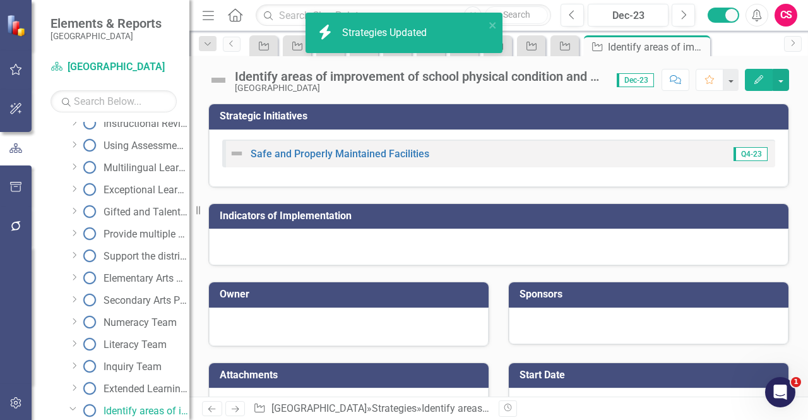
click at [389, 37] on div "Strategies Updated" at bounding box center [386, 33] width 88 height 15
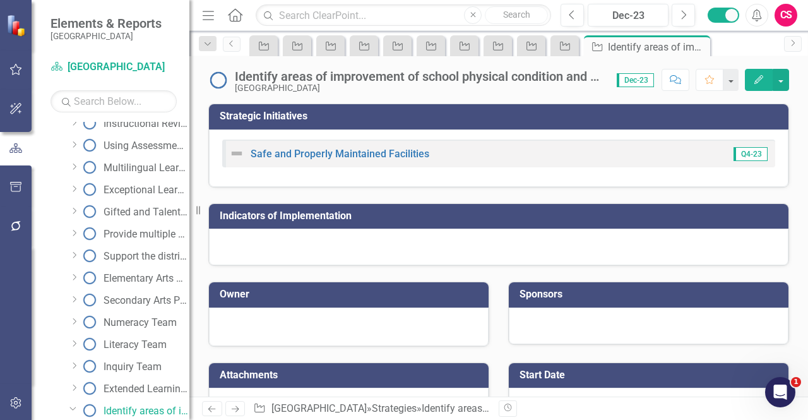
click at [239, 407] on icon "Next" at bounding box center [235, 409] width 11 height 8
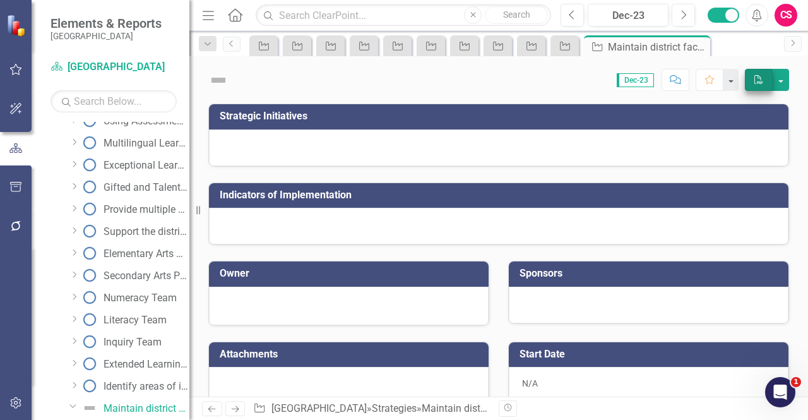
scroll to position [675, 0]
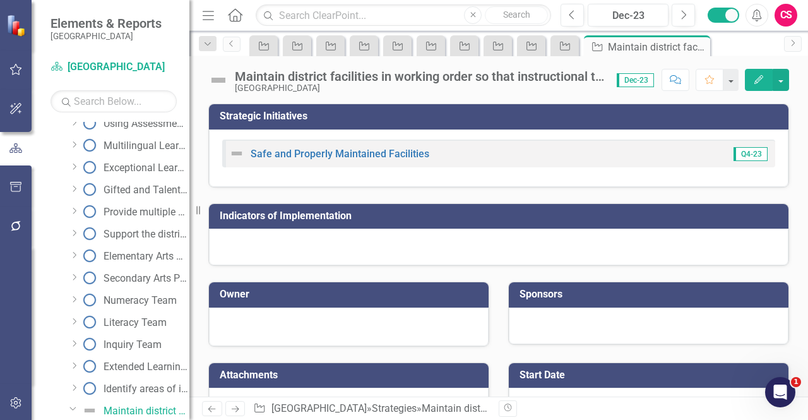
click at [750, 81] on button "Edit" at bounding box center [759, 80] width 28 height 22
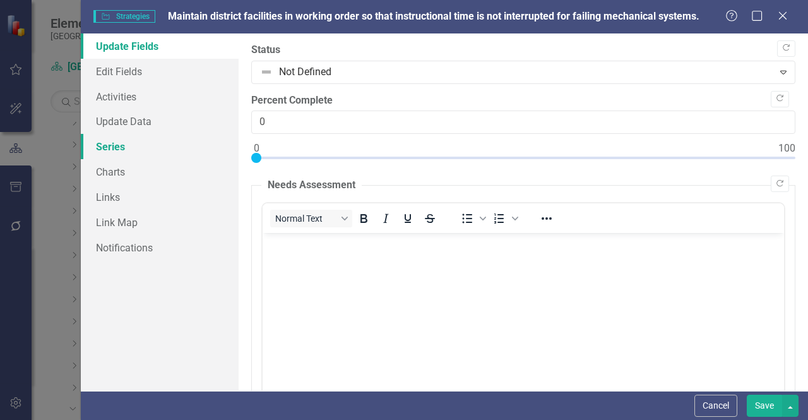
scroll to position [0, 0]
click at [150, 142] on link "Series" at bounding box center [160, 146] width 158 height 25
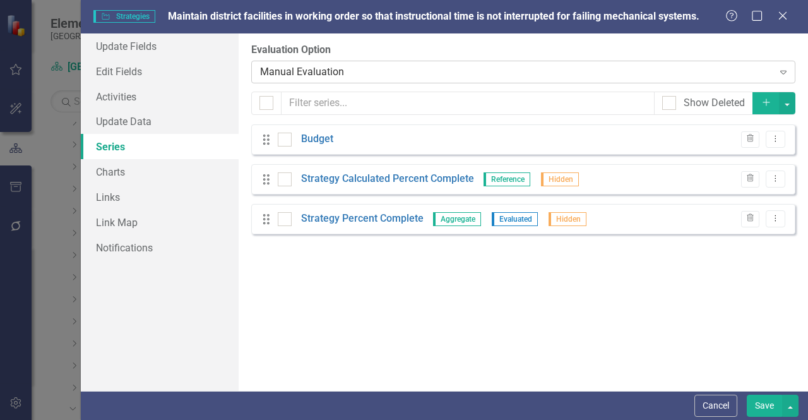
click at [271, 76] on div "Manual Evaluation" at bounding box center [516, 71] width 513 height 15
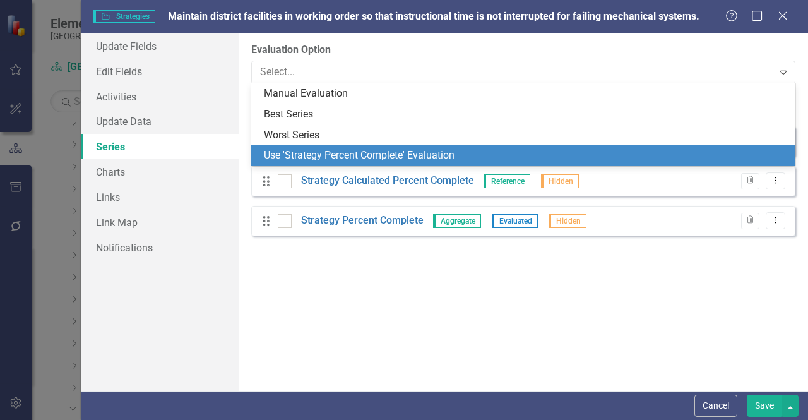
click at [313, 153] on div "Use 'Strategy Percent Complete' Evaluation" at bounding box center [526, 155] width 524 height 15
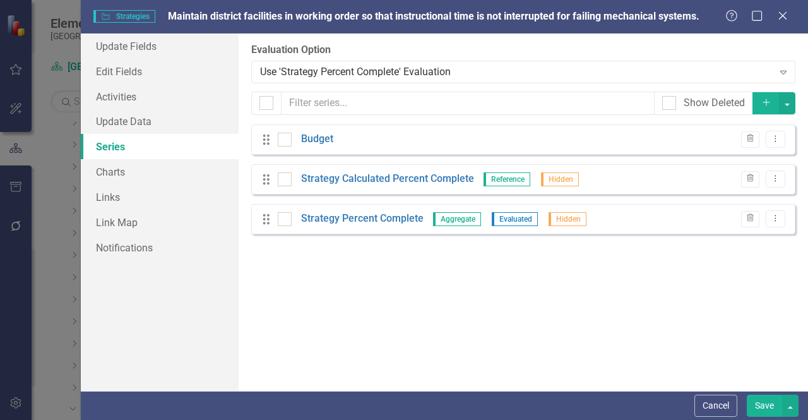
click at [754, 413] on button "Save" at bounding box center [764, 406] width 35 height 22
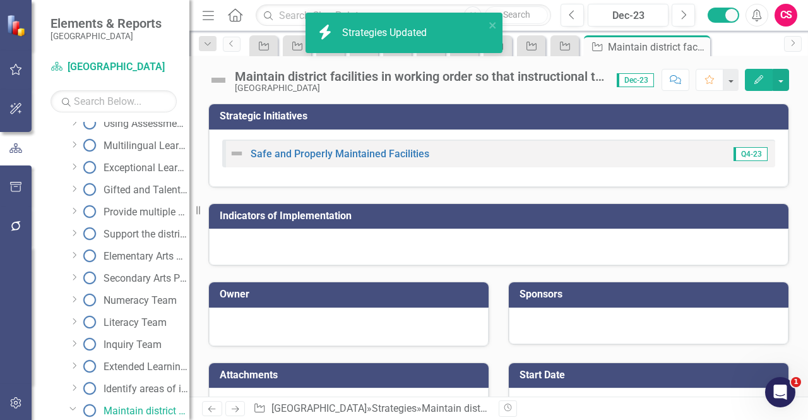
click at [360, 40] on div "icon.bolt Strategies Updated" at bounding box center [399, 32] width 170 height 21
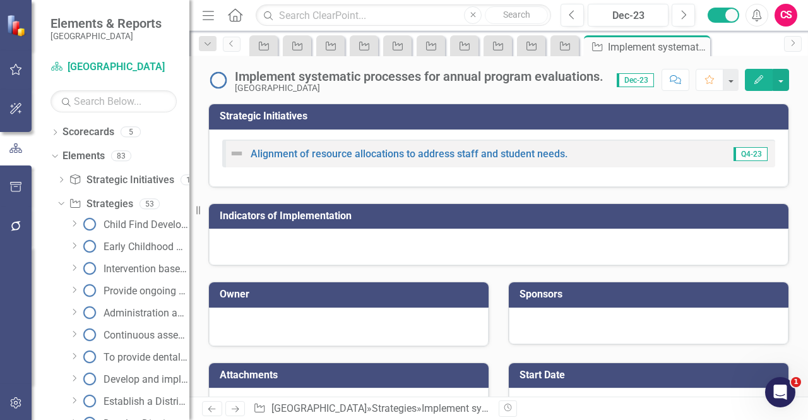
scroll to position [808, 0]
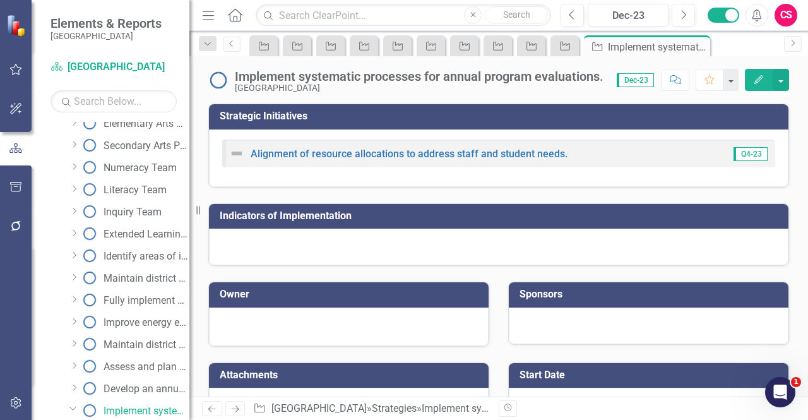
drag, startPoint x: 0, startPoint y: 0, endPoint x: 236, endPoint y: 408, distance: 471.2
click at [236, 408] on icon at bounding box center [236, 409] width 8 height 6
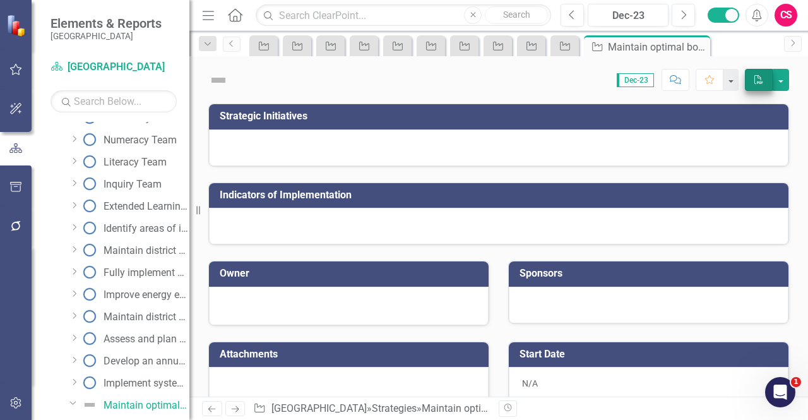
scroll to position [830, 0]
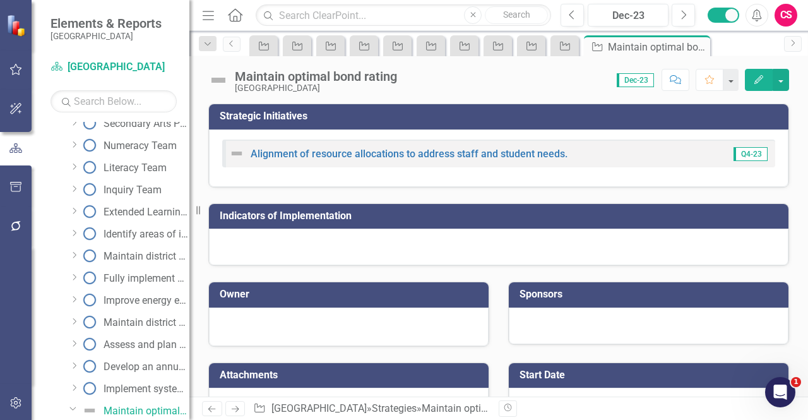
click at [759, 77] on icon "Edit" at bounding box center [758, 79] width 11 height 9
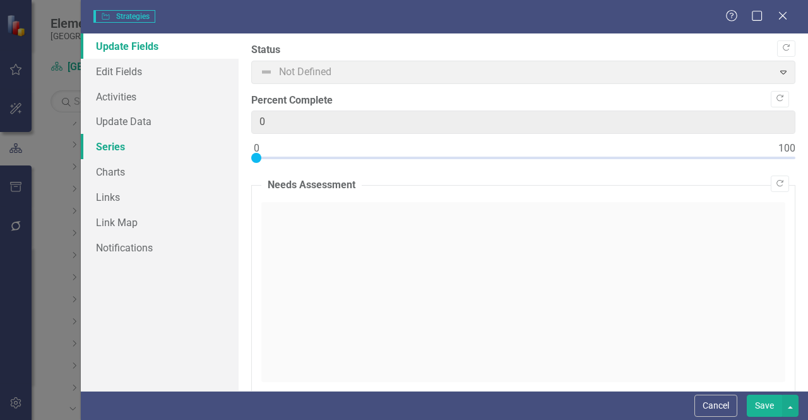
click at [131, 148] on link "Series" at bounding box center [160, 146] width 158 height 25
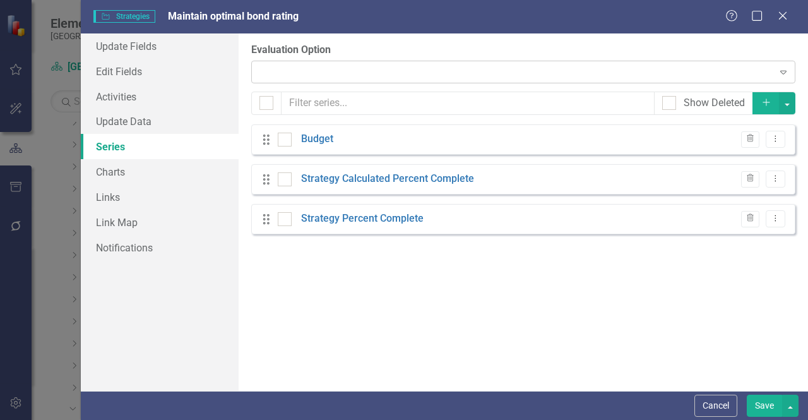
click at [310, 83] on div "Expand" at bounding box center [523, 72] width 544 height 23
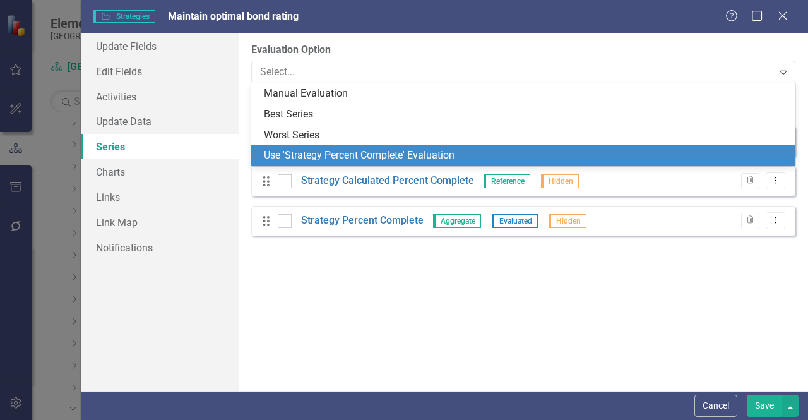
scroll to position [0, 0]
click at [294, 162] on div "Use 'Strategy Percent Complete' Evaluation" at bounding box center [526, 155] width 524 height 15
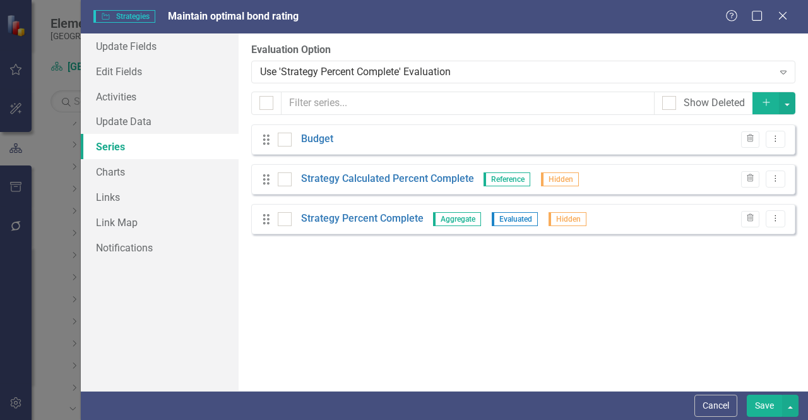
click at [765, 410] on button "Save" at bounding box center [764, 406] width 35 height 22
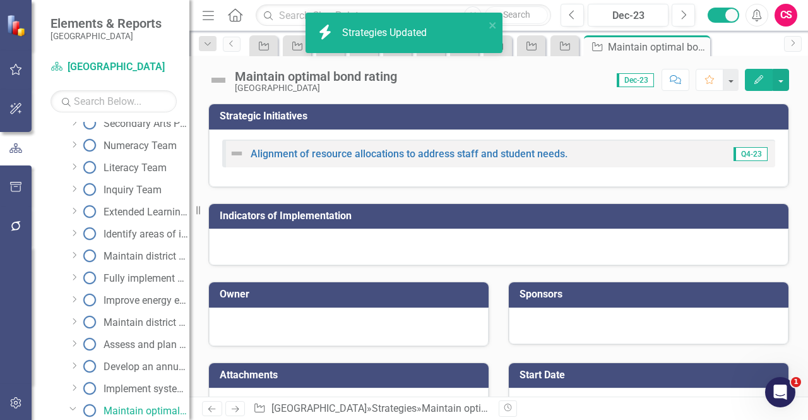
click at [369, 28] on div "Strategies Updated" at bounding box center [386, 33] width 88 height 15
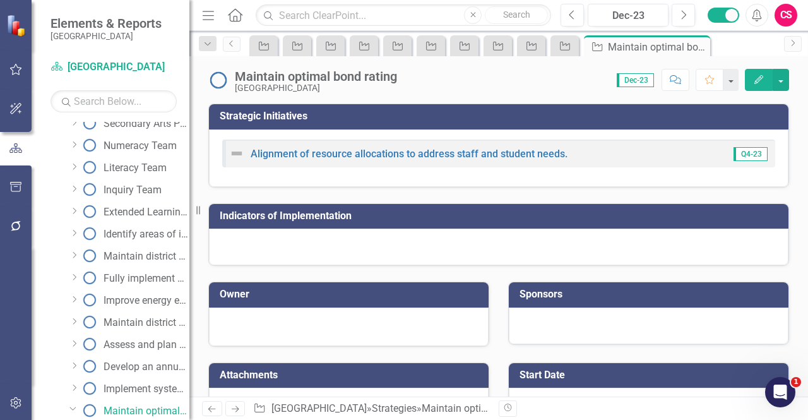
click at [238, 406] on icon "Next" at bounding box center [235, 409] width 11 height 8
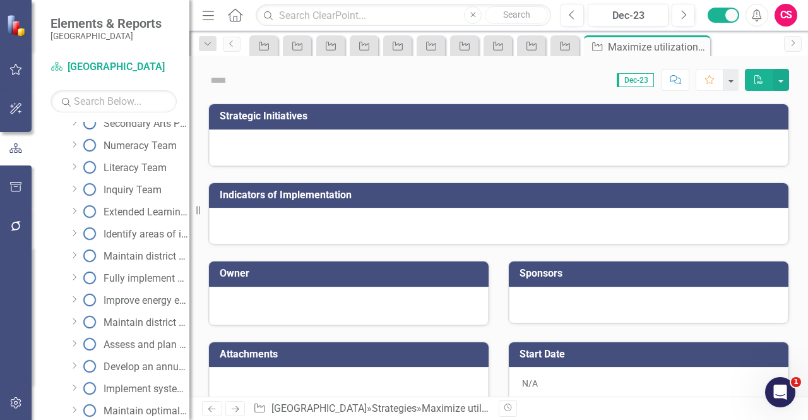
scroll to position [852, 0]
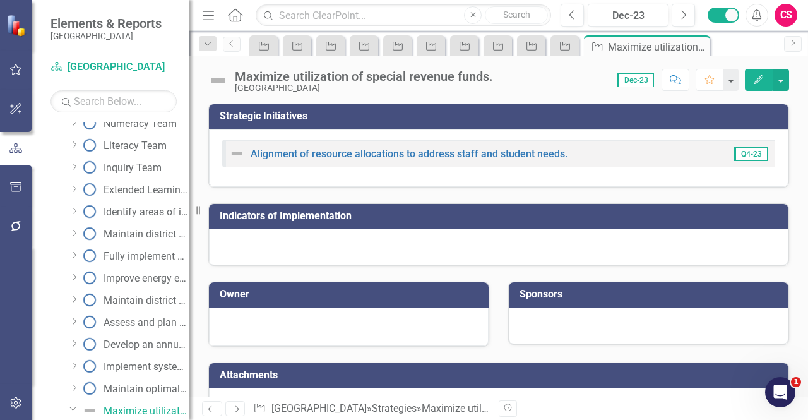
click at [763, 73] on button "Edit" at bounding box center [759, 80] width 28 height 22
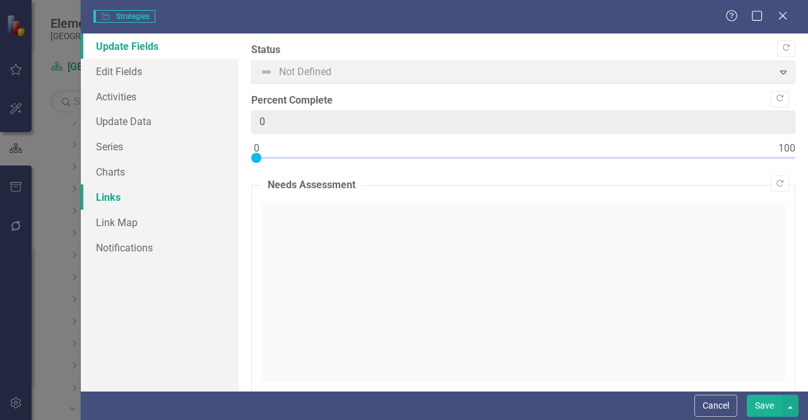
type input "0"
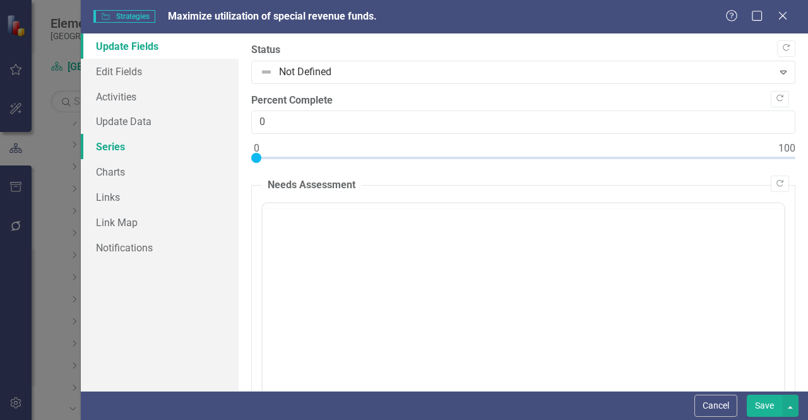
click at [126, 141] on link "Series" at bounding box center [160, 146] width 158 height 25
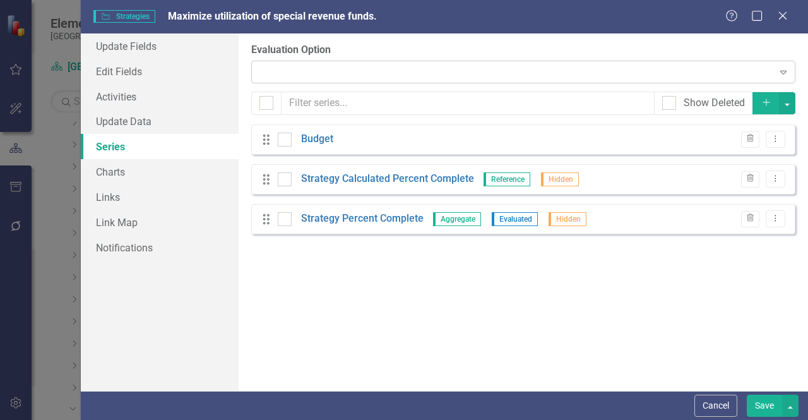
click at [313, 68] on div "Expand" at bounding box center [523, 72] width 544 height 23
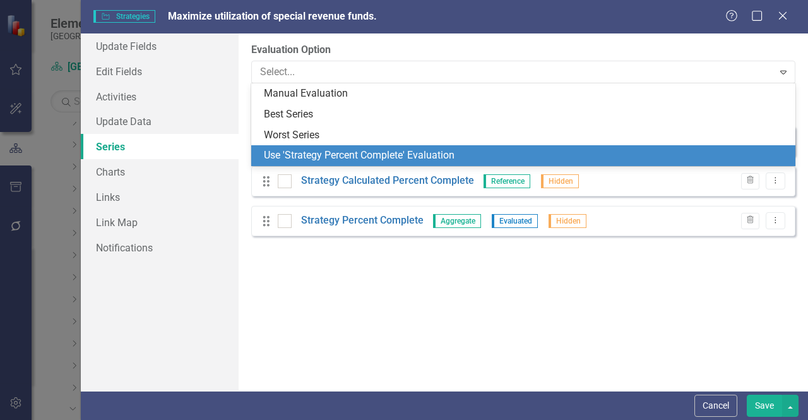
scroll to position [0, 0]
click at [324, 154] on div "Use 'Strategy Percent Complete' Evaluation" at bounding box center [526, 155] width 524 height 15
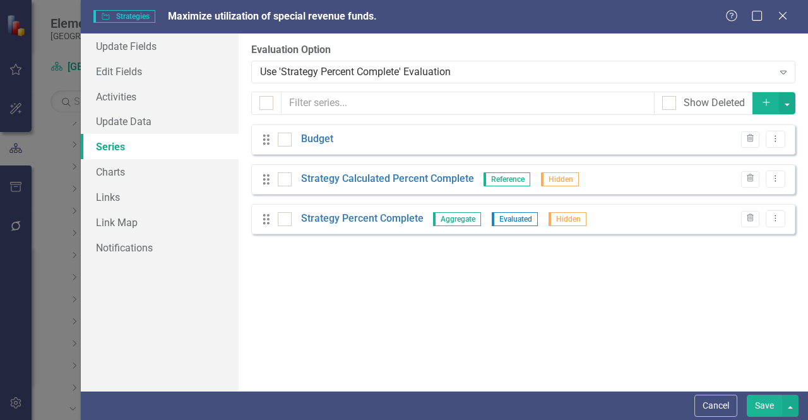
click at [759, 403] on button "Save" at bounding box center [764, 406] width 35 height 22
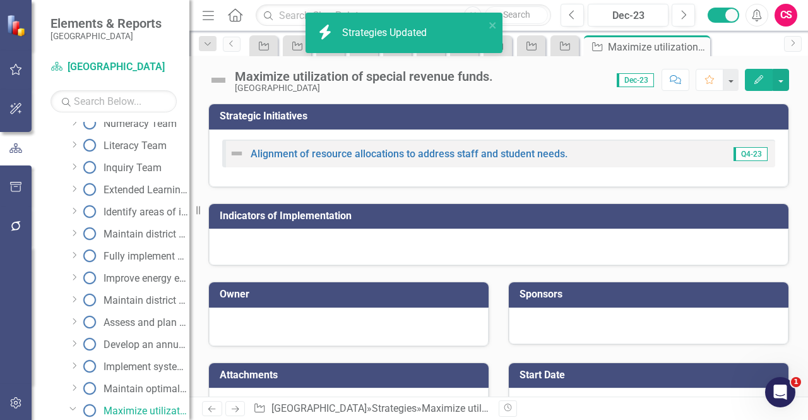
click at [364, 35] on div "Strategies Updated" at bounding box center [386, 33] width 88 height 15
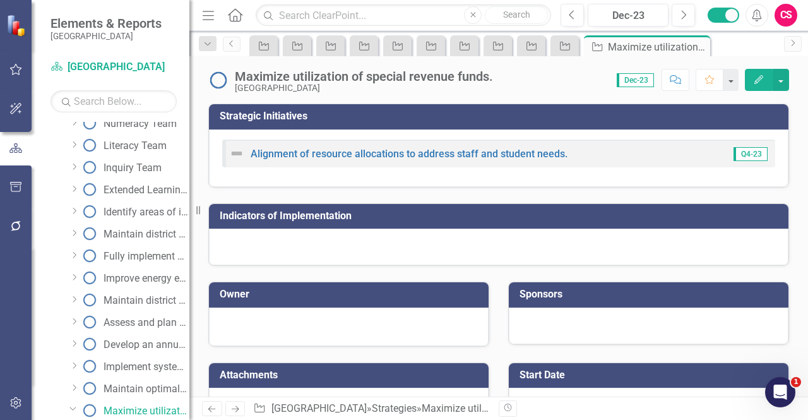
click at [233, 407] on icon "Next" at bounding box center [235, 409] width 11 height 8
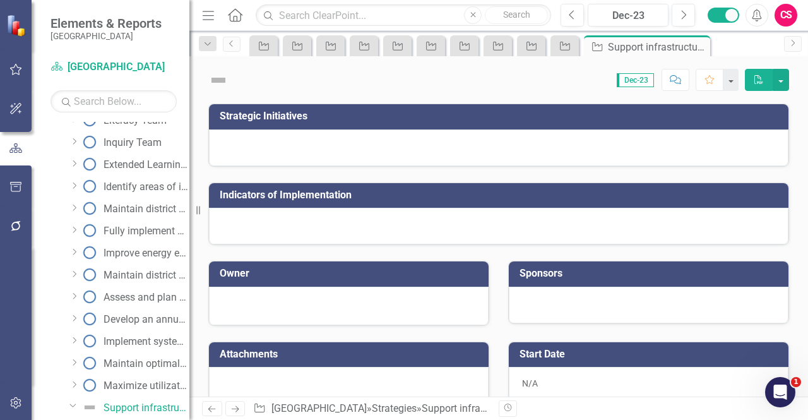
scroll to position [874, 0]
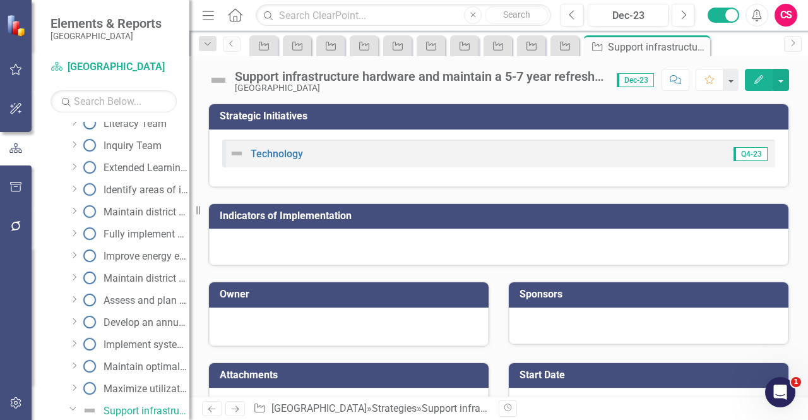
click at [759, 83] on icon "Edit" at bounding box center [758, 79] width 11 height 9
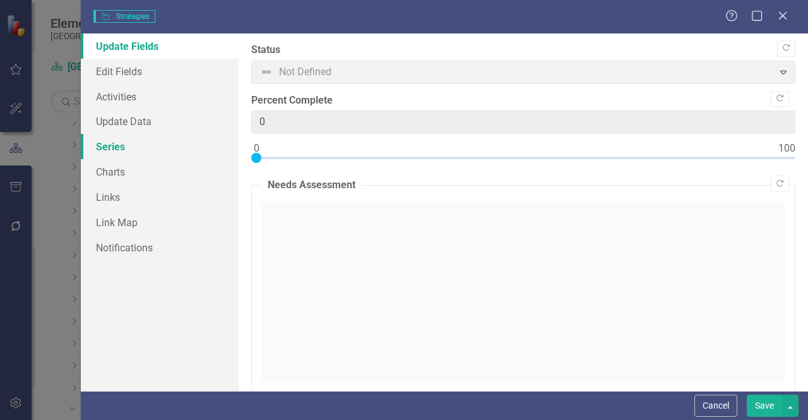
click at [131, 151] on link "Series" at bounding box center [160, 146] width 158 height 25
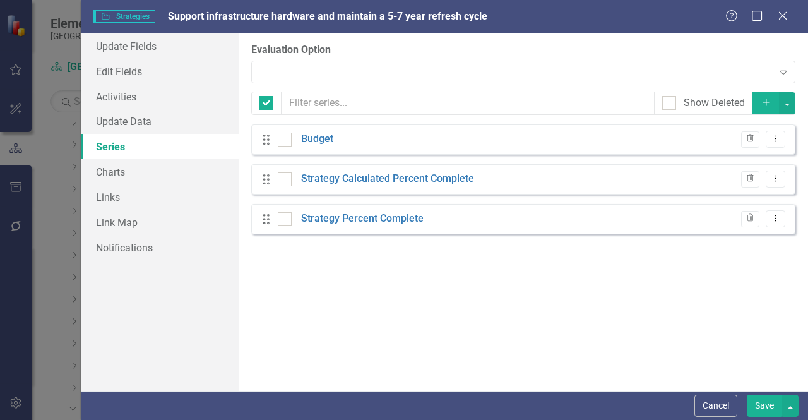
checkbox input "false"
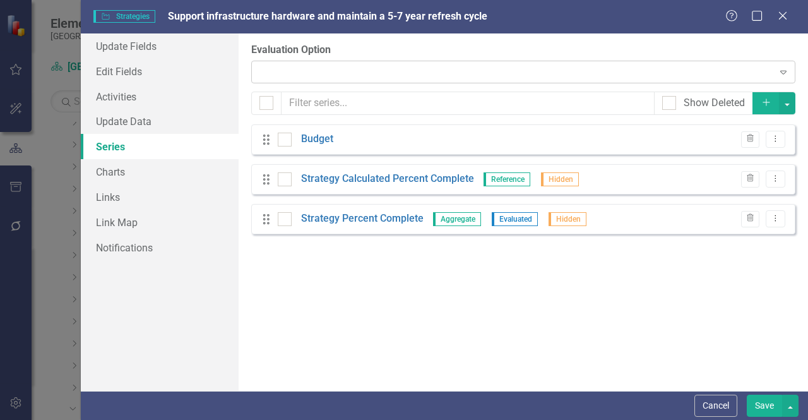
click at [278, 74] on div "Expand" at bounding box center [523, 72] width 544 height 23
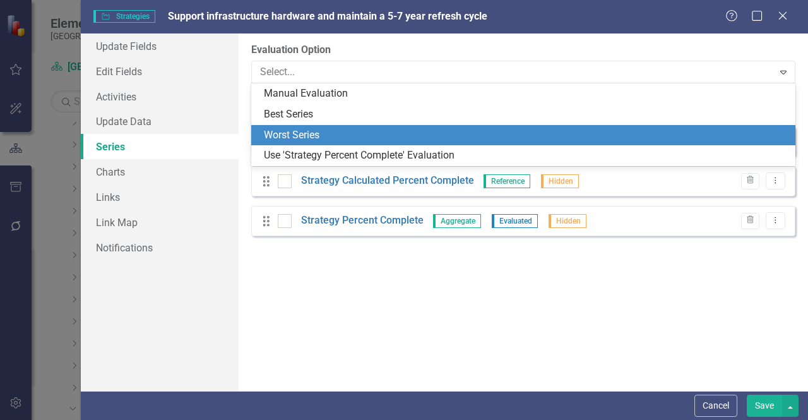
scroll to position [0, 0]
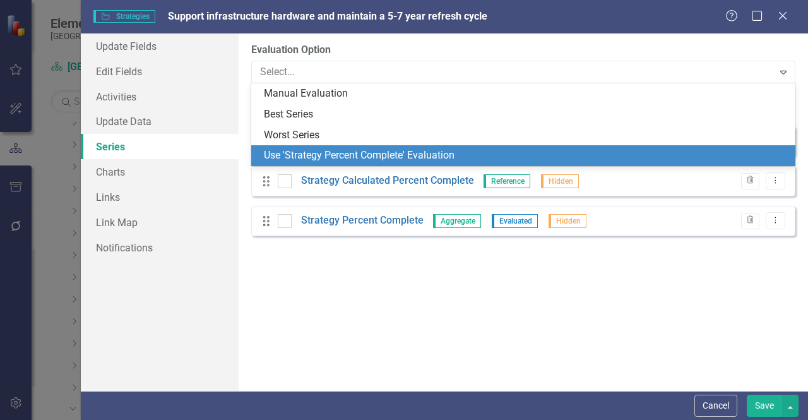
click at [323, 160] on div "Use 'Strategy Percent Complete' Evaluation" at bounding box center [526, 155] width 524 height 15
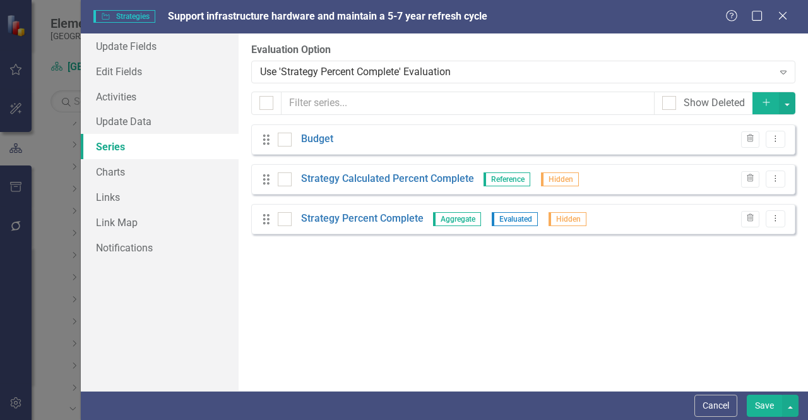
click at [754, 410] on button "Save" at bounding box center [764, 406] width 35 height 22
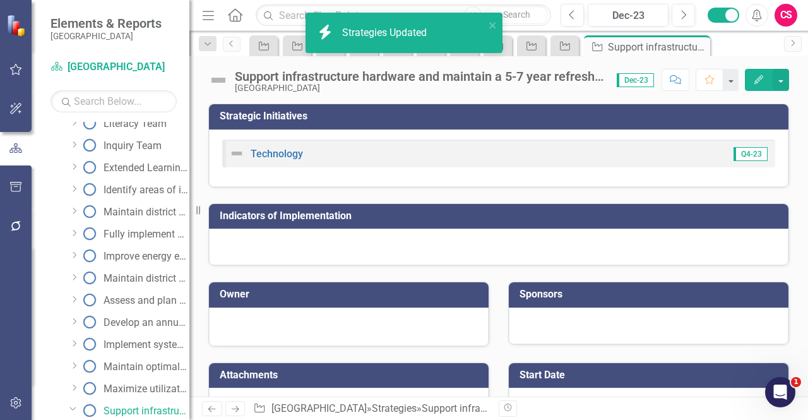
click at [348, 26] on div "Strategies Updated" at bounding box center [386, 33] width 88 height 15
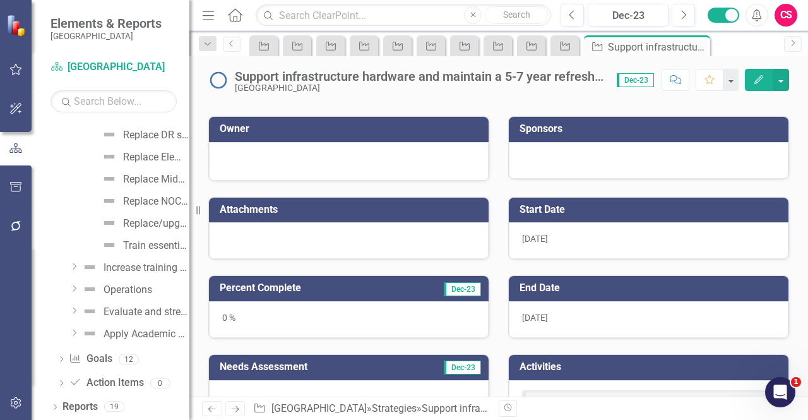
scroll to position [177, 0]
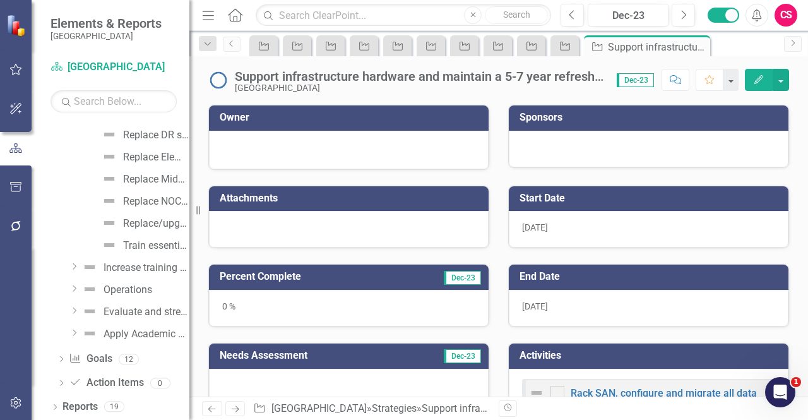
click at [233, 407] on icon "Next" at bounding box center [235, 409] width 11 height 8
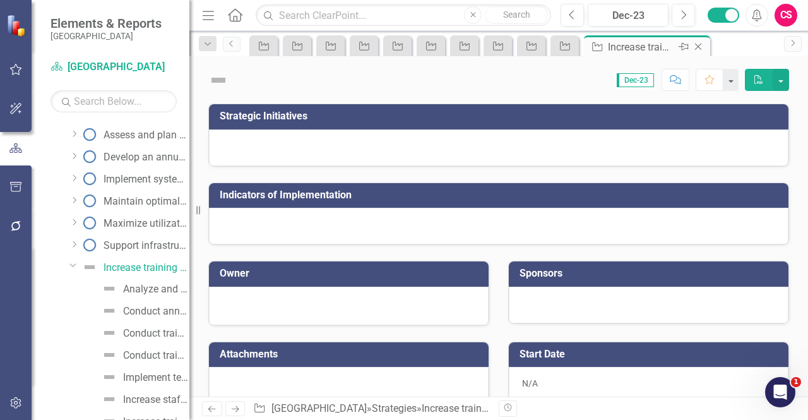
scroll to position [896, 0]
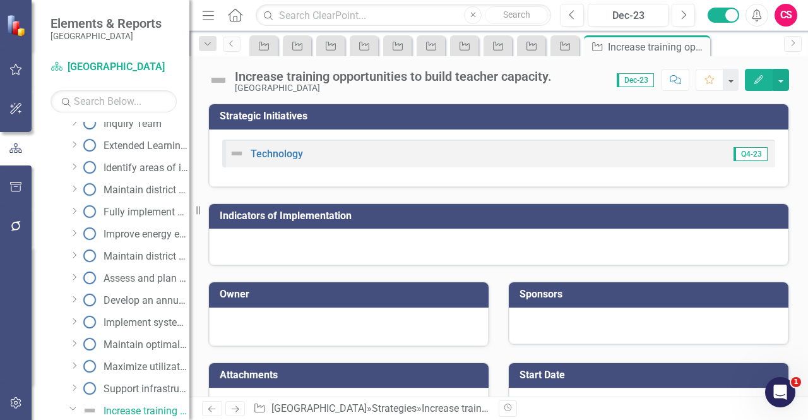
click at [756, 78] on icon "Edit" at bounding box center [758, 79] width 11 height 9
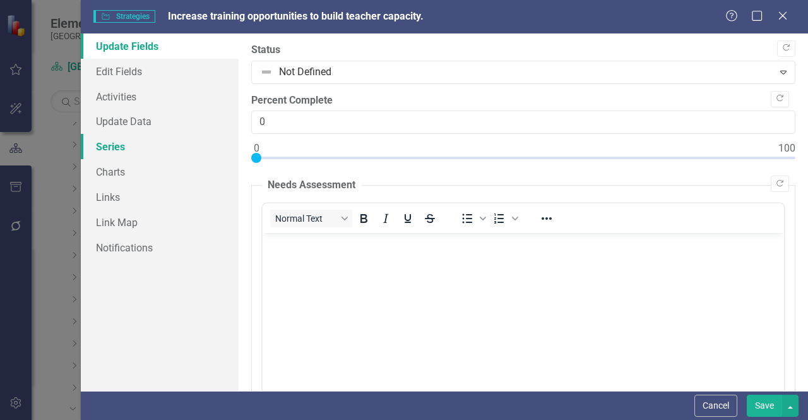
click at [220, 156] on link "Series" at bounding box center [160, 146] width 158 height 25
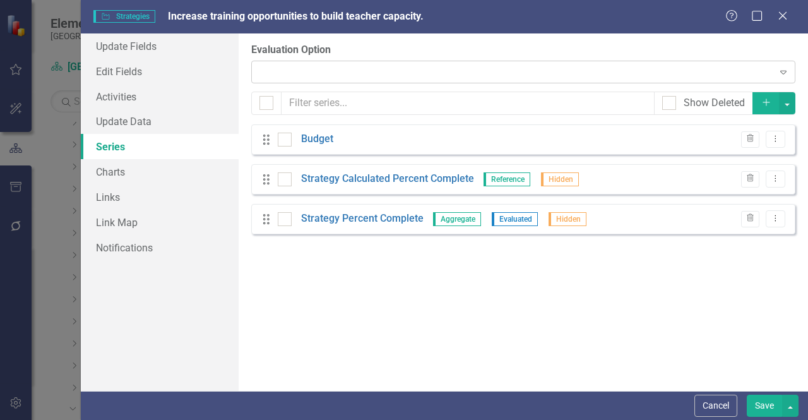
click at [311, 81] on div "Expand" at bounding box center [523, 72] width 544 height 23
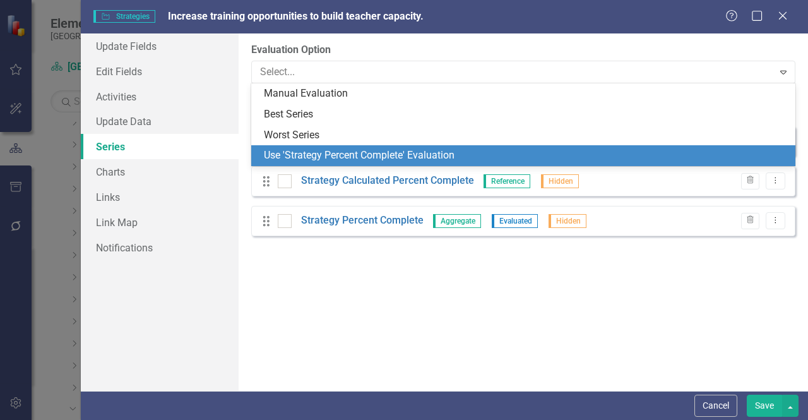
click at [294, 152] on div "Use 'Strategy Percent Complete' Evaluation" at bounding box center [526, 155] width 524 height 15
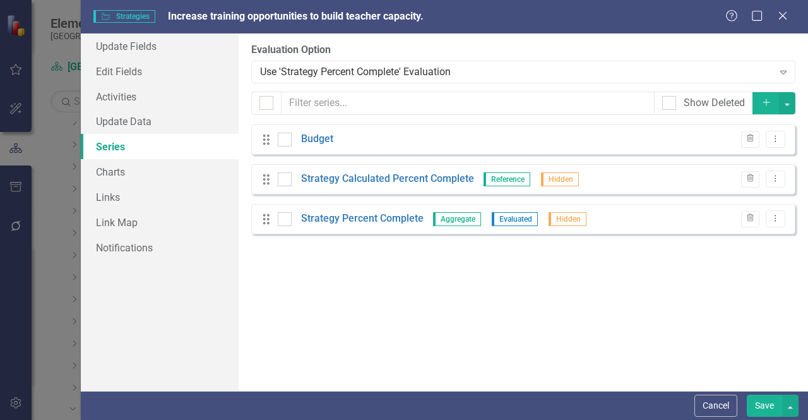
click at [763, 403] on button "Save" at bounding box center [764, 406] width 35 height 22
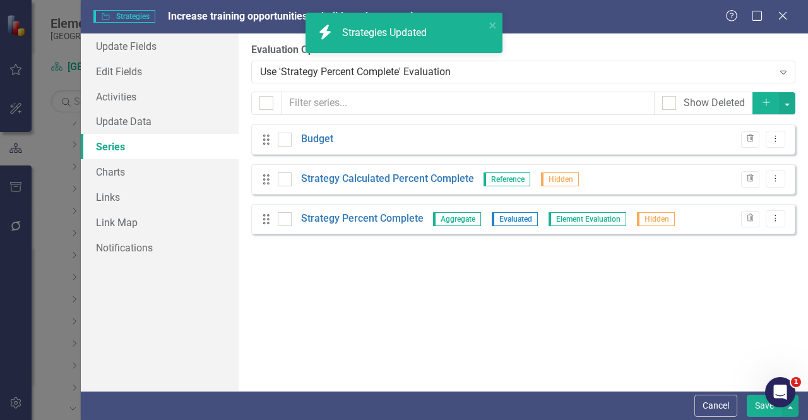
click at [330, 37] on icon "icon.bolt" at bounding box center [326, 32] width 20 height 15
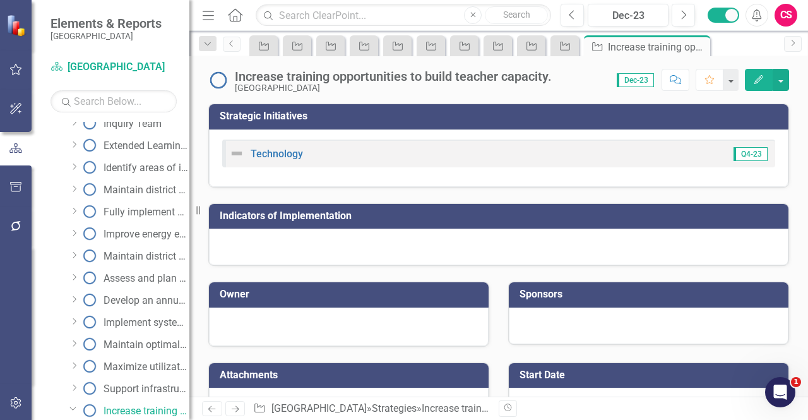
click at [235, 414] on link "Next" at bounding box center [235, 408] width 20 height 15
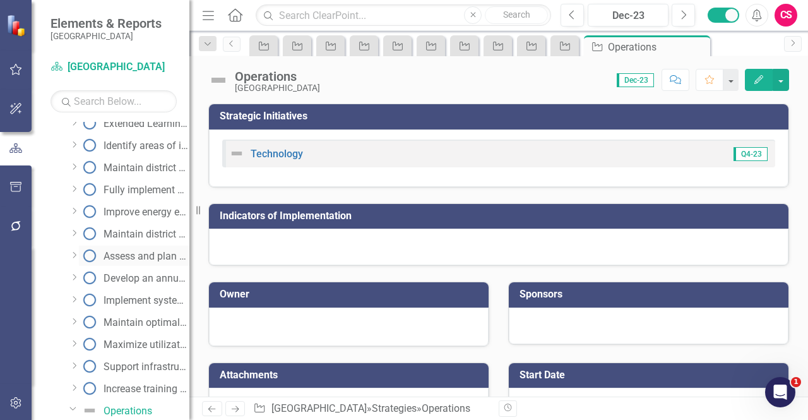
scroll to position [1084, 0]
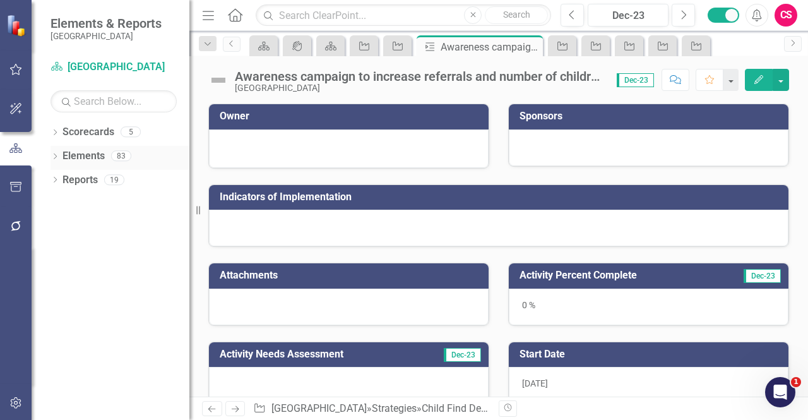
click at [56, 152] on div "Dropdown" at bounding box center [54, 157] width 9 height 11
click at [62, 205] on icon "Dropdown" at bounding box center [61, 204] width 9 height 7
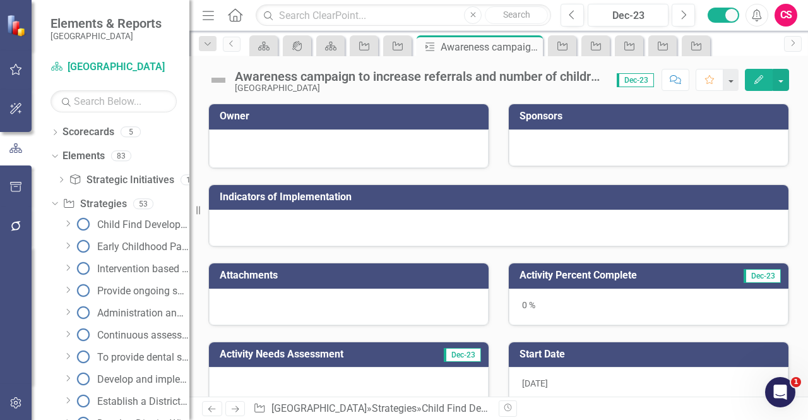
click at [73, 231] on div "Dropdown Child Find Developmental Screenings & Evaluations" at bounding box center [123, 224] width 131 height 20
click at [73, 225] on icon "Dropdown" at bounding box center [67, 224] width 9 height 8
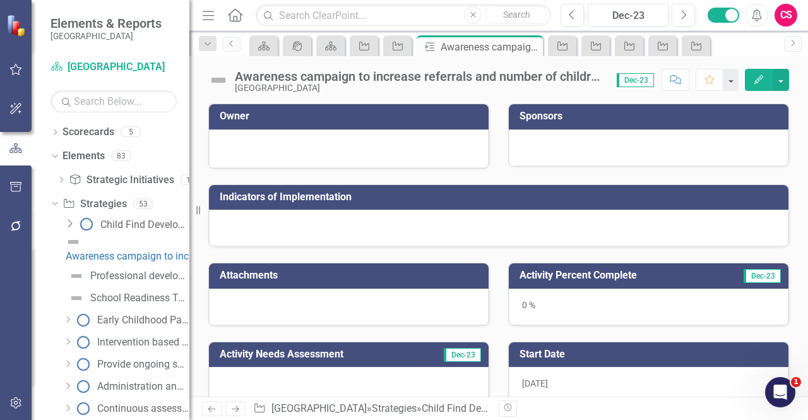
click at [549, 106] on div "Sponsors" at bounding box center [649, 116] width 280 height 25
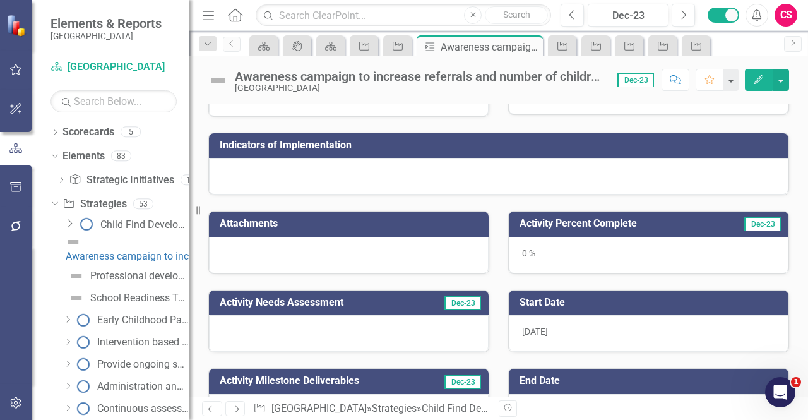
scroll to position [51, 0]
